Goal: Task Accomplishment & Management: Manage account settings

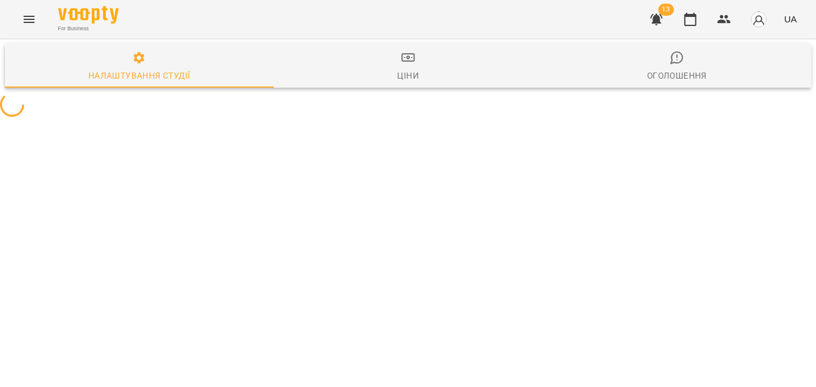
select select "**"
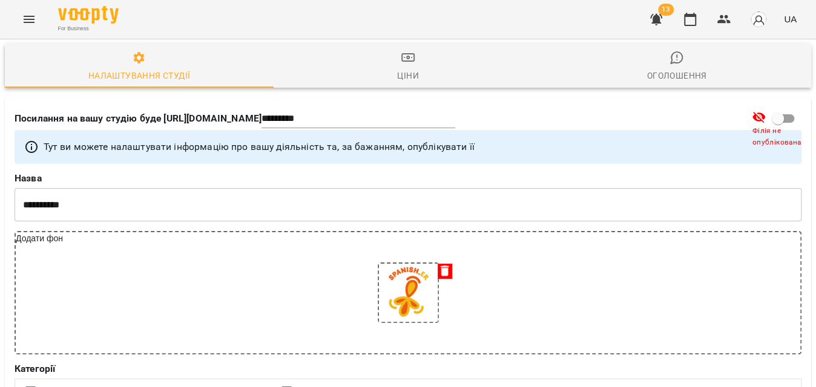
click at [38, 23] on button "Menu" at bounding box center [29, 19] width 29 height 29
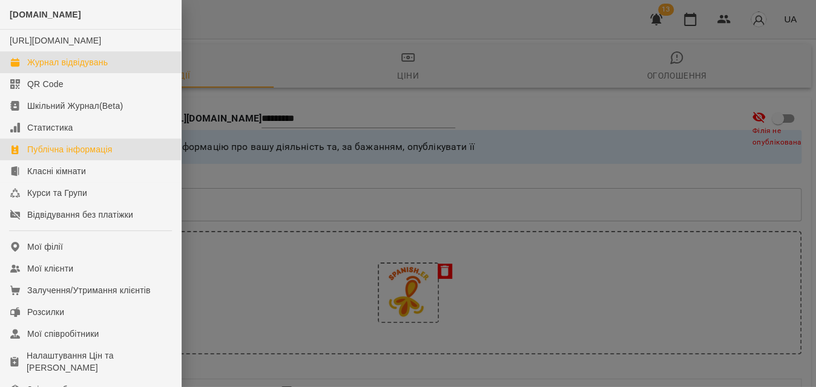
click at [44, 68] on div "Журнал відвідувань" at bounding box center [67, 62] width 81 height 12
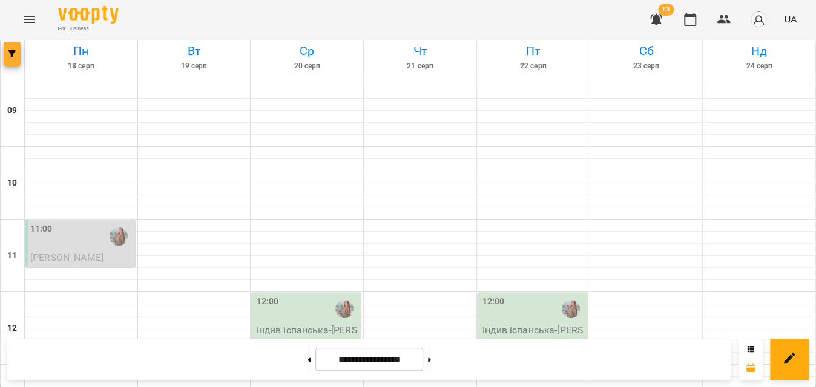
click at [15, 56] on icon "button" at bounding box center [11, 53] width 7 height 7
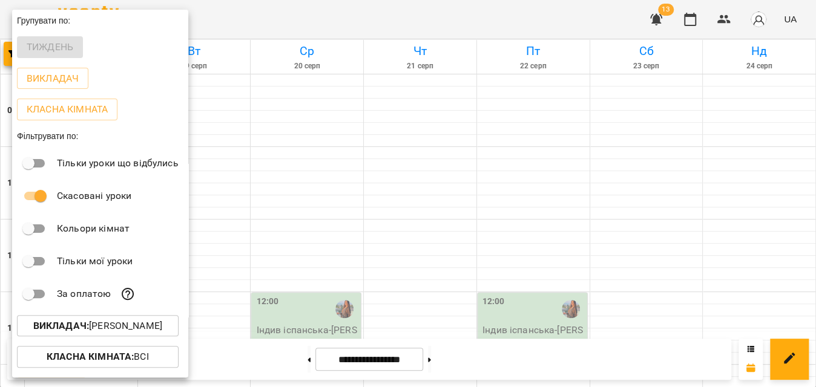
click at [99, 337] on button "Викладач : [PERSON_NAME]" at bounding box center [98, 326] width 162 height 22
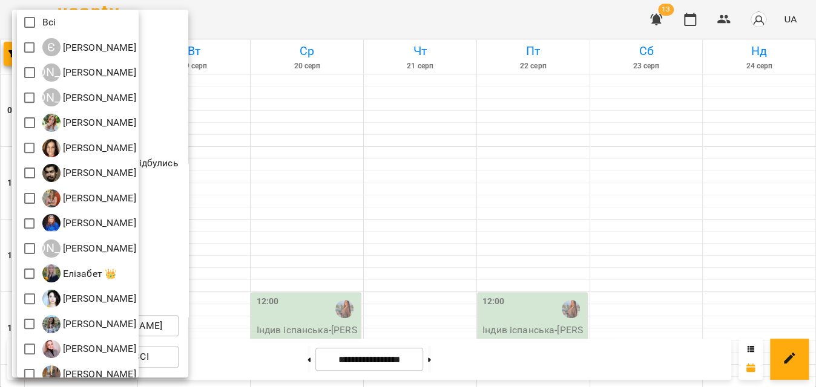
scroll to position [188, 0]
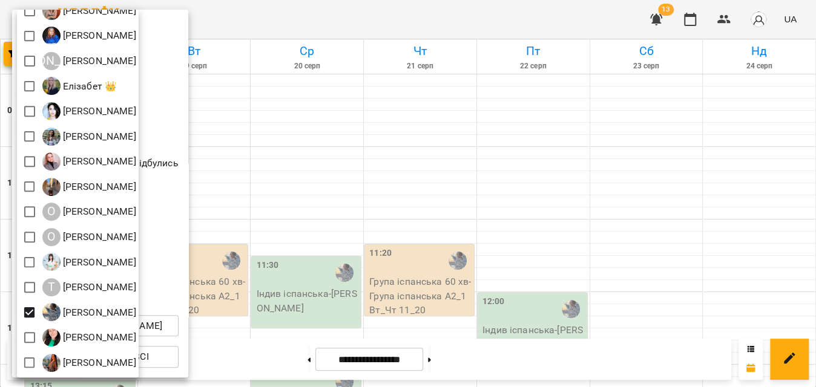
click at [298, 9] on div at bounding box center [408, 193] width 816 height 387
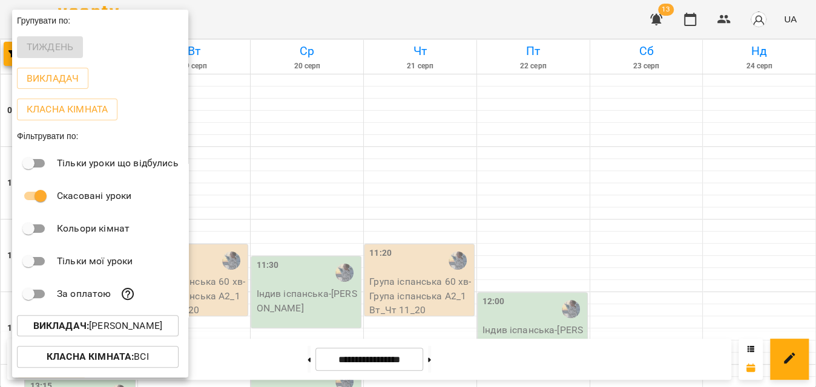
click at [298, 9] on div at bounding box center [408, 193] width 816 height 387
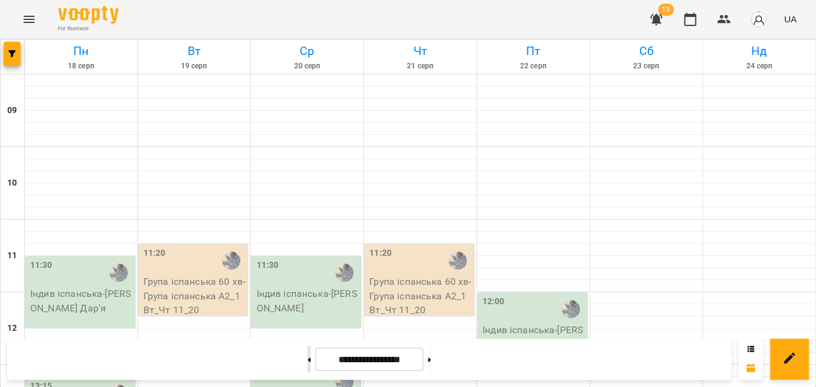
click at [308, 361] on button at bounding box center [309, 359] width 3 height 27
type input "**********"
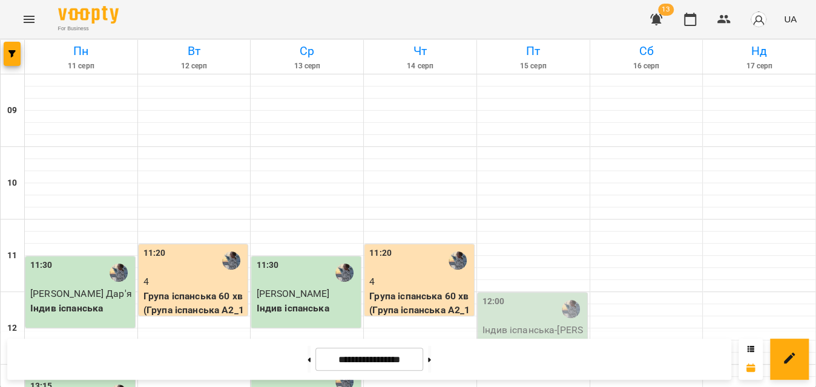
scroll to position [54, 0]
click at [558, 323] on p "Індив іспанська - Щегольнікова Дар'я" at bounding box center [533, 337] width 102 height 28
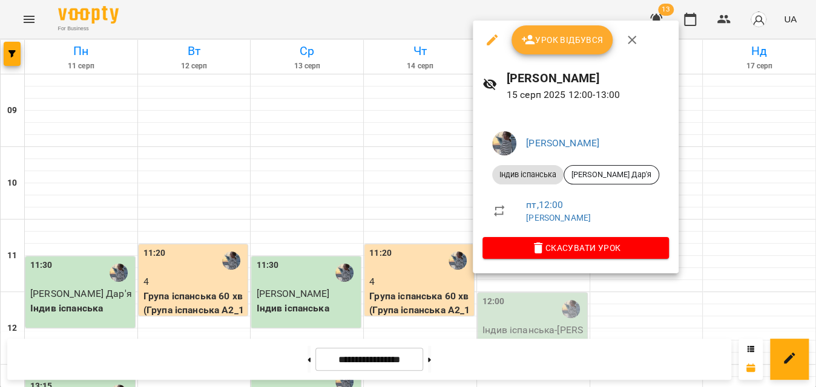
click at [587, 48] on button "Урок відбувся" at bounding box center [563, 39] width 102 height 29
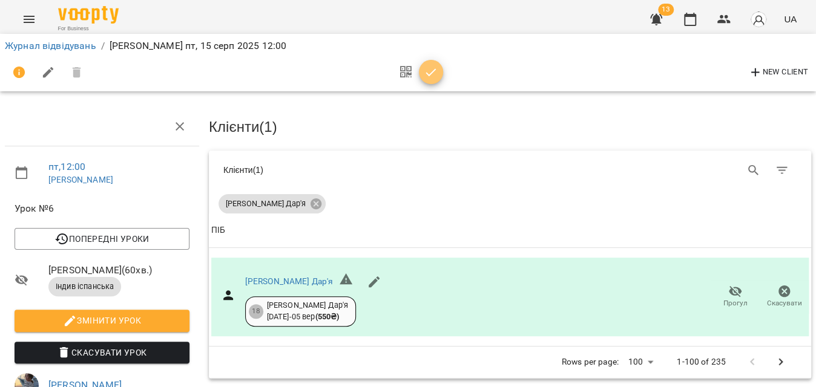
click at [436, 78] on icon "button" at bounding box center [431, 72] width 15 height 15
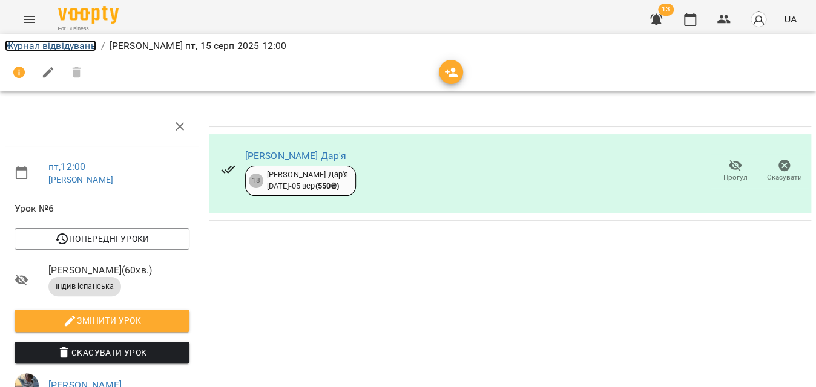
click at [81, 48] on link "Журнал відвідувань" at bounding box center [50, 46] width 91 height 12
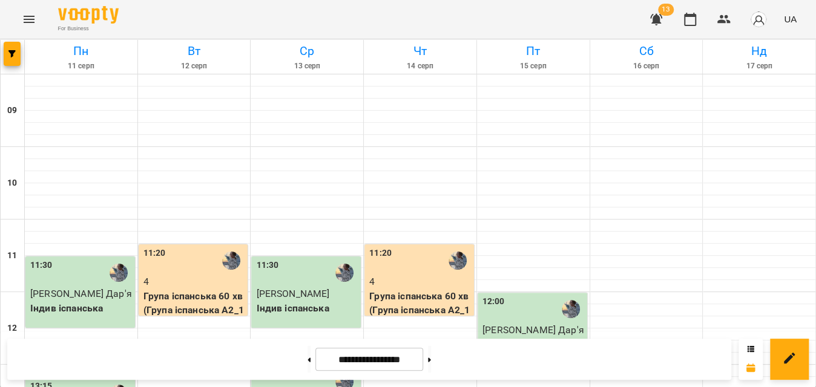
scroll to position [275, 0]
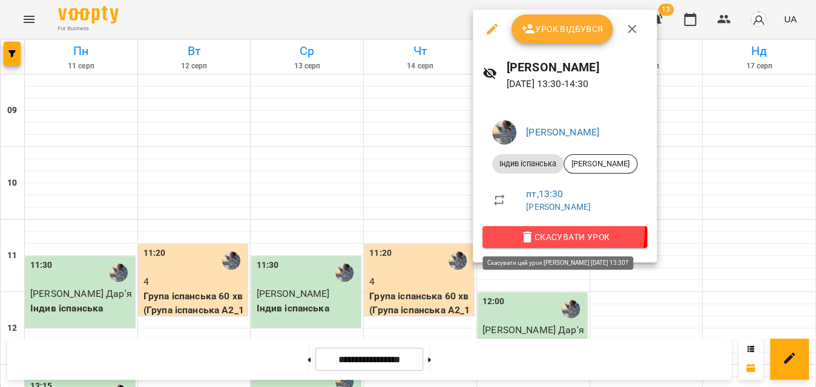
click at [541, 230] on span "Скасувати Урок" at bounding box center [564, 237] width 145 height 15
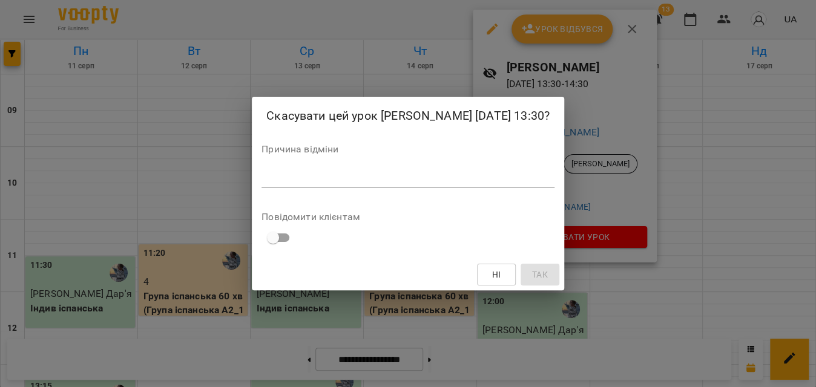
click at [377, 184] on div "*" at bounding box center [408, 178] width 293 height 19
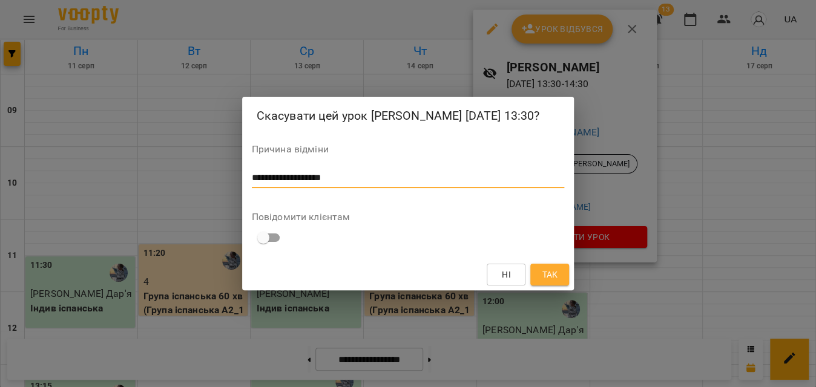
type textarea "**********"
click at [544, 266] on button "Так" at bounding box center [549, 275] width 39 height 22
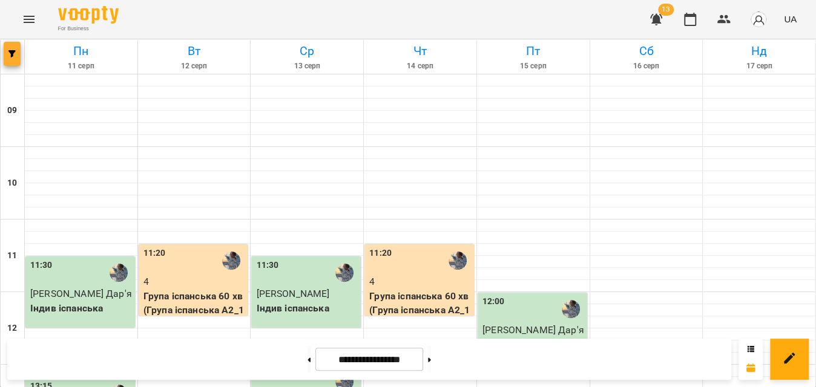
click at [10, 50] on icon "button" at bounding box center [11, 53] width 7 height 7
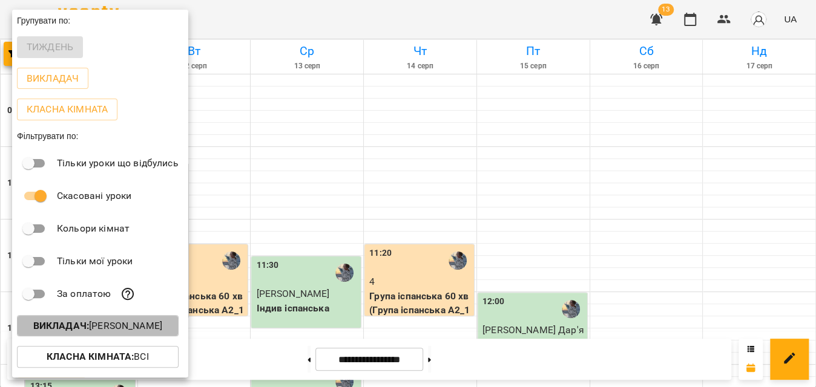
click at [88, 337] on button "Викладач : Тригуб Софія" at bounding box center [98, 326] width 162 height 22
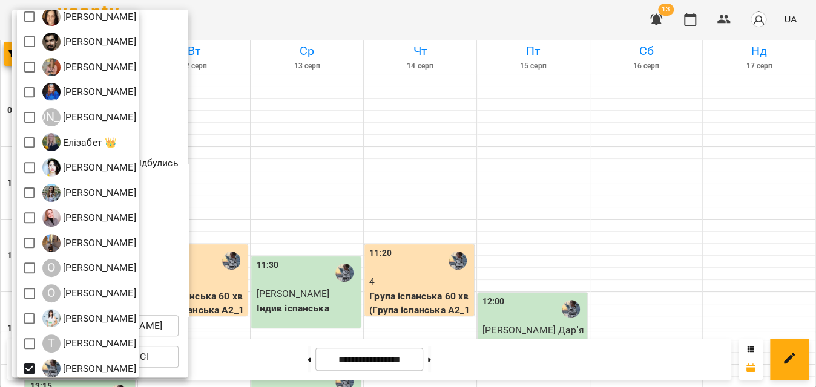
scroll to position [188, 0]
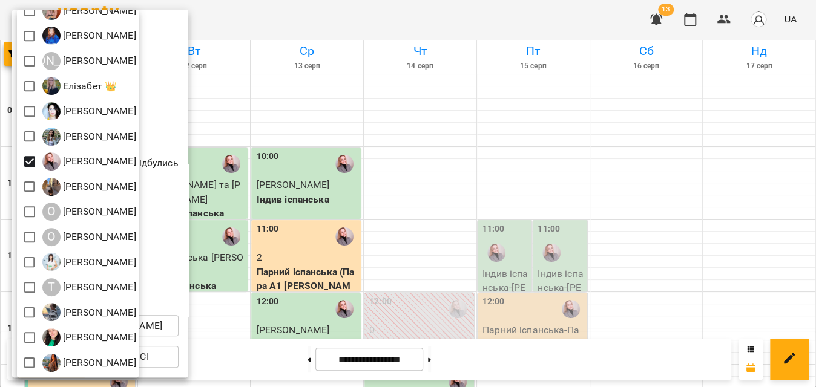
click at [326, 18] on div at bounding box center [408, 193] width 816 height 387
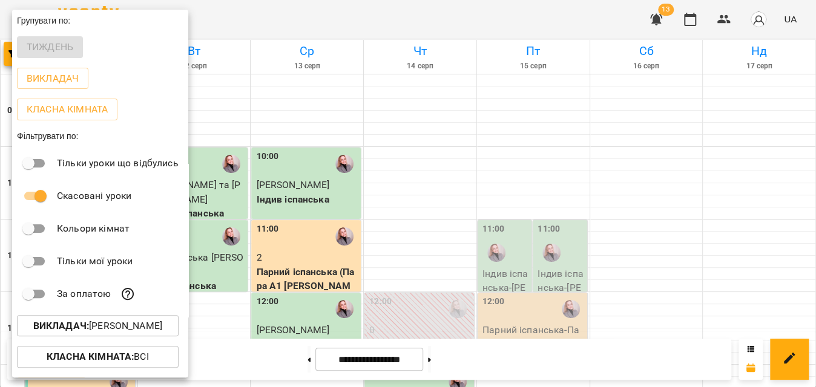
click at [325, 16] on div at bounding box center [408, 193] width 816 height 387
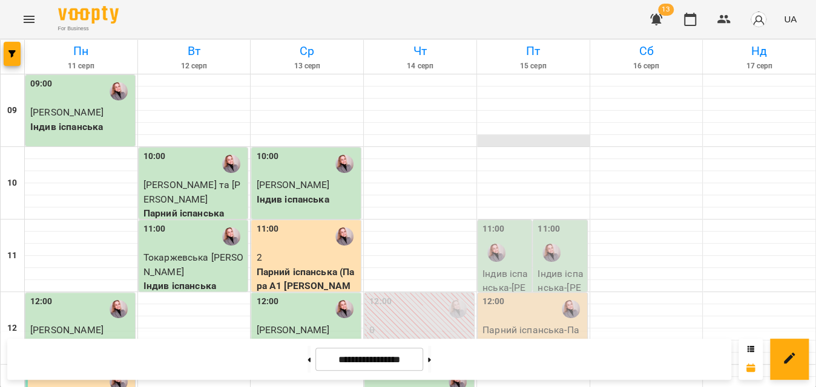
scroll to position [110, 0]
click at [571, 223] on div "11:00" at bounding box center [561, 245] width 47 height 44
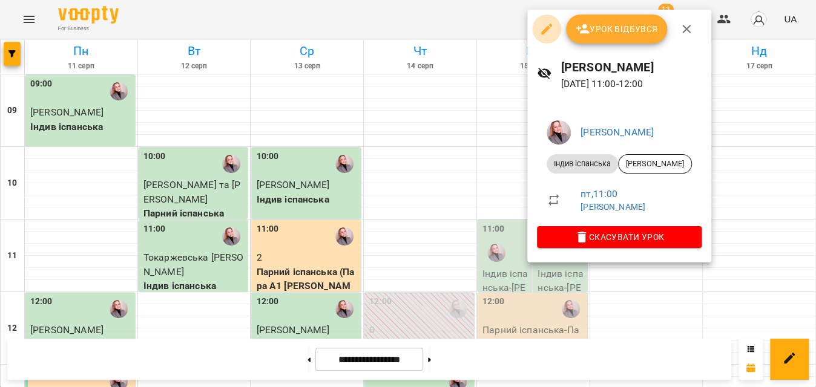
click at [549, 30] on icon "button" at bounding box center [546, 29] width 15 height 15
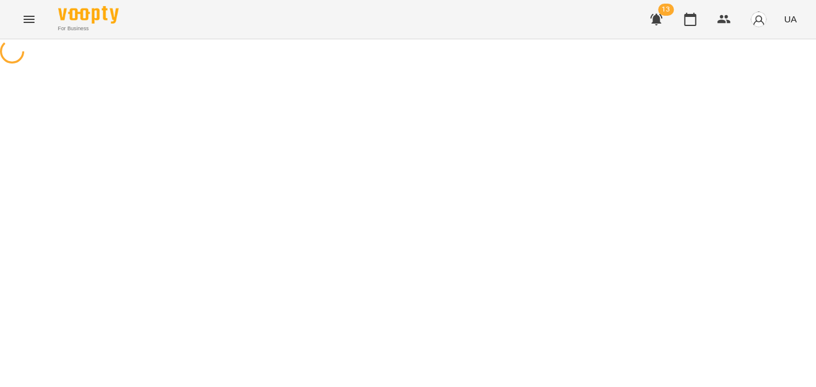
select select "**********"
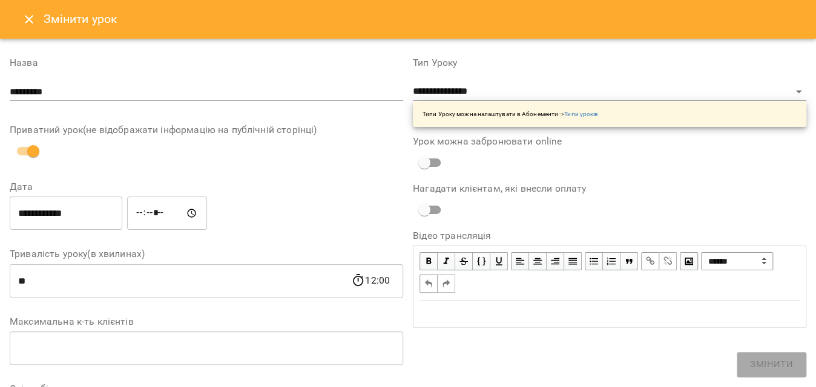
click at [150, 215] on input "*****" at bounding box center [167, 214] width 80 height 34
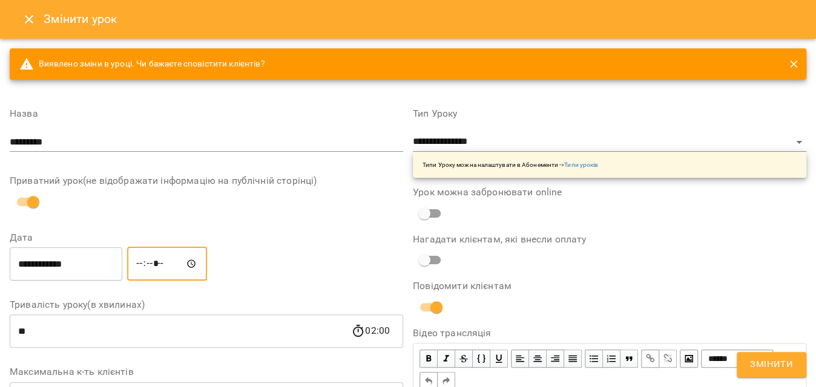
type input "*****"
click at [768, 358] on span "Змінити" at bounding box center [771, 365] width 43 height 16
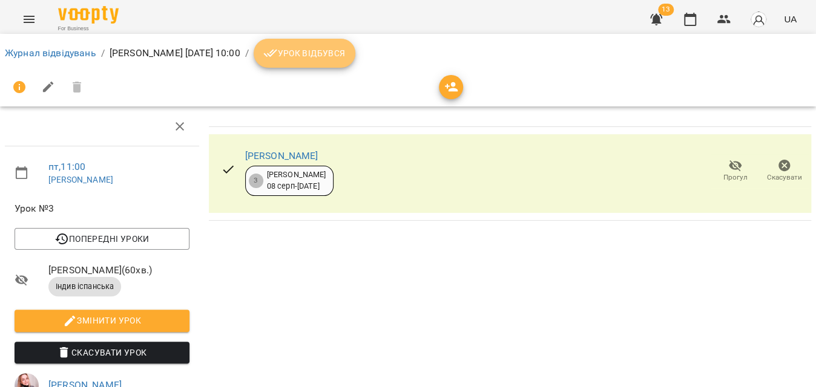
click at [308, 61] on button "Урок відбувся" at bounding box center [305, 53] width 102 height 29
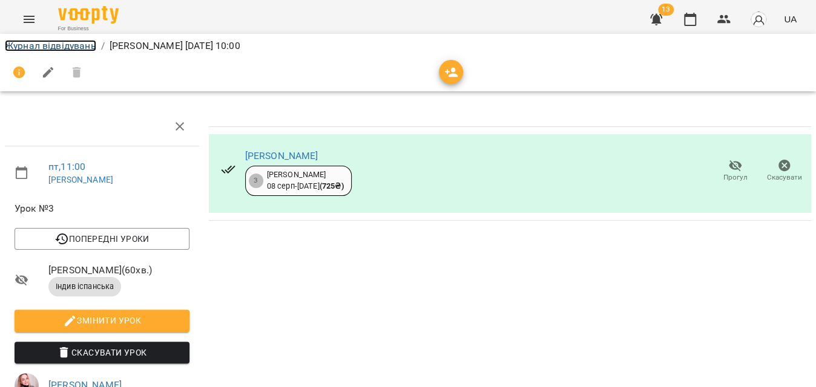
click at [19, 41] on link "Журнал відвідувань" at bounding box center [50, 46] width 91 height 12
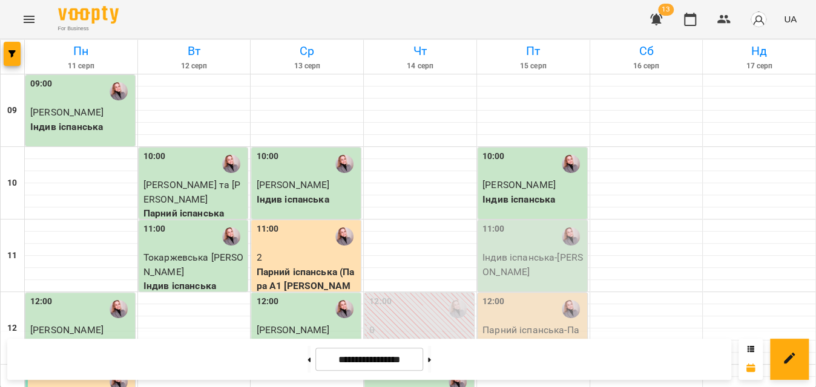
scroll to position [165, 0]
click at [563, 323] on p "Парний іспанська - Пара А1 [PERSON_NAME] [PERSON_NAME] Будьковець" at bounding box center [533, 351] width 102 height 57
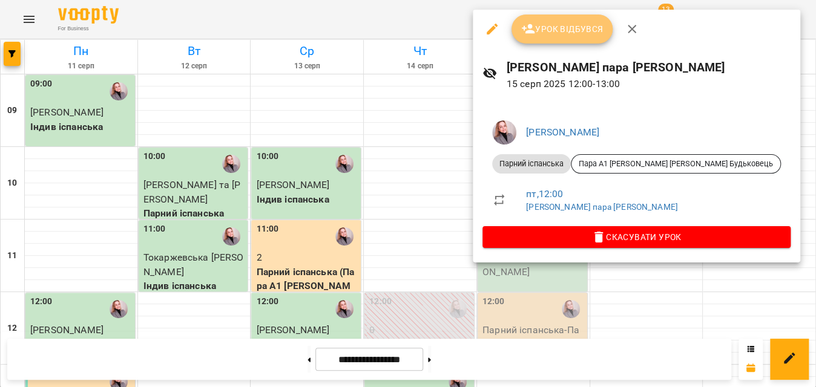
click at [584, 25] on span "Урок відбувся" at bounding box center [562, 29] width 82 height 15
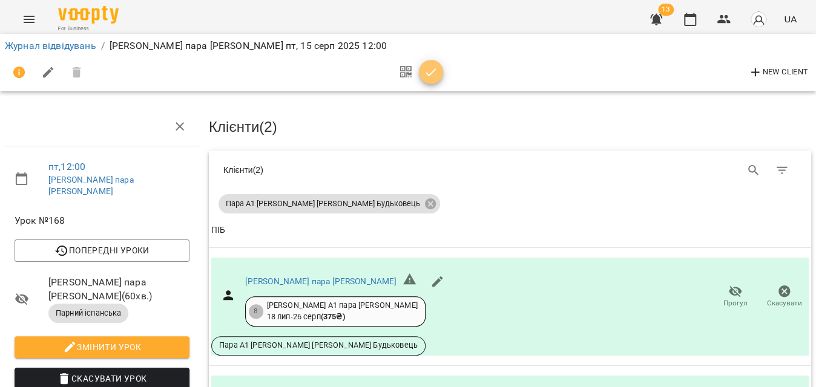
click at [427, 68] on icon "button" at bounding box center [431, 72] width 15 height 15
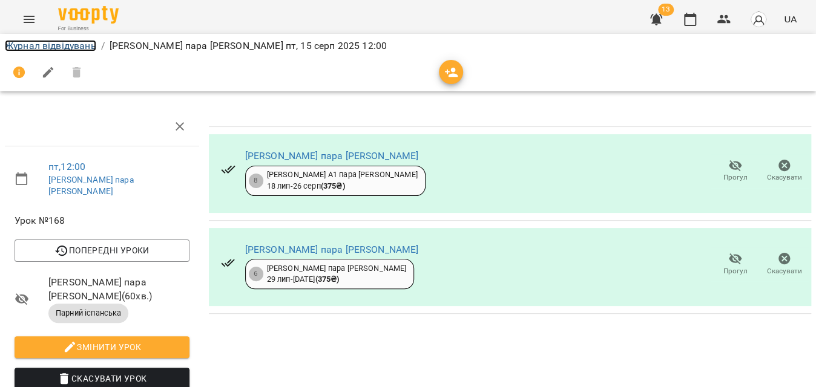
click at [74, 48] on link "Журнал відвідувань" at bounding box center [50, 46] width 91 height 12
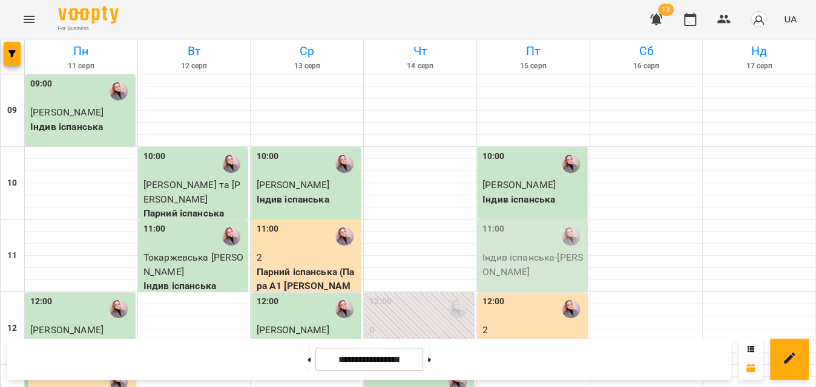
click at [557, 242] on div at bounding box center [571, 237] width 28 height 28
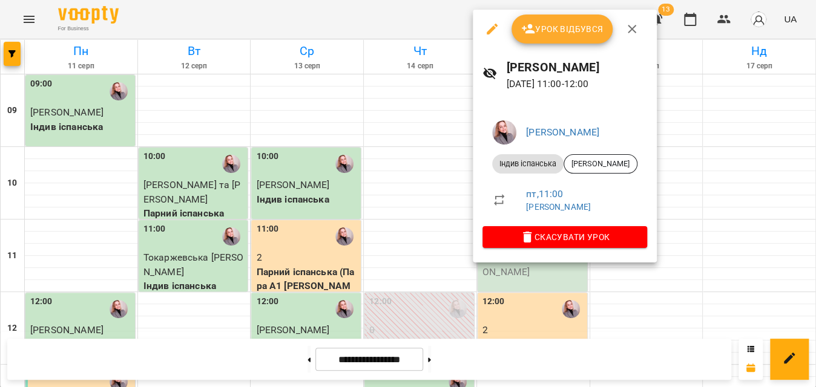
click at [574, 38] on button "Урок відбувся" at bounding box center [563, 29] width 102 height 29
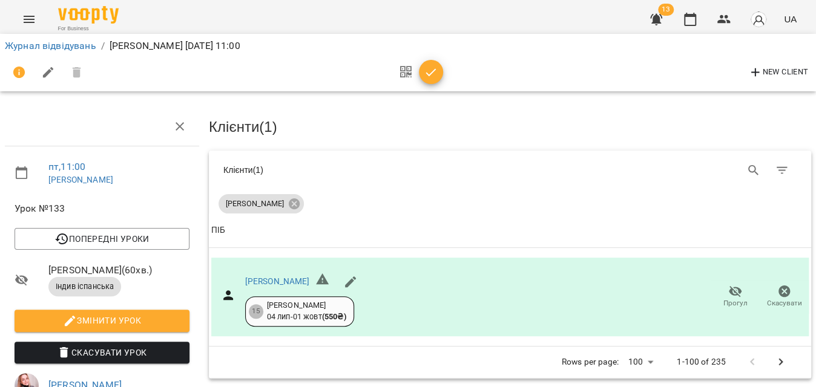
click at [436, 77] on icon "button" at bounding box center [431, 72] width 15 height 15
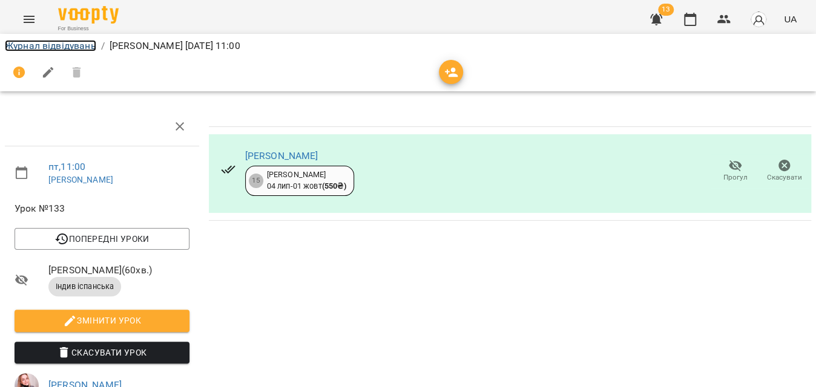
click at [35, 48] on link "Журнал відвідувань" at bounding box center [50, 46] width 91 height 12
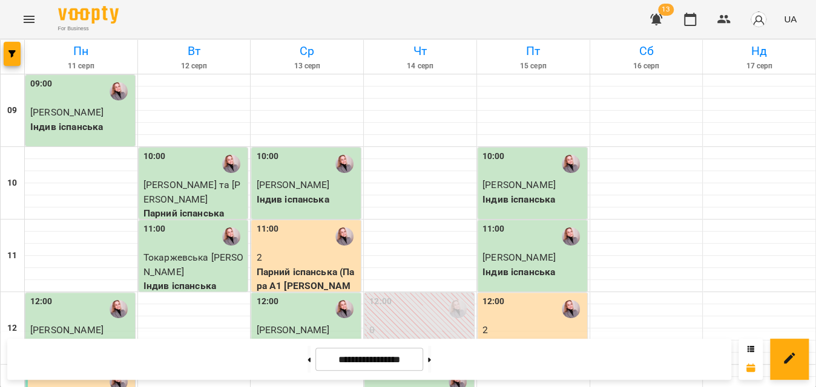
scroll to position [110, 0]
click at [539, 323] on p "2" at bounding box center [533, 330] width 102 height 15
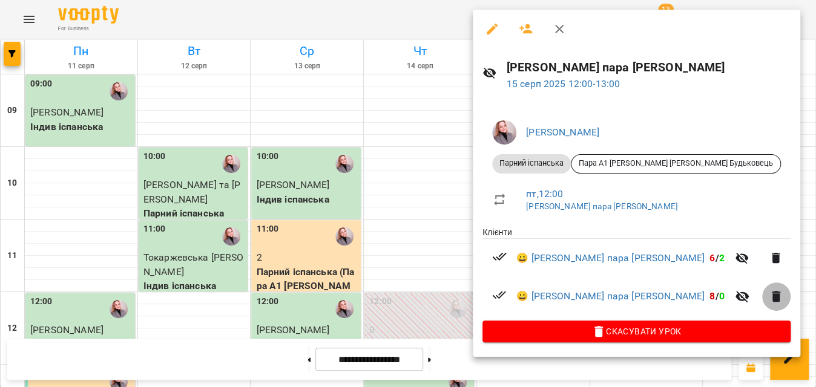
click at [780, 302] on icon "button" at bounding box center [776, 296] width 8 height 11
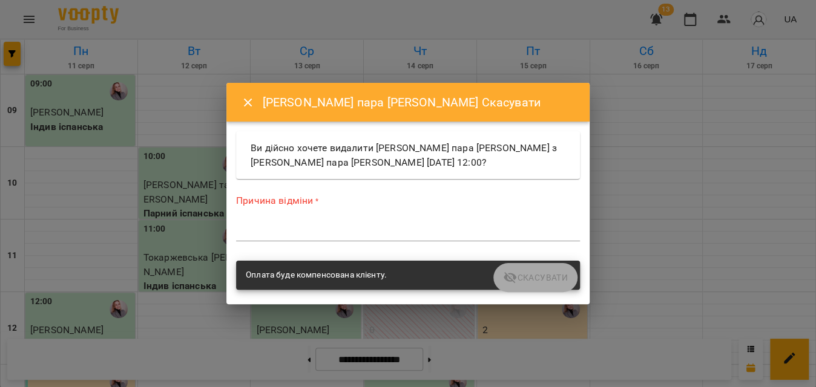
click at [452, 242] on div "*" at bounding box center [408, 231] width 344 height 19
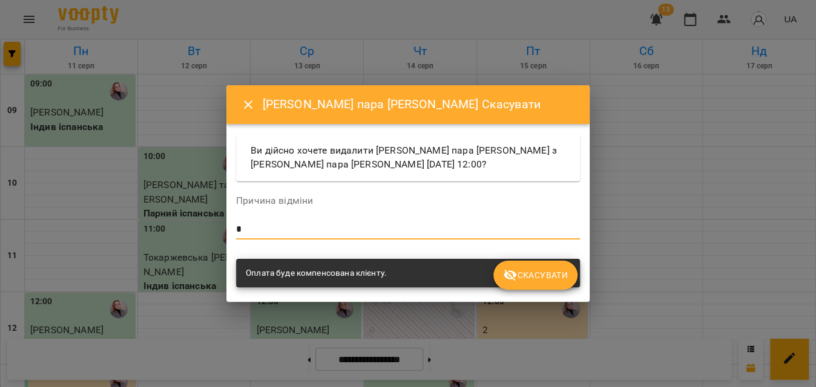
type textarea "*"
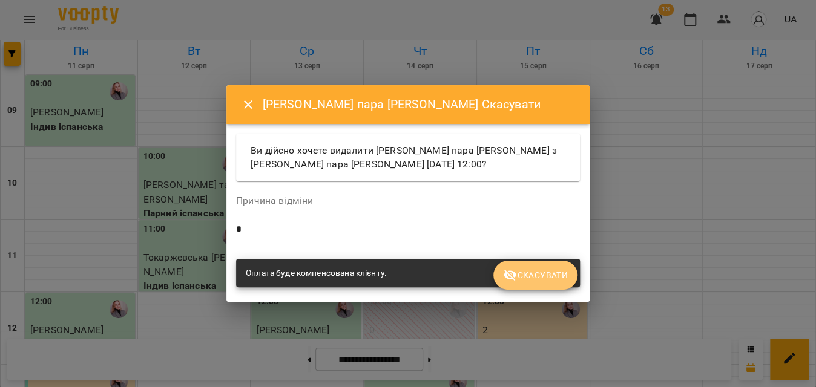
click at [556, 280] on span "Скасувати" at bounding box center [535, 275] width 65 height 15
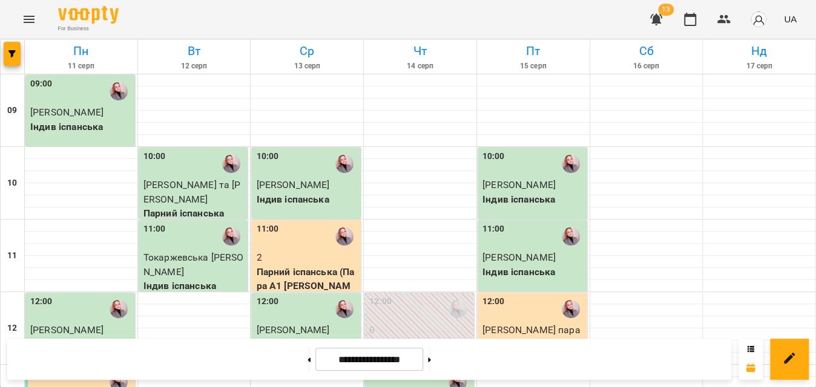
click at [538, 324] on span "[PERSON_NAME] пара [PERSON_NAME]" at bounding box center [531, 337] width 98 height 26
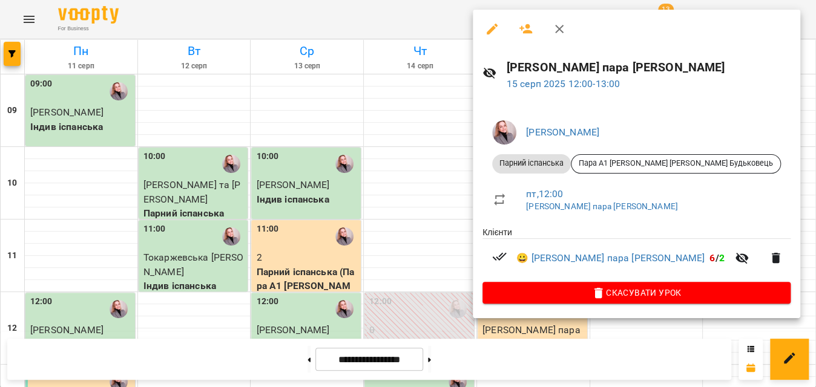
click at [393, 16] on div at bounding box center [408, 193] width 816 height 387
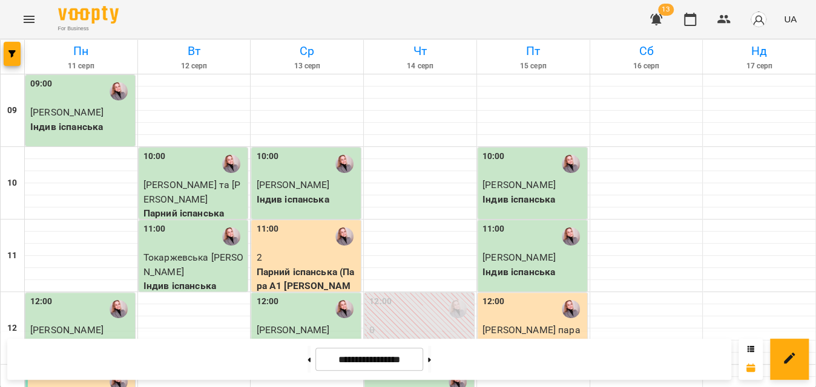
scroll to position [495, 0]
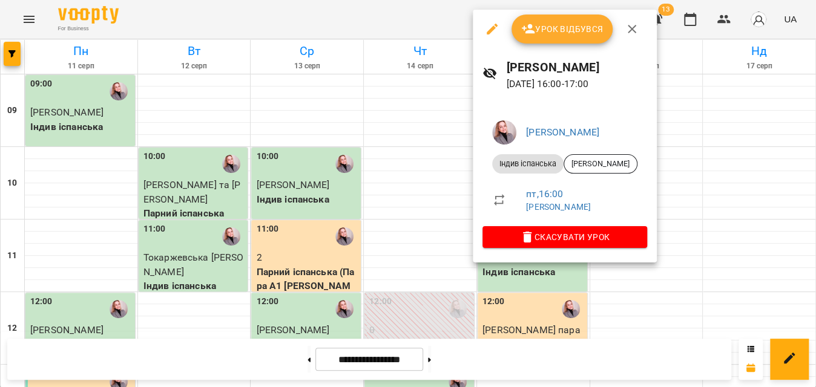
click at [566, 28] on span "Урок відбувся" at bounding box center [562, 29] width 82 height 15
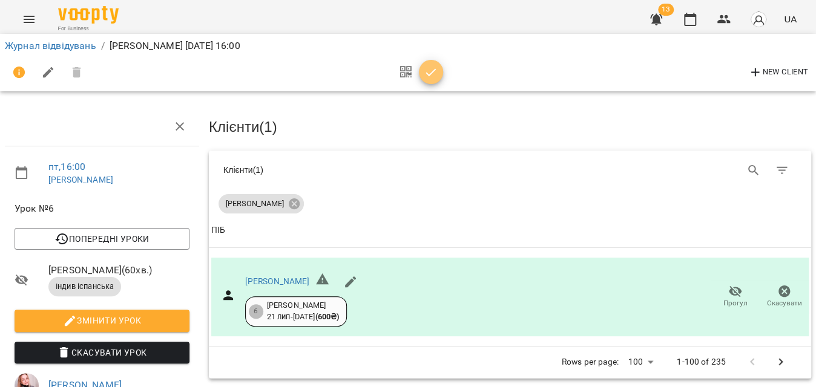
click at [436, 72] on icon "button" at bounding box center [431, 72] width 15 height 15
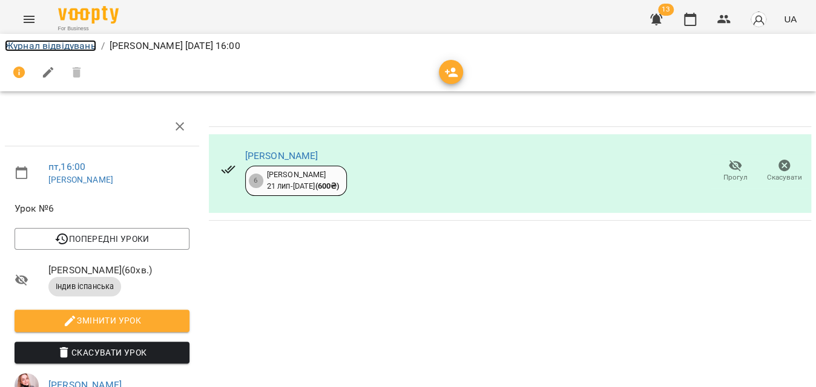
click at [61, 44] on link "Журнал відвідувань" at bounding box center [50, 46] width 91 height 12
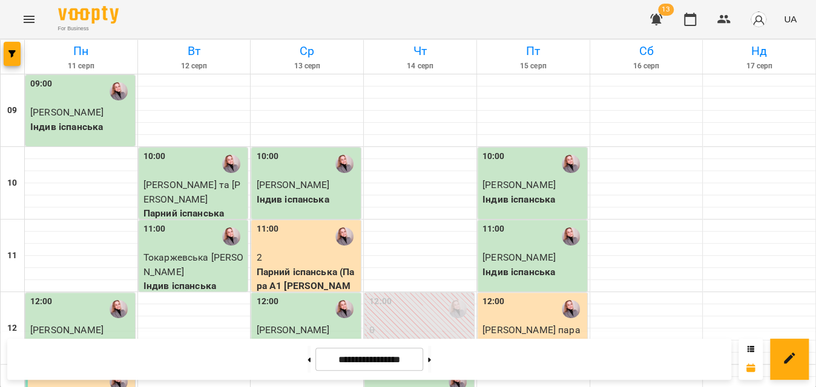
scroll to position [385, 0]
click at [13, 67] on div at bounding box center [13, 57] width 24 height 34
click at [13, 60] on button "button" at bounding box center [12, 54] width 17 height 24
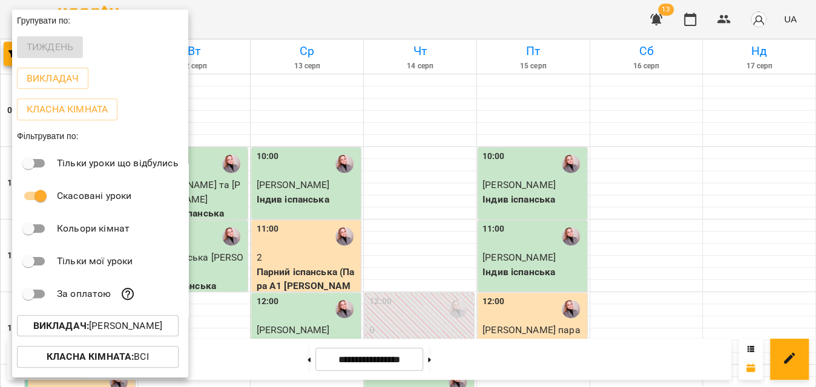
click at [70, 325] on b "Викладач :" at bounding box center [61, 326] width 56 height 12
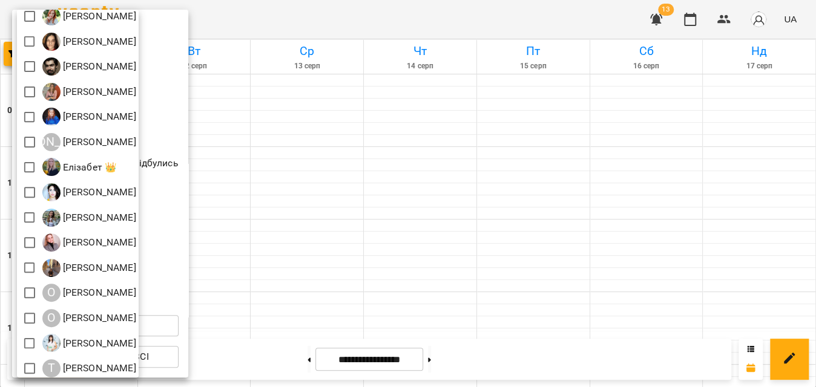
scroll to position [188, 0]
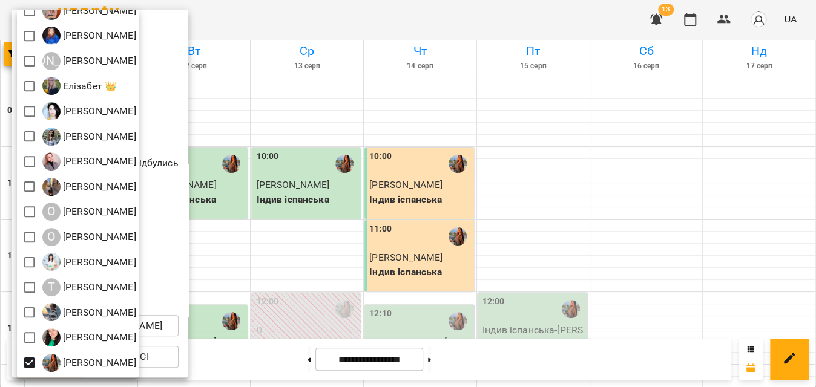
click at [423, 31] on div at bounding box center [408, 193] width 816 height 387
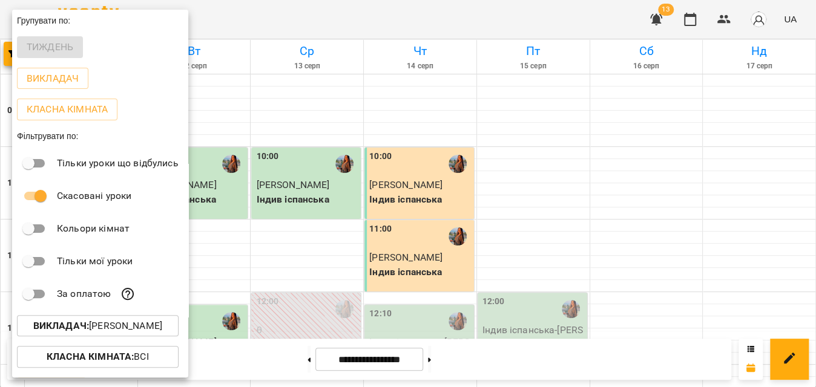
click at [423, 31] on div at bounding box center [408, 193] width 816 height 387
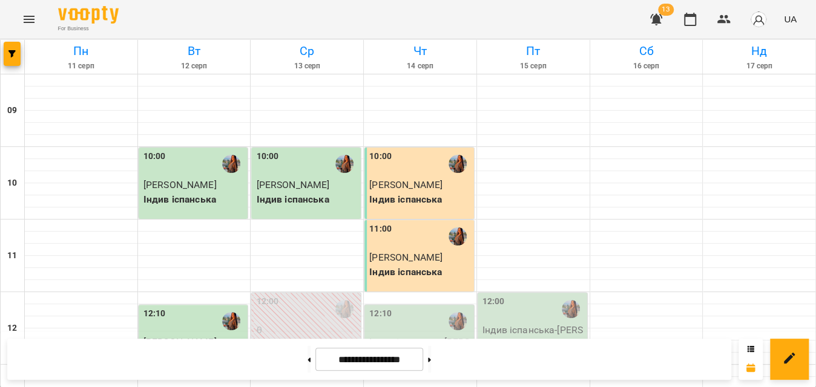
scroll to position [0, 0]
click at [527, 154] on div at bounding box center [533, 153] width 113 height 12
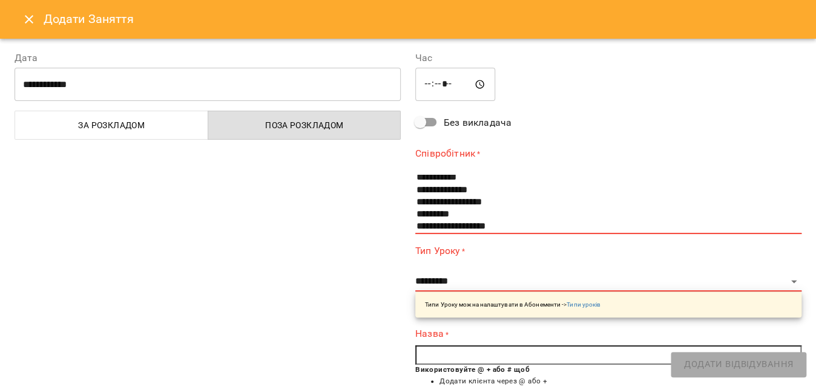
scroll to position [202, 0]
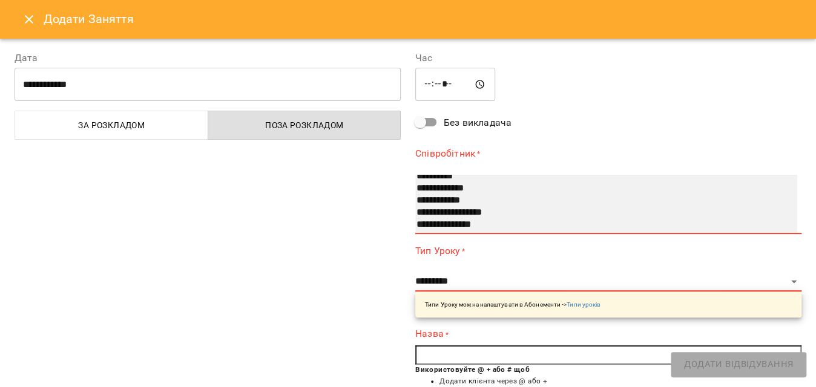
select select "**********"
click at [443, 221] on option "**********" at bounding box center [595, 225] width 360 height 12
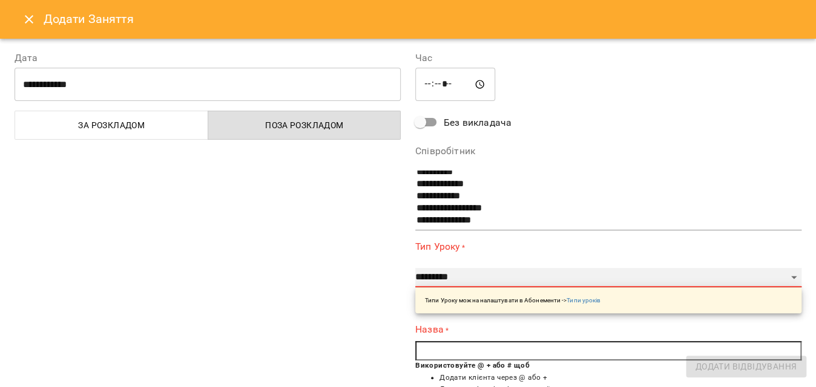
click at [437, 284] on select "**********" at bounding box center [608, 277] width 386 height 19
select select "**********"
click at [415, 268] on select "**********" at bounding box center [608, 277] width 386 height 19
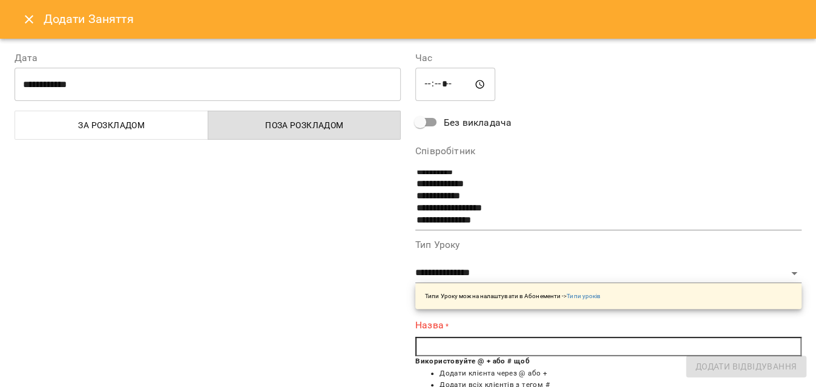
click at [443, 346] on input "text" at bounding box center [608, 346] width 386 height 19
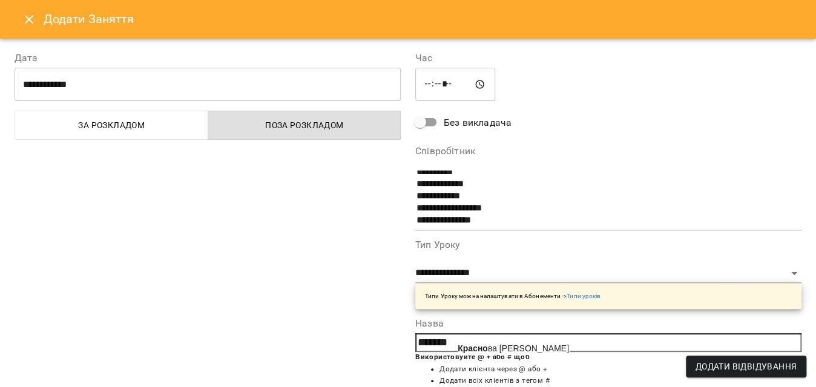
click at [482, 349] on b "Красно" at bounding box center [473, 349] width 30 height 10
type input "**********"
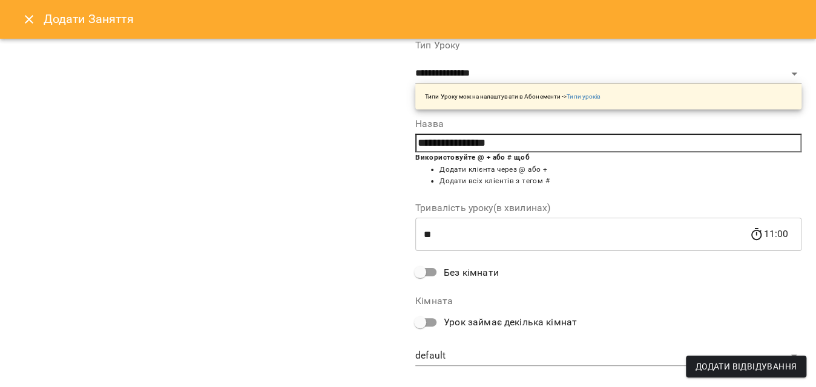
scroll to position [219, 0]
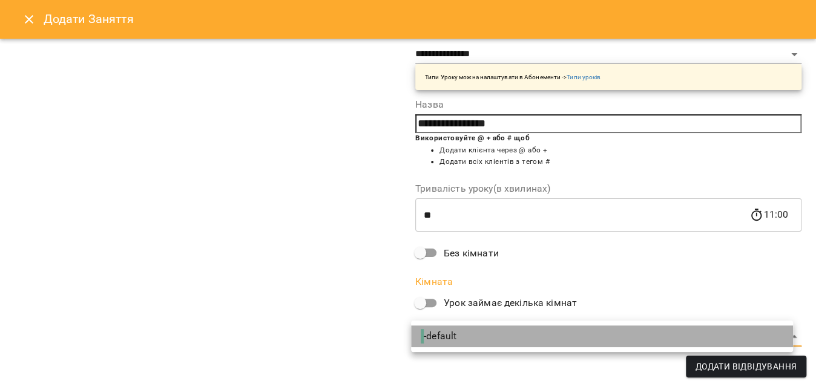
click at [441, 344] on li "- default" at bounding box center [602, 337] width 382 height 22
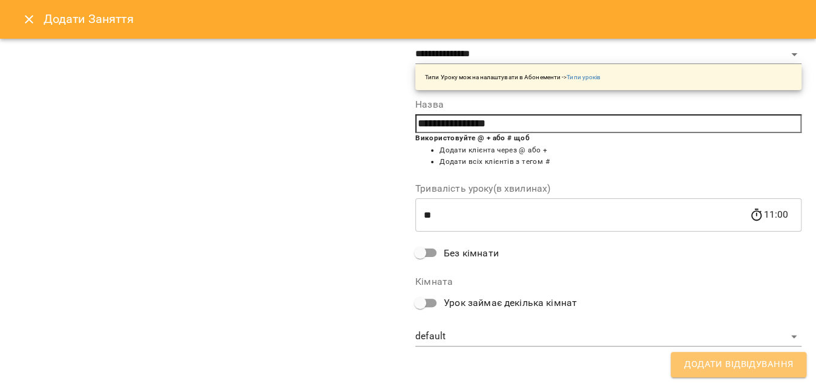
click at [722, 372] on span "Додати Відвідування" at bounding box center [738, 365] width 109 height 16
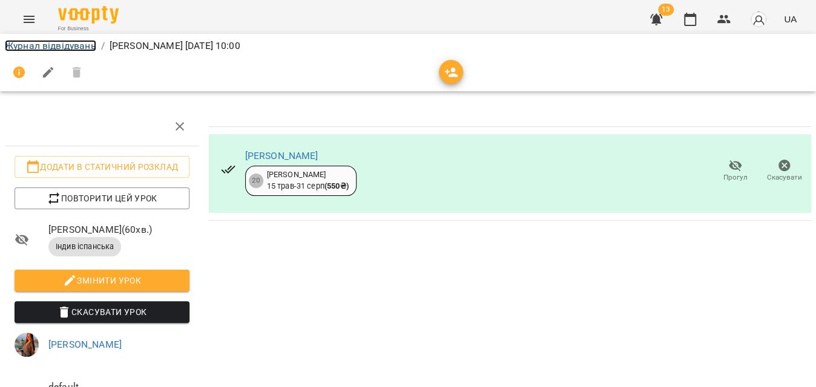
click at [64, 42] on link "Журнал відвідувань" at bounding box center [50, 46] width 91 height 12
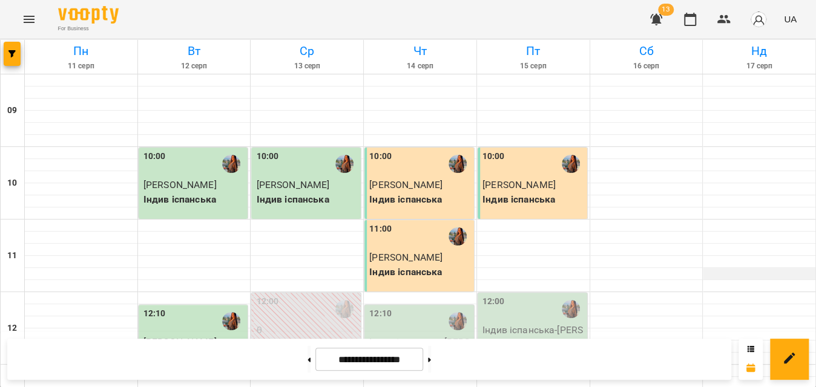
scroll to position [54, 0]
click at [525, 323] on p "Індив іспанська - [PERSON_NAME]" at bounding box center [533, 337] width 102 height 28
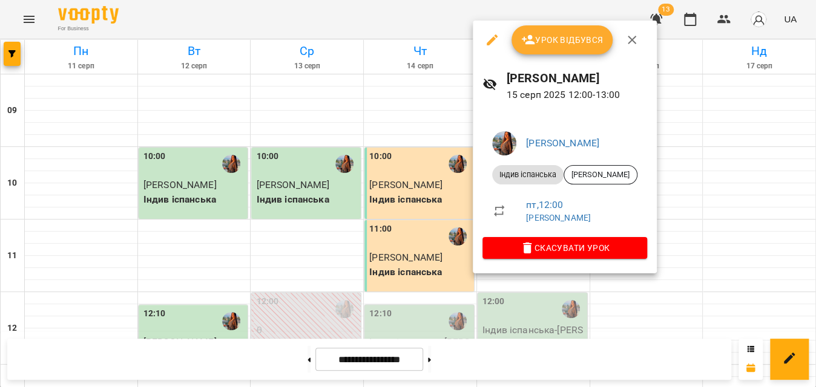
click at [553, 45] on span "Урок відбувся" at bounding box center [562, 40] width 82 height 15
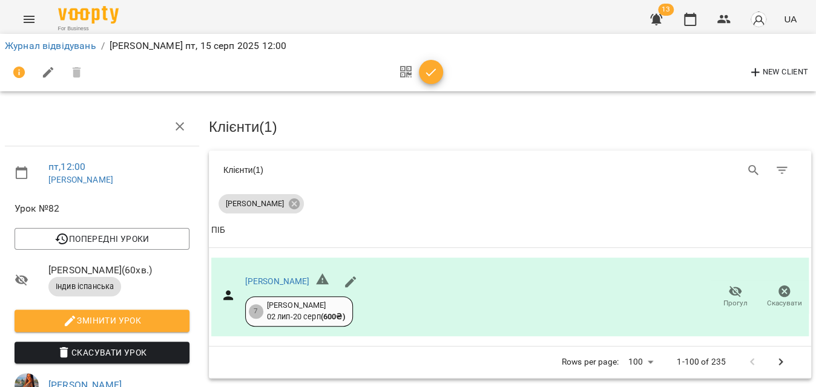
click at [438, 75] on span "button" at bounding box center [431, 72] width 24 height 15
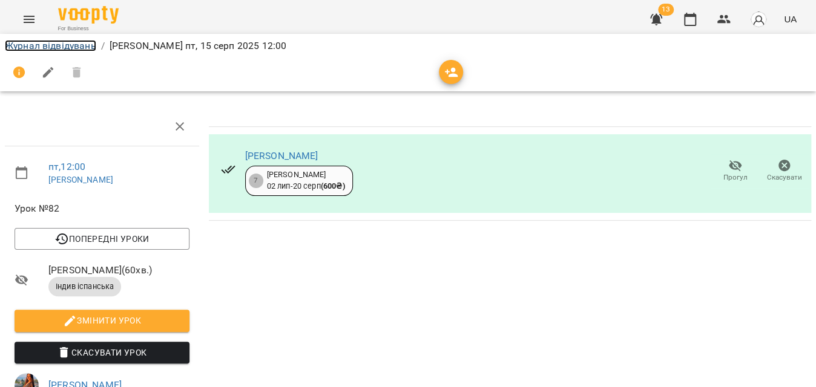
click at [85, 48] on link "Журнал відвідувань" at bounding box center [50, 46] width 91 height 12
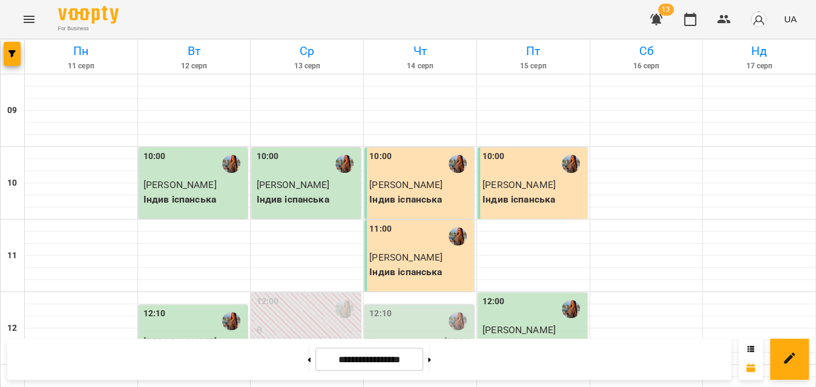
scroll to position [330, 0]
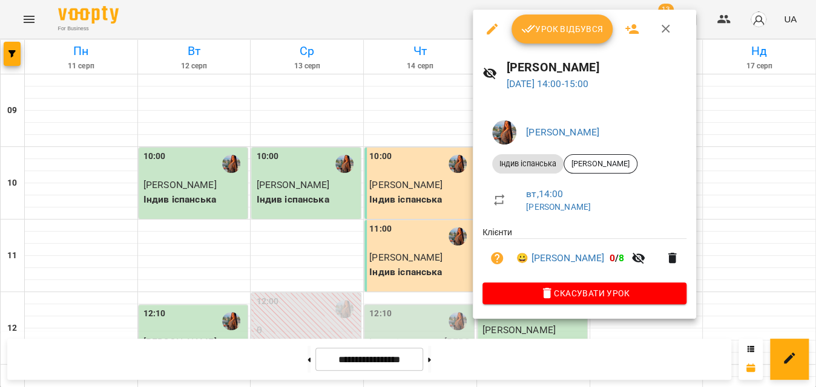
click at [554, 36] on span "Урок відбувся" at bounding box center [562, 29] width 82 height 15
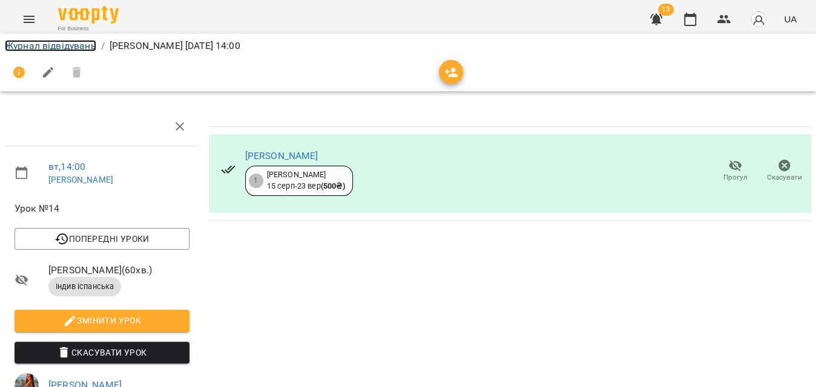
click at [24, 49] on link "Журнал відвідувань" at bounding box center [50, 46] width 91 height 12
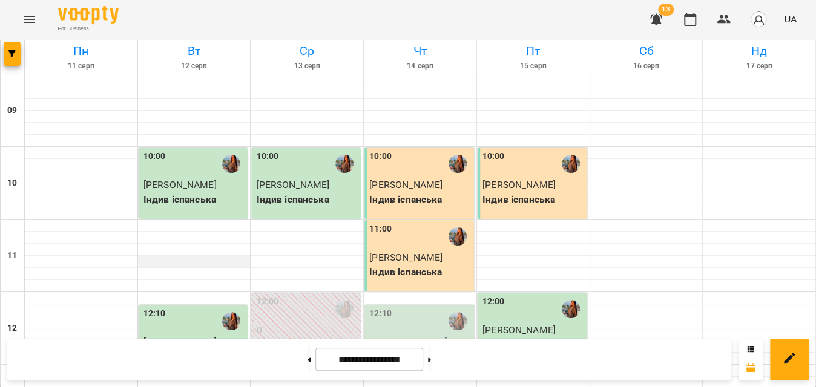
scroll to position [110, 0]
click at [4, 58] on button "button" at bounding box center [12, 54] width 17 height 24
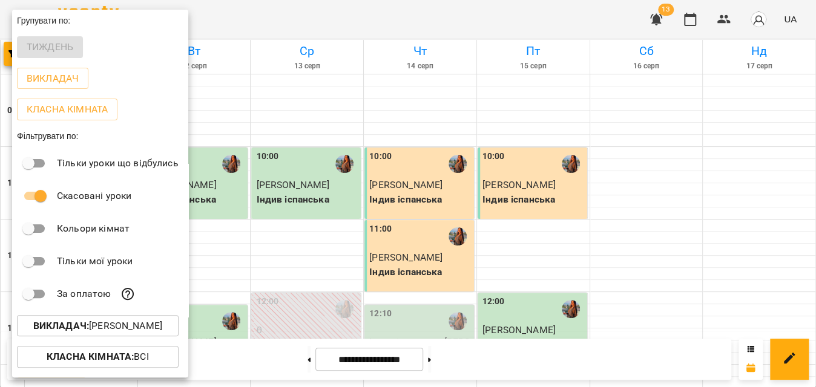
click at [82, 329] on b "Викладач :" at bounding box center [61, 326] width 56 height 12
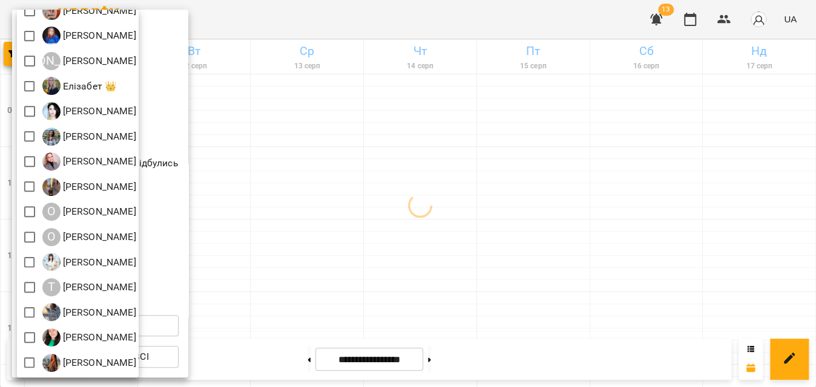
scroll to position [0, 0]
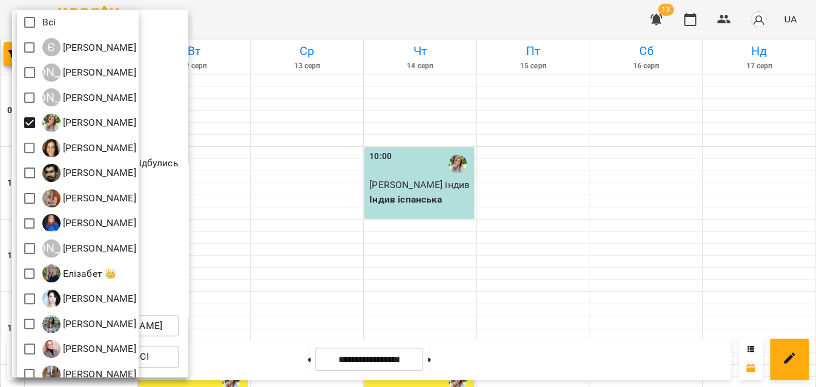
click at [448, 4] on div at bounding box center [408, 193] width 816 height 387
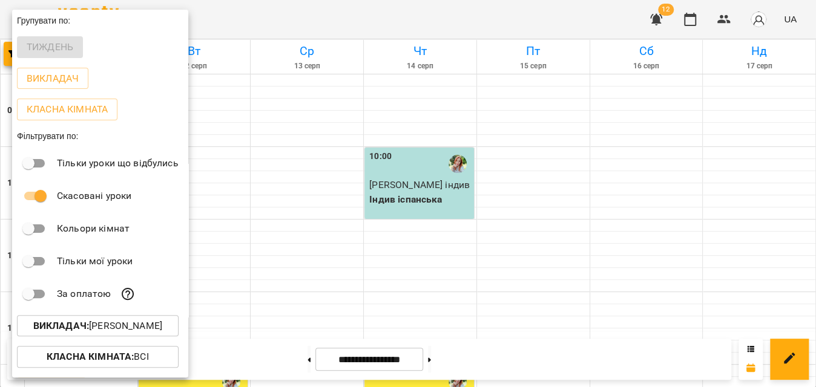
click at [448, 4] on div at bounding box center [408, 193] width 816 height 387
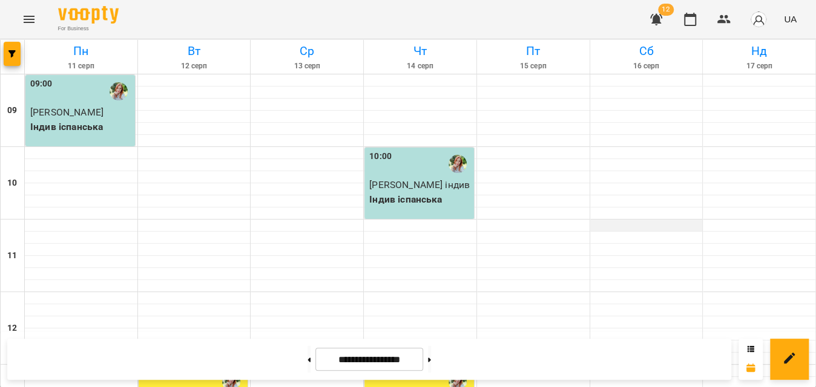
scroll to position [385, 0]
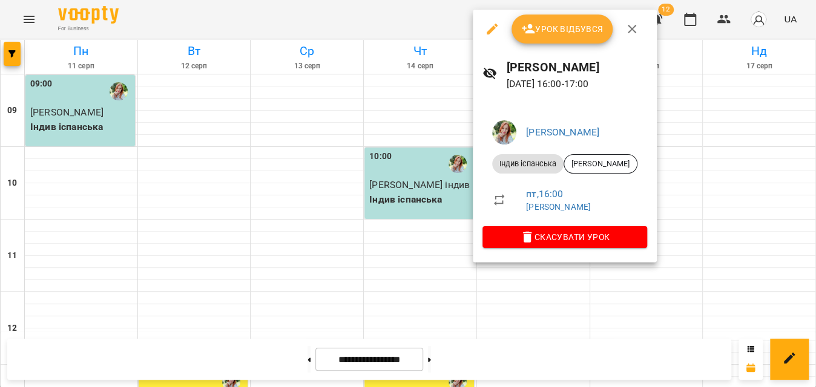
click at [572, 29] on span "Урок відбувся" at bounding box center [562, 29] width 82 height 15
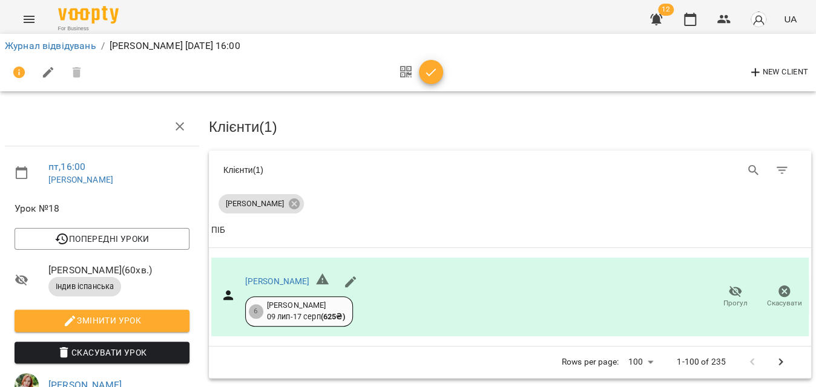
click at [438, 69] on span "button" at bounding box center [431, 72] width 24 height 15
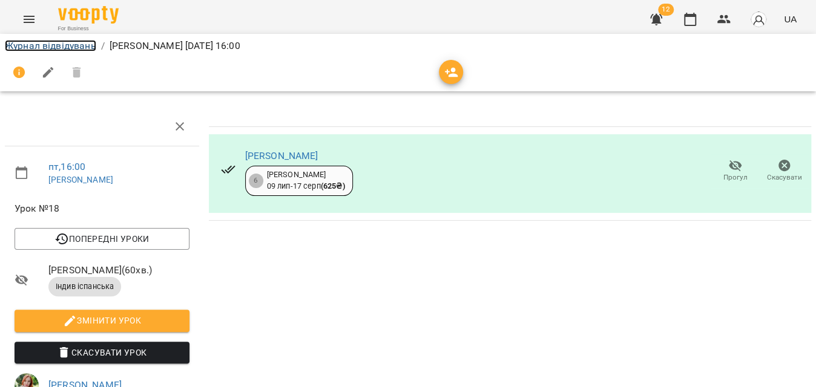
click at [65, 50] on link "Журнал відвідувань" at bounding box center [50, 46] width 91 height 12
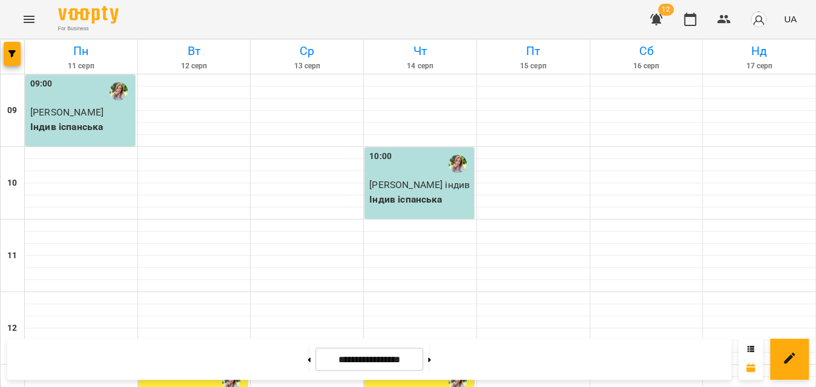
scroll to position [440, 0]
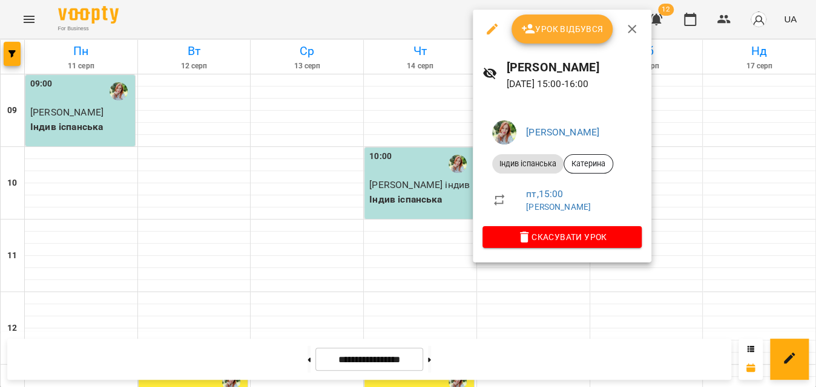
click at [556, 33] on span "Урок відбувся" at bounding box center [562, 29] width 82 height 15
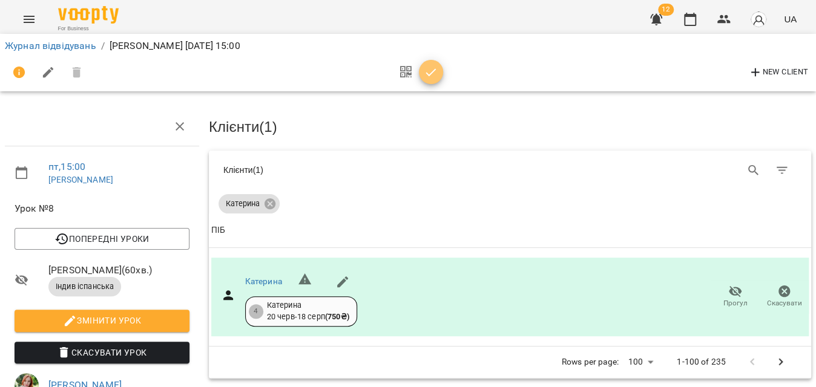
click at [426, 79] on icon "button" at bounding box center [431, 72] width 15 height 15
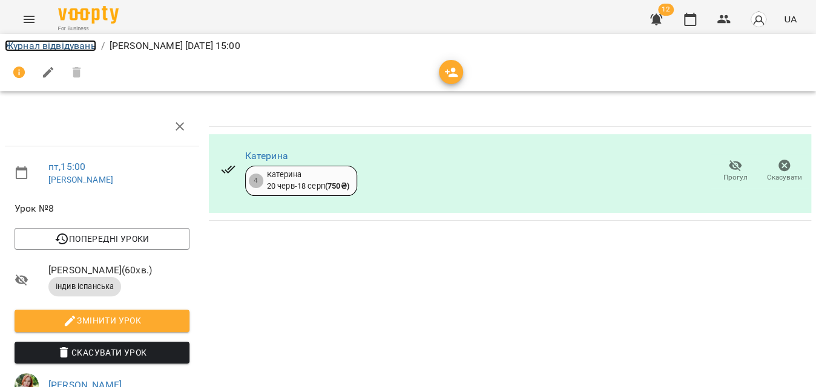
click at [55, 47] on link "Журнал відвідувань" at bounding box center [50, 46] width 91 height 12
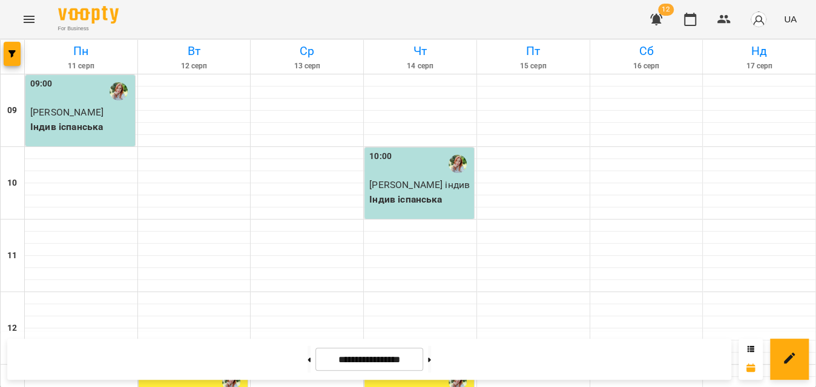
scroll to position [495, 0]
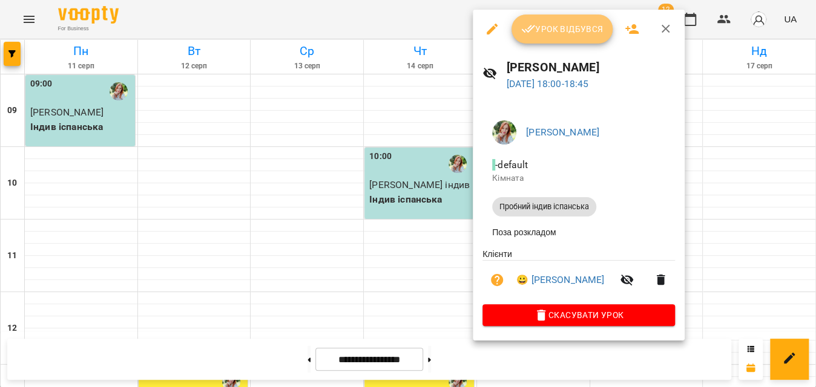
click at [526, 36] on span "Урок відбувся" at bounding box center [562, 29] width 82 height 15
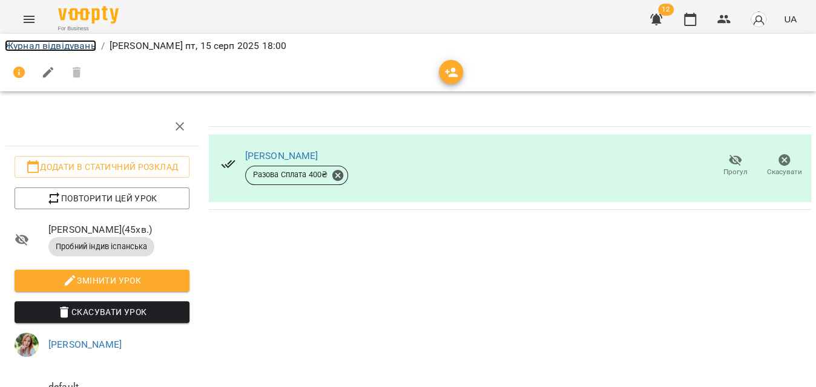
click at [48, 44] on link "Журнал відвідувань" at bounding box center [50, 46] width 91 height 12
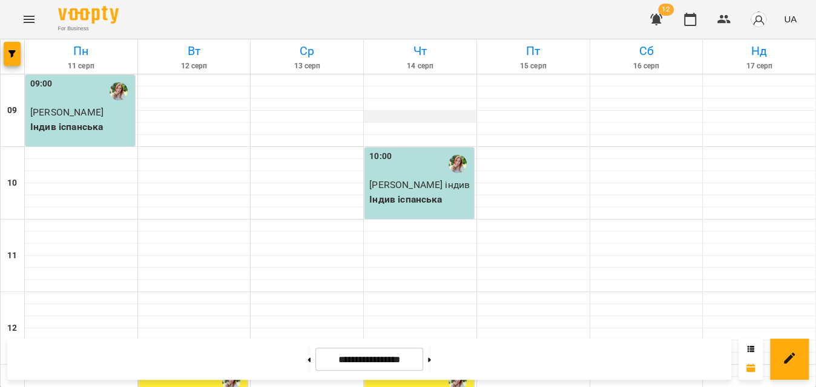
scroll to position [440, 0]
click at [11, 58] on button "button" at bounding box center [12, 54] width 17 height 24
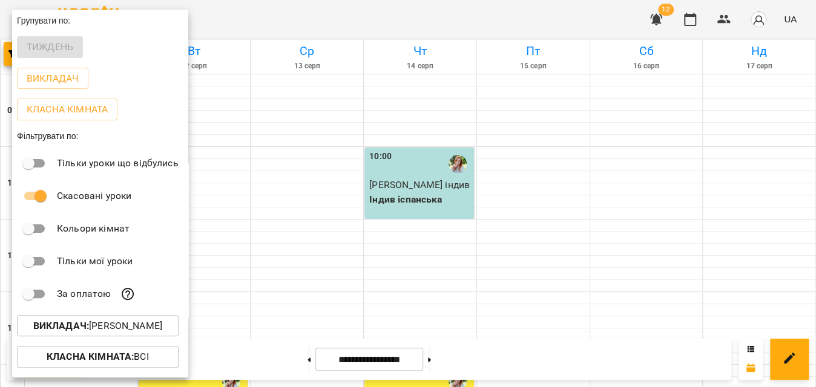
click at [55, 321] on p "Викладач : [PERSON_NAME]" at bounding box center [97, 326] width 129 height 15
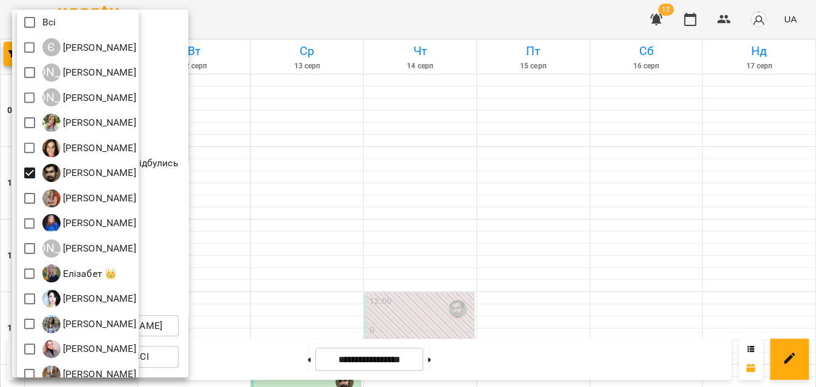
click at [453, 15] on div at bounding box center [408, 193] width 816 height 387
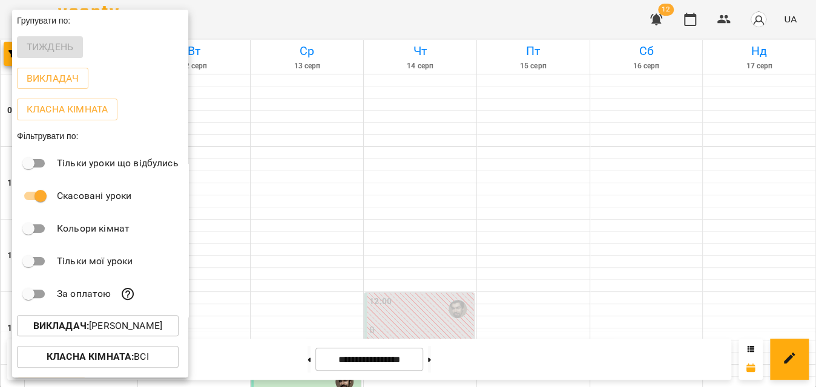
click at [453, 15] on div at bounding box center [408, 193] width 816 height 387
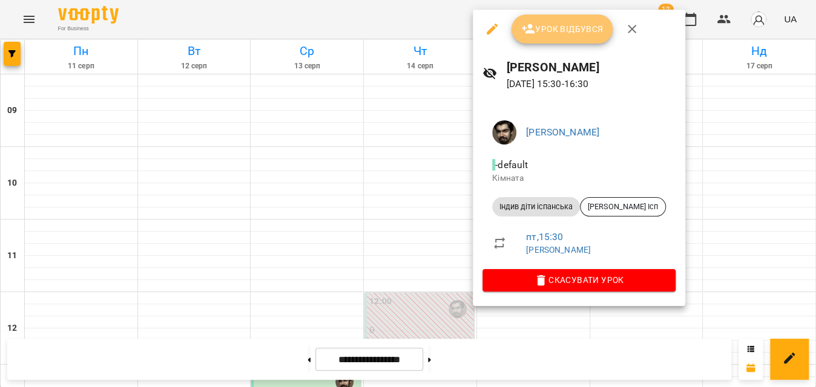
click at [571, 20] on button "Урок відбувся" at bounding box center [563, 29] width 102 height 29
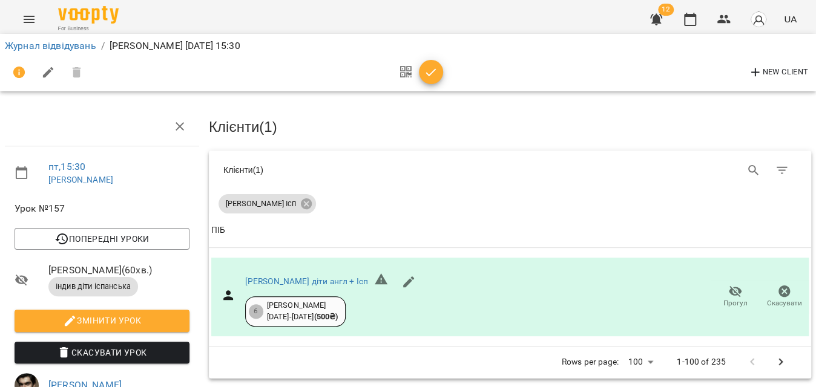
click at [431, 68] on icon "button" at bounding box center [431, 72] width 15 height 15
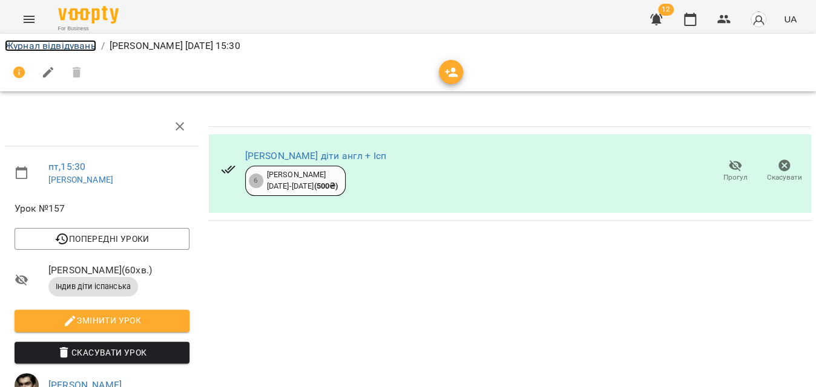
click at [29, 44] on link "Журнал відвідувань" at bounding box center [50, 46] width 91 height 12
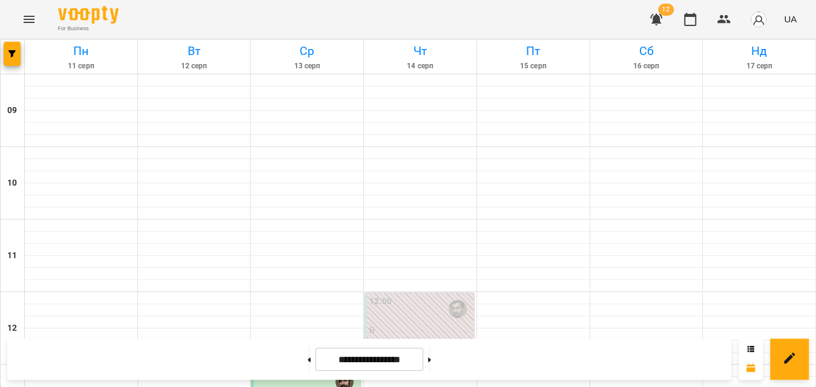
scroll to position [630, 0]
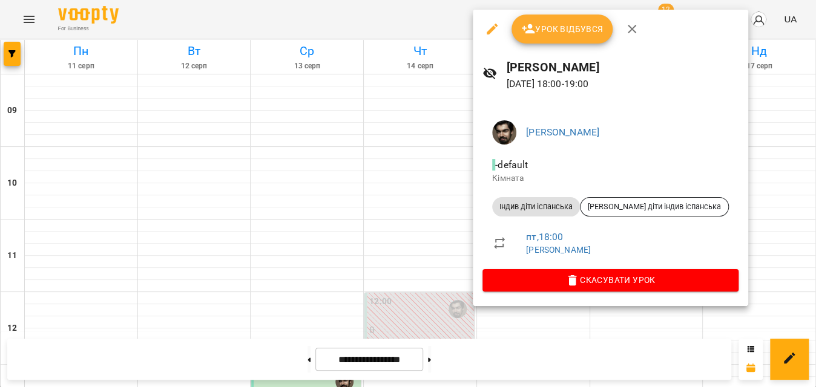
click at [500, 32] on button "button" at bounding box center [492, 29] width 29 height 29
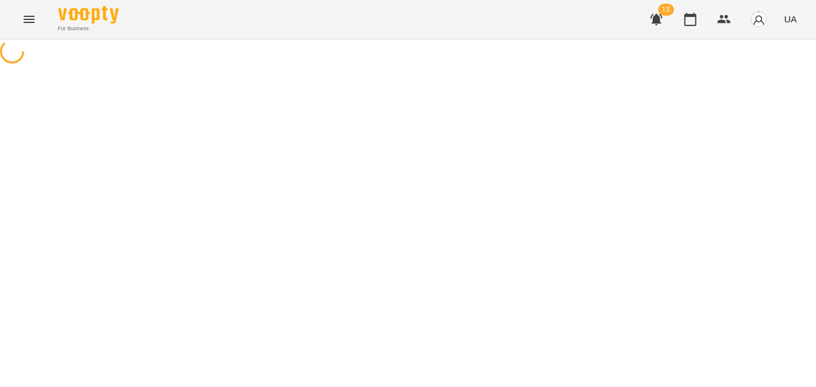
select select "**********"
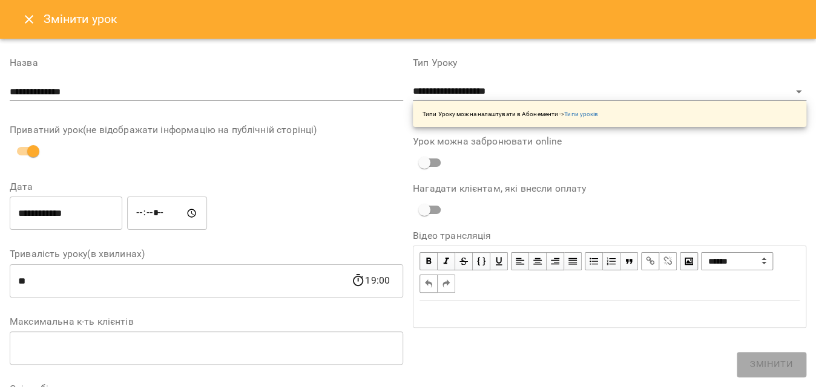
click at [108, 215] on input "**********" at bounding box center [66, 214] width 113 height 34
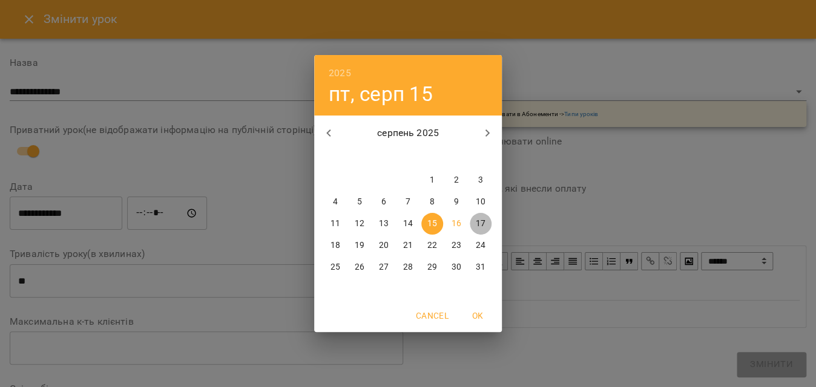
click at [483, 222] on p "17" at bounding box center [481, 224] width 10 height 12
type input "**********"
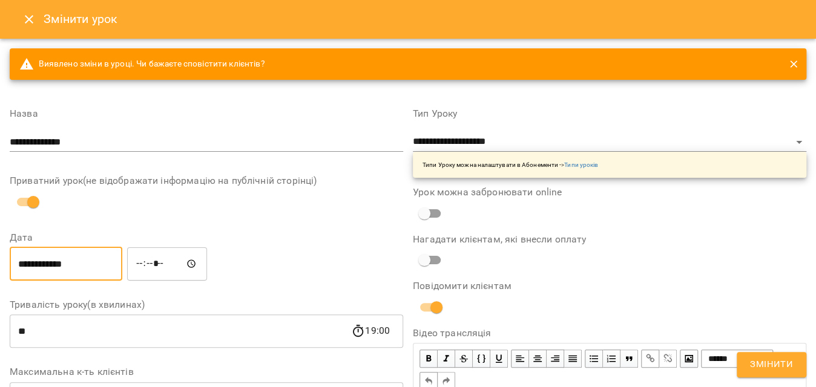
click at [769, 357] on button "Змінити" at bounding box center [772, 364] width 70 height 25
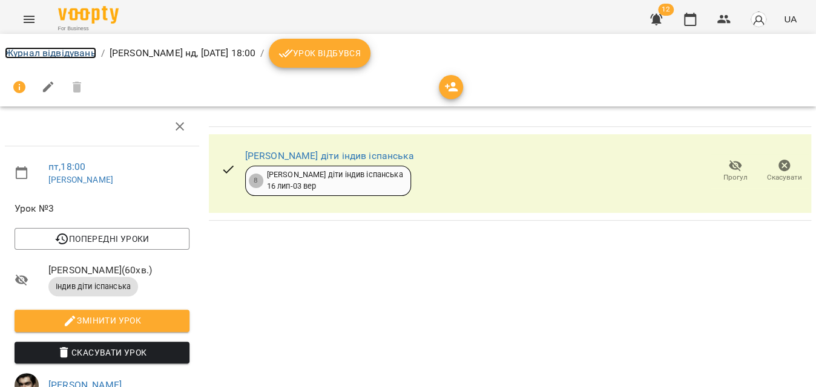
click at [88, 53] on link "Журнал відвідувань" at bounding box center [50, 53] width 91 height 12
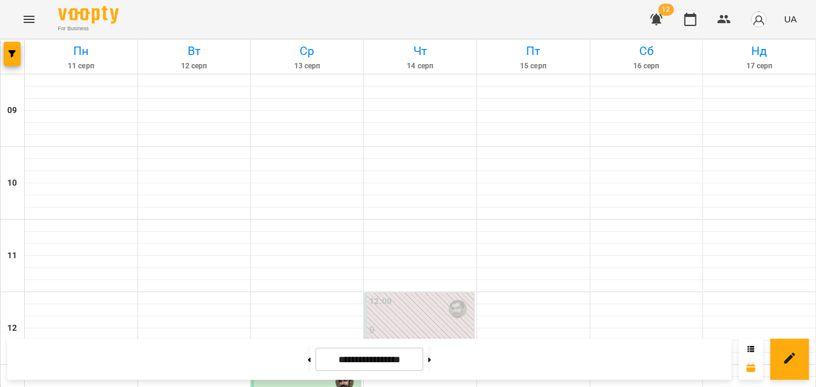
scroll to position [440, 0]
click at [12, 64] on button "button" at bounding box center [12, 54] width 17 height 24
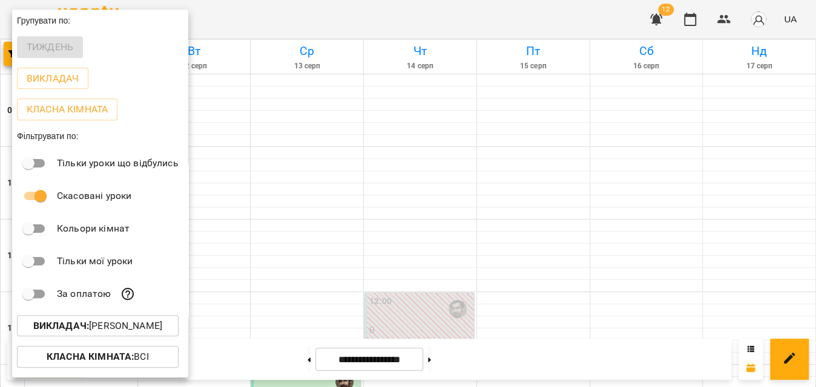
click at [128, 332] on p "Викладач : [PERSON_NAME]" at bounding box center [97, 326] width 129 height 15
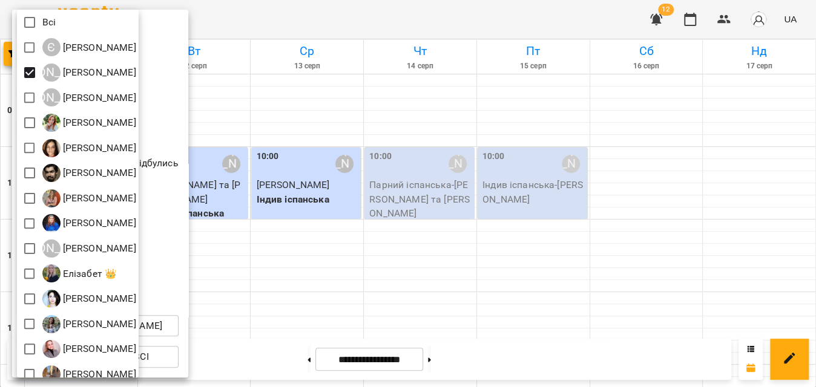
click at [440, 16] on div at bounding box center [408, 193] width 816 height 387
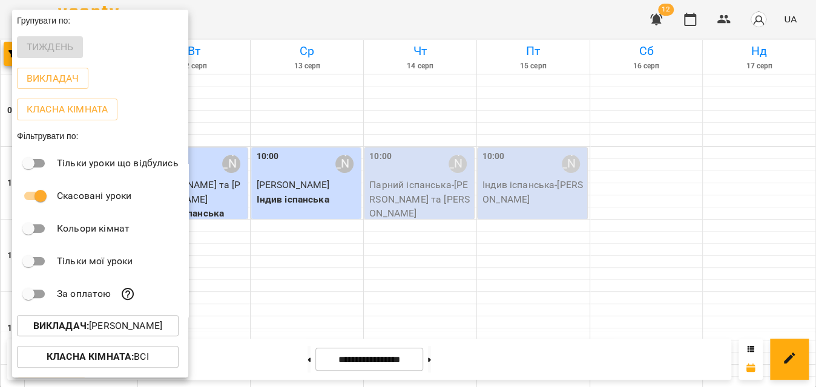
click at [440, 16] on div at bounding box center [408, 193] width 816 height 387
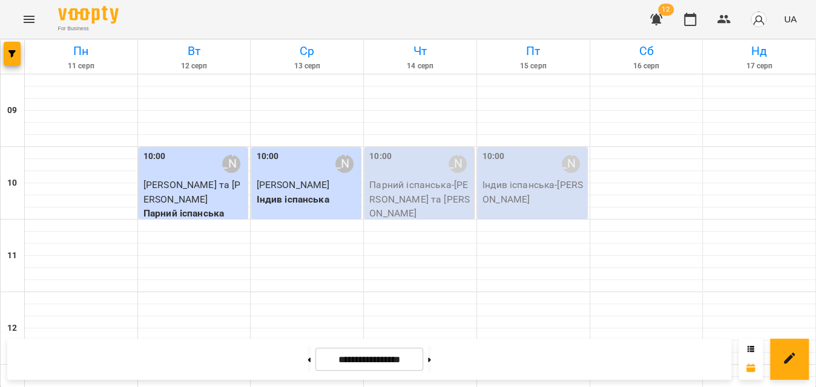
scroll to position [54, 0]
click at [430, 178] on p "Парний іспанська - [PERSON_NAME] та [PERSON_NAME]" at bounding box center [420, 199] width 102 height 43
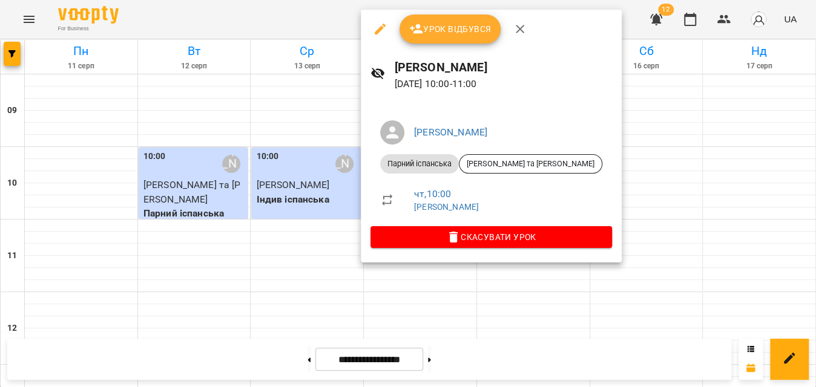
click at [433, 40] on button "Урок відбувся" at bounding box center [451, 29] width 102 height 29
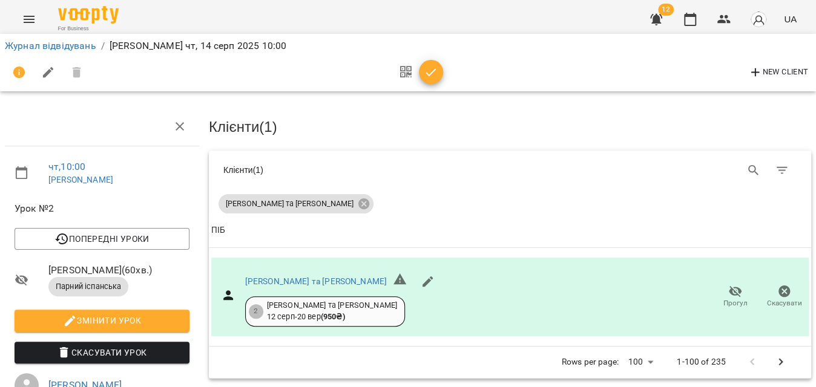
click at [428, 74] on icon "button" at bounding box center [431, 72] width 10 height 8
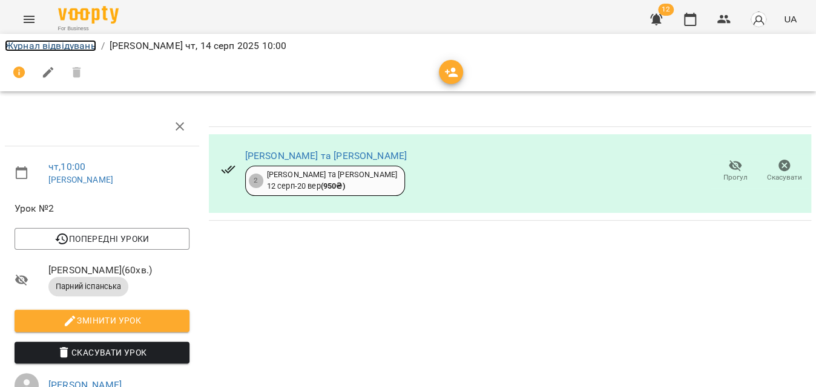
click at [43, 46] on link "Журнал відвідувань" at bounding box center [50, 46] width 91 height 12
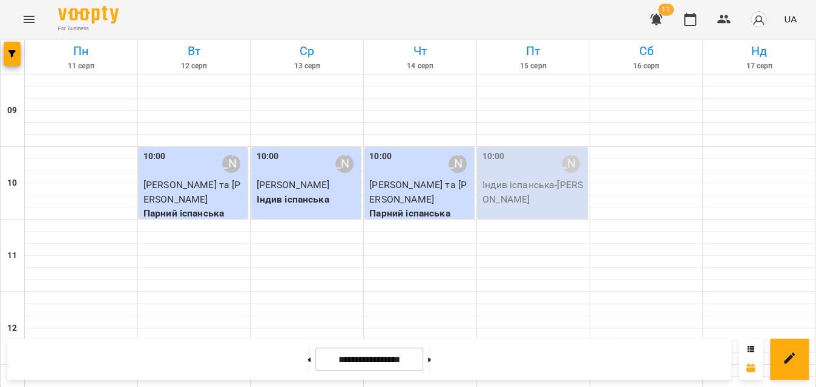
click at [518, 205] on p "Індив іспанська - [PERSON_NAME]" at bounding box center [533, 192] width 102 height 28
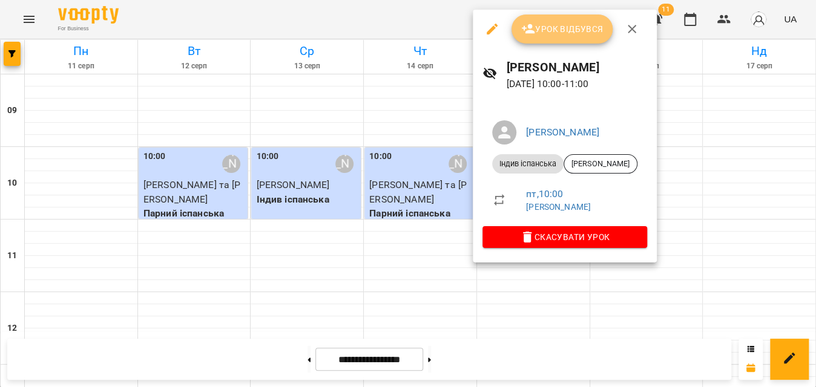
click at [551, 33] on span "Урок відбувся" at bounding box center [562, 29] width 82 height 15
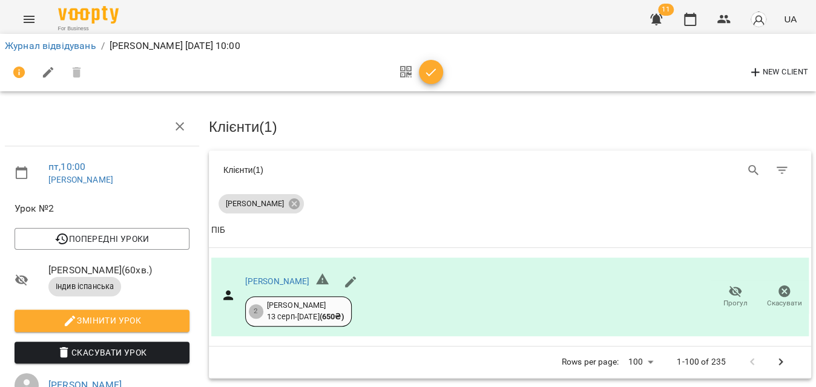
click at [425, 71] on icon "button" at bounding box center [431, 72] width 15 height 15
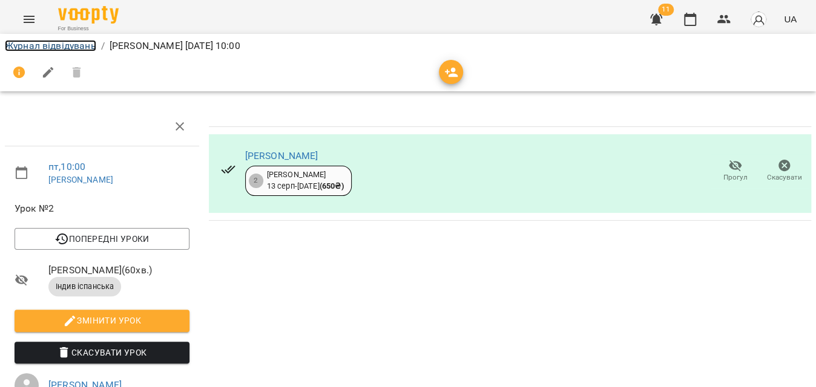
click at [85, 42] on link "Журнал відвідувань" at bounding box center [50, 46] width 91 height 12
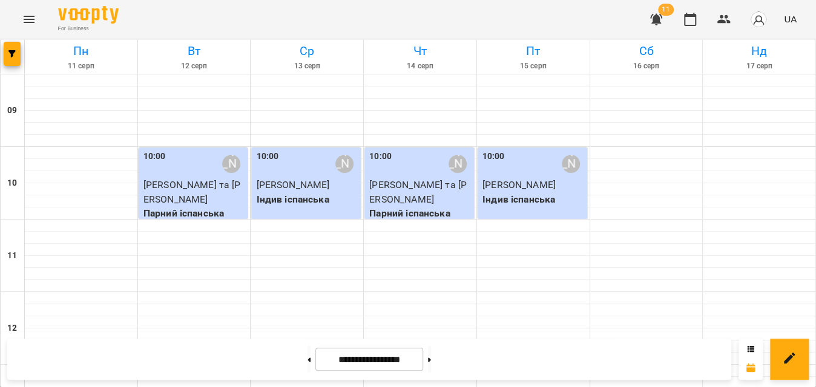
scroll to position [605, 0]
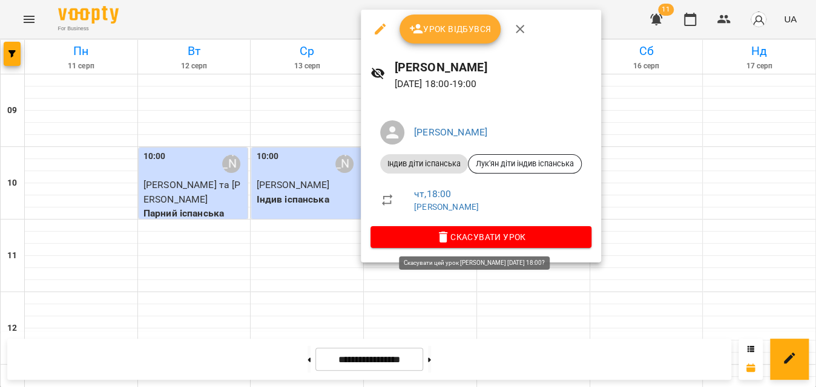
click at [438, 239] on icon "button" at bounding box center [443, 237] width 15 height 15
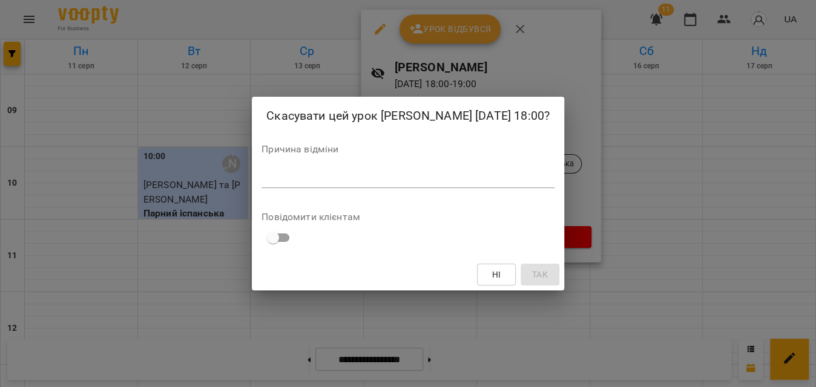
click at [381, 174] on textarea at bounding box center [408, 179] width 293 height 12
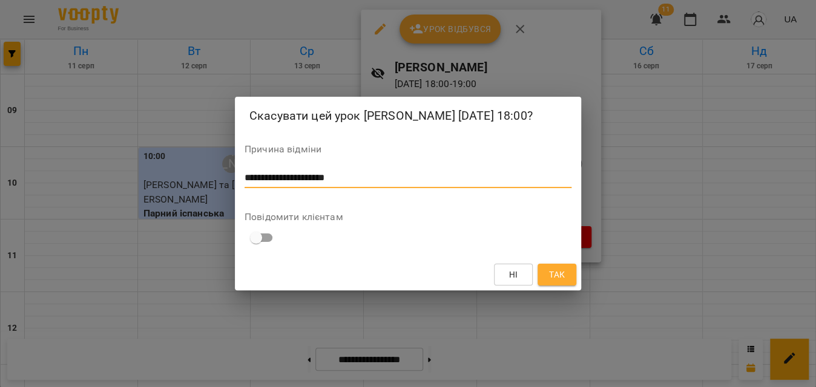
type textarea "**********"
click at [551, 274] on span "Так" at bounding box center [557, 275] width 16 height 15
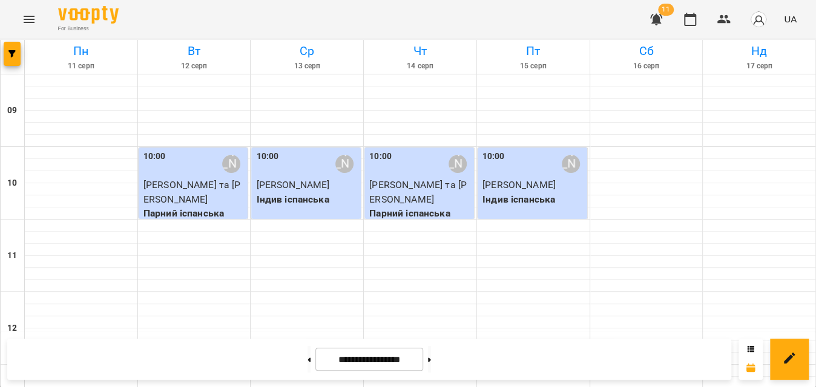
scroll to position [165, 0]
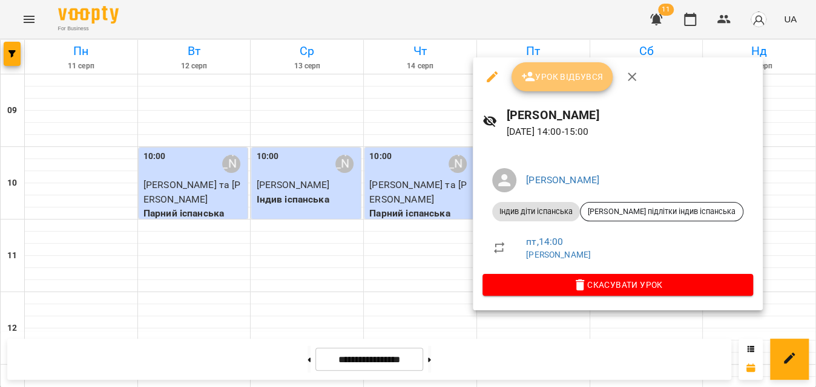
click at [559, 71] on span "Урок відбувся" at bounding box center [562, 77] width 82 height 15
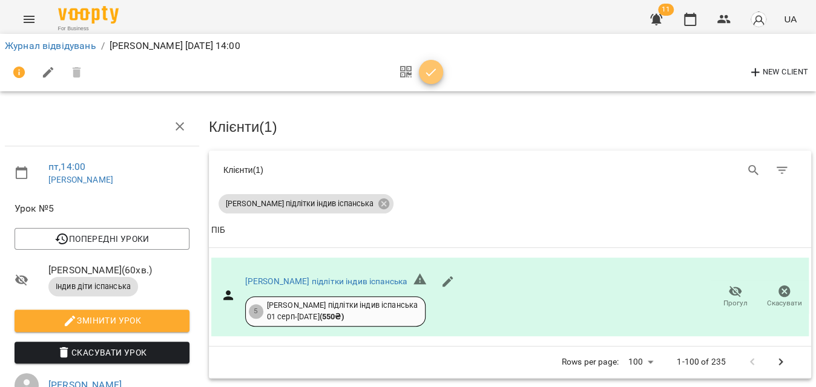
click at [427, 74] on icon "button" at bounding box center [431, 72] width 10 height 8
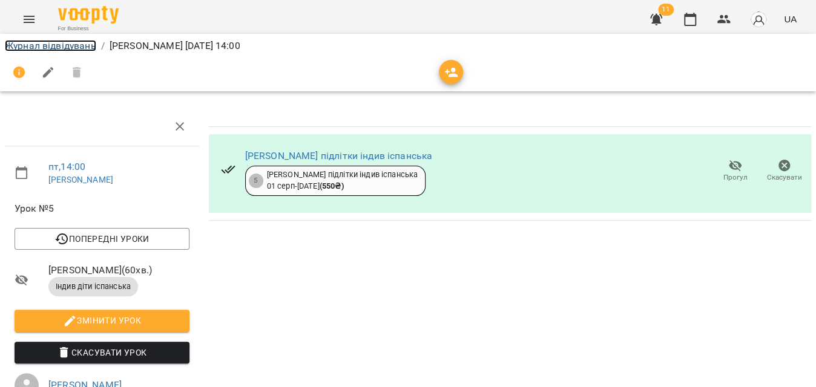
click at [50, 42] on link "Журнал відвідувань" at bounding box center [50, 46] width 91 height 12
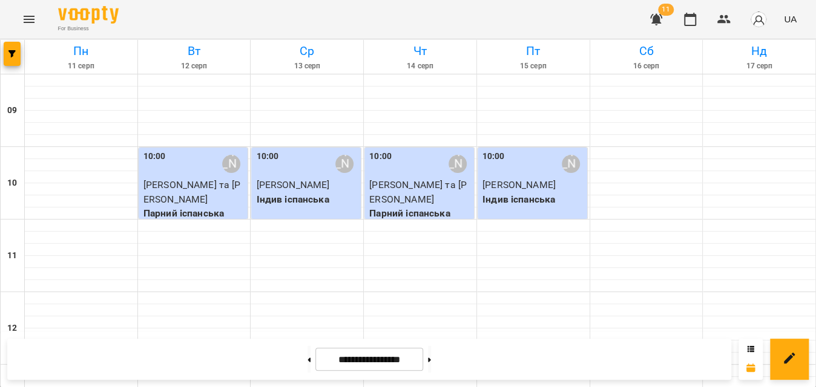
scroll to position [660, 0]
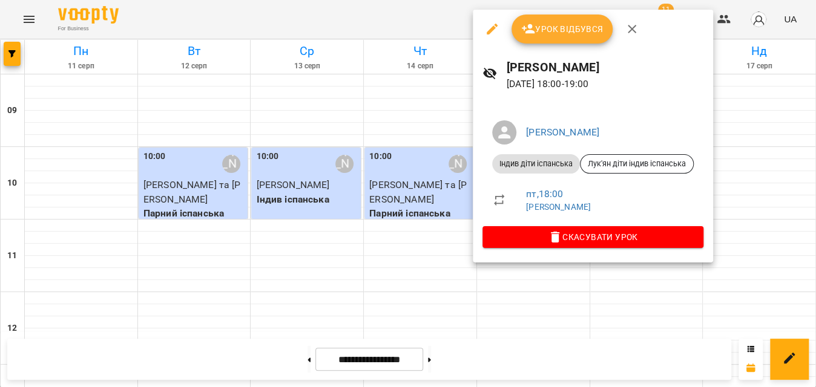
click at [564, 24] on span "Урок відбувся" at bounding box center [562, 29] width 82 height 15
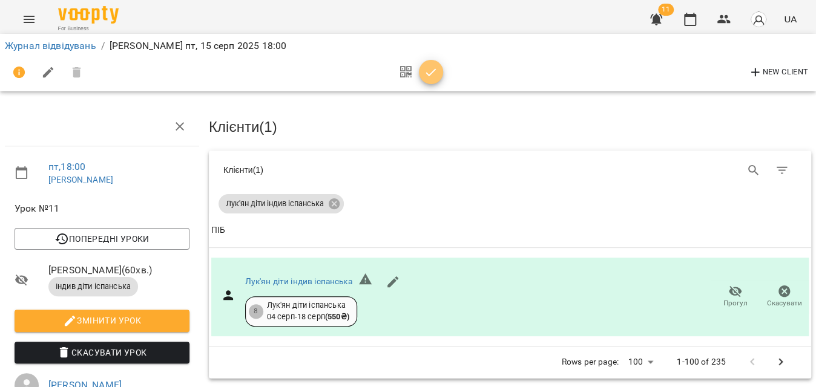
click at [435, 74] on icon "button" at bounding box center [431, 72] width 15 height 15
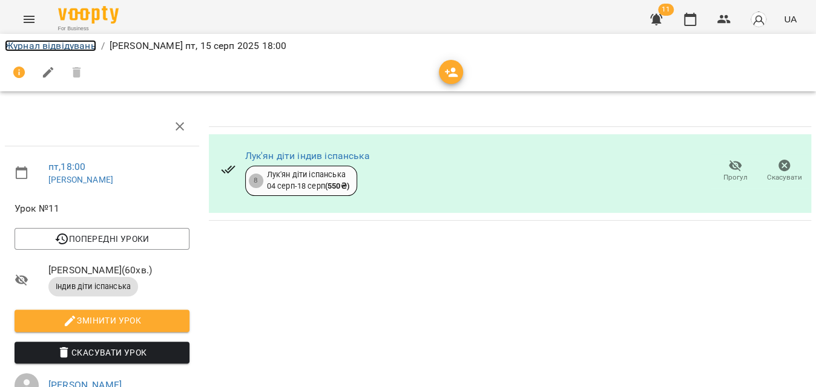
click at [26, 41] on link "Журнал відвідувань" at bounding box center [50, 46] width 91 height 12
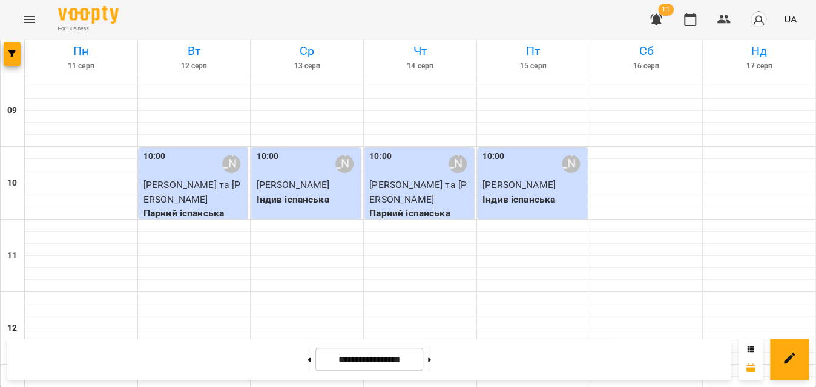
scroll to position [605, 0]
click at [12, 50] on icon "button" at bounding box center [11, 53] width 7 height 7
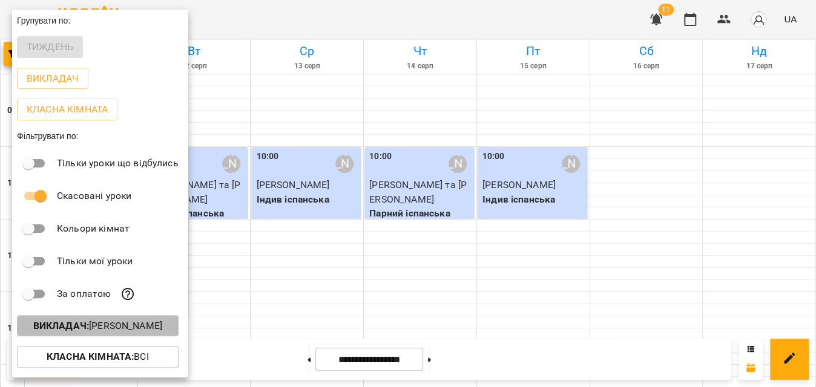
click at [120, 327] on p "Викладач : [PERSON_NAME]" at bounding box center [97, 326] width 129 height 15
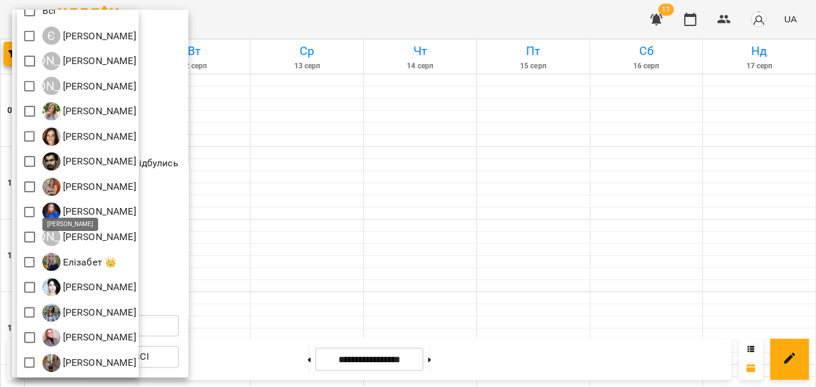
scroll to position [0, 0]
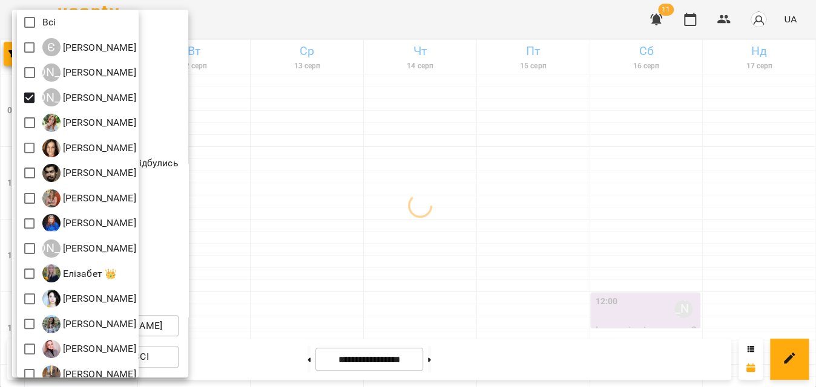
click at [499, 16] on div at bounding box center [408, 193] width 816 height 387
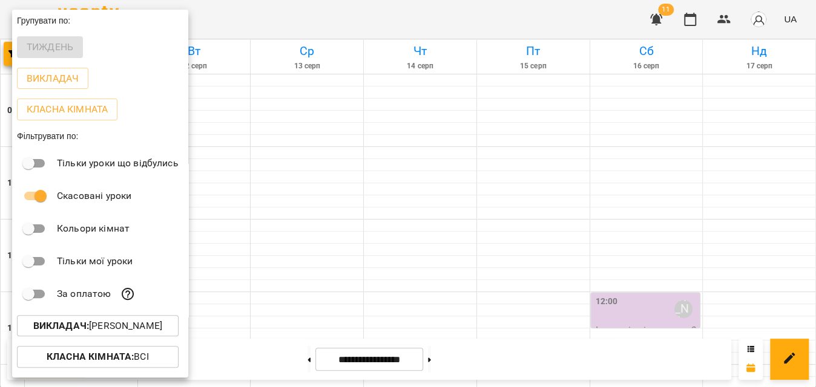
click at [499, 16] on div at bounding box center [408, 193] width 816 height 387
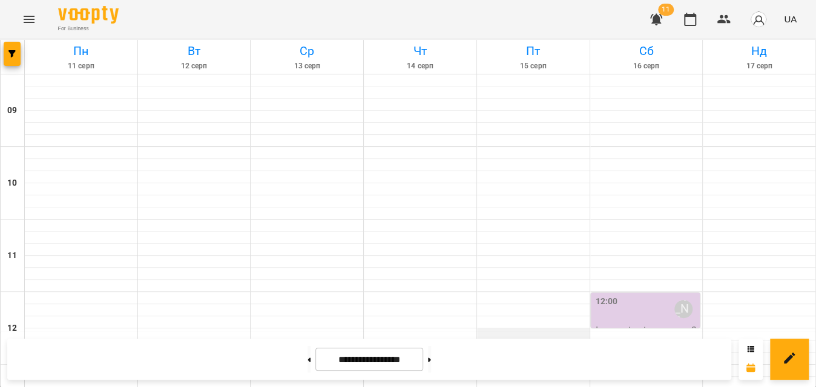
scroll to position [330, 0]
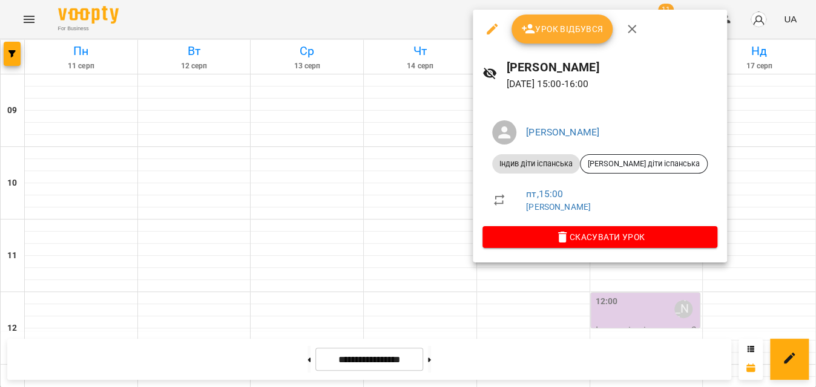
click at [573, 36] on span "Урок відбувся" at bounding box center [562, 29] width 82 height 15
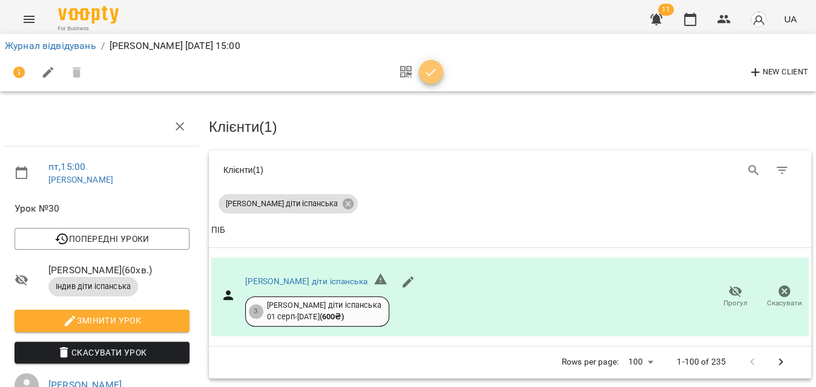
click at [430, 73] on icon "button" at bounding box center [431, 72] width 10 height 8
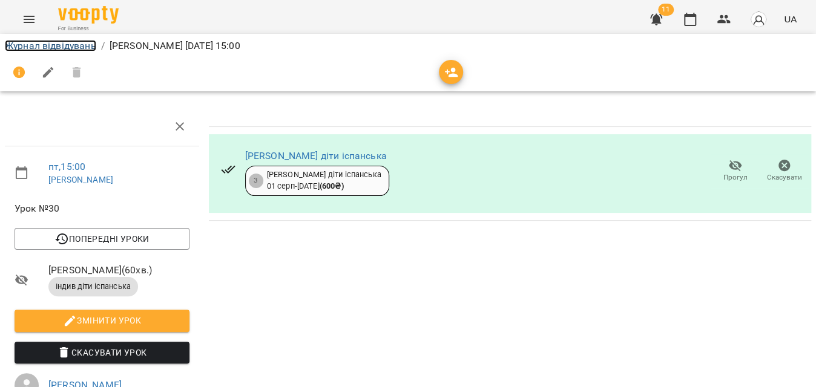
click at [72, 44] on link "Журнал відвідувань" at bounding box center [50, 46] width 91 height 12
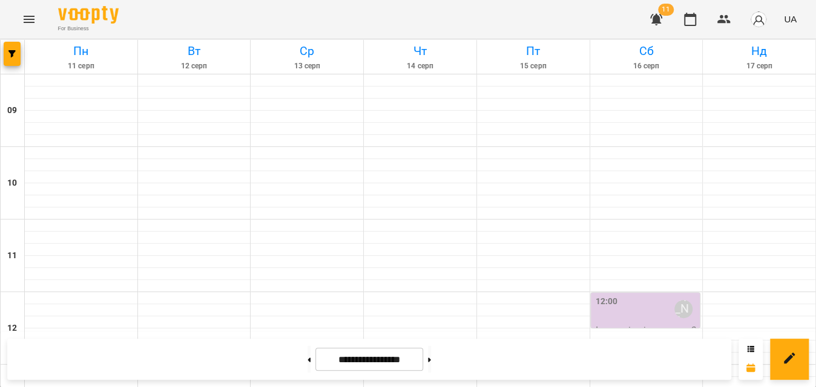
scroll to position [685, 0]
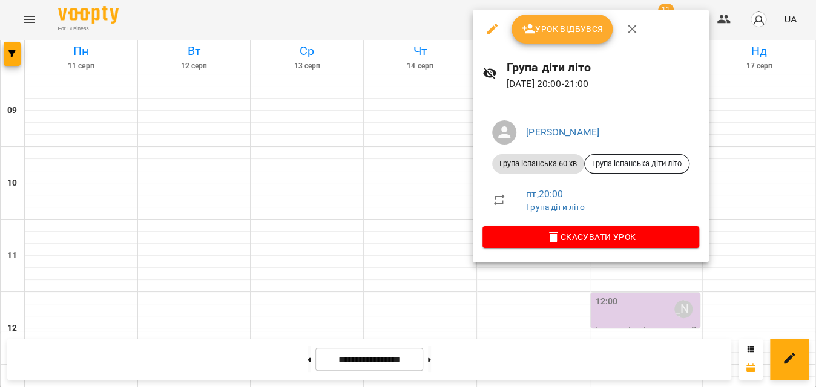
click at [551, 23] on span "Урок відбувся" at bounding box center [562, 29] width 82 height 15
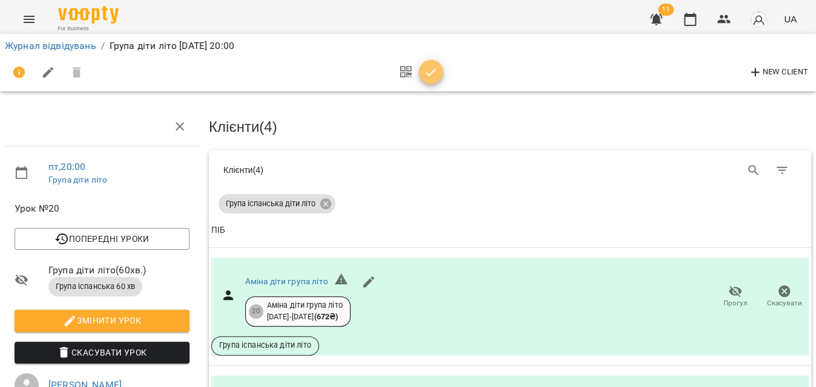
click at [430, 77] on icon "button" at bounding box center [431, 72] width 15 height 15
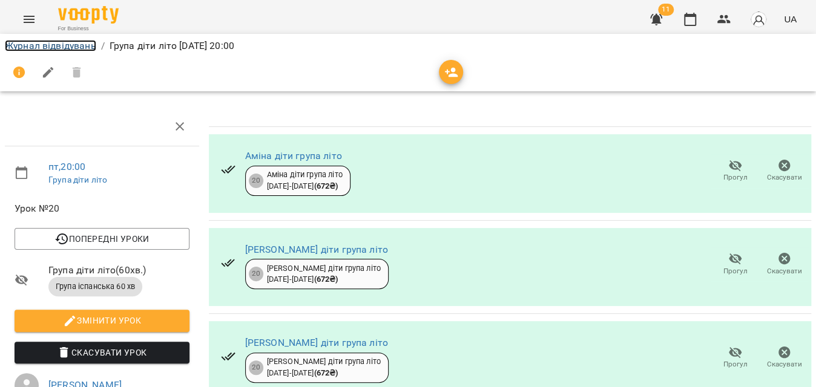
click at [84, 47] on link "Журнал відвідувань" at bounding box center [50, 46] width 91 height 12
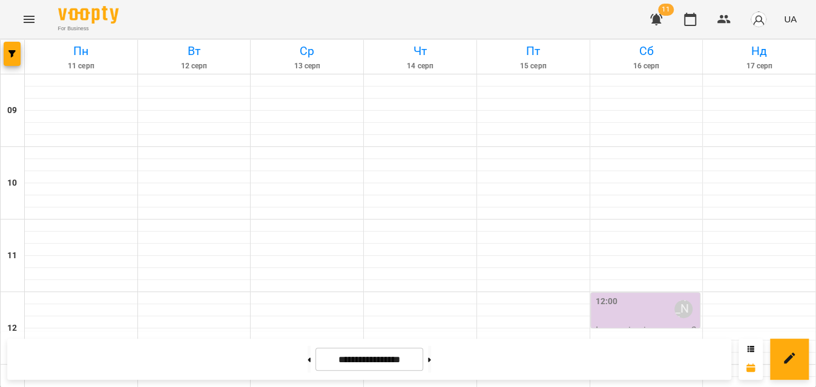
scroll to position [685, 0]
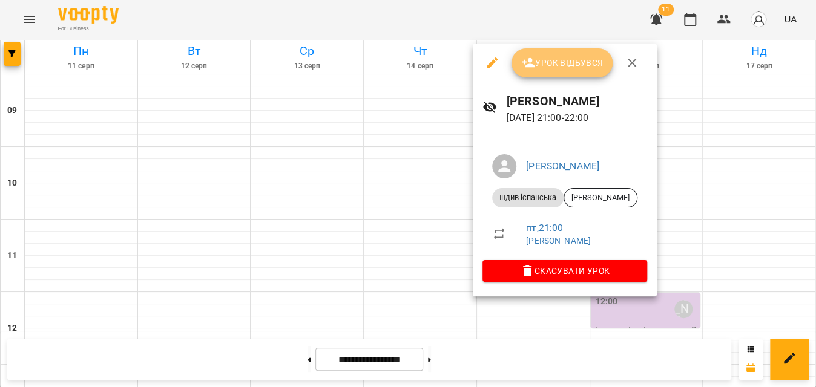
click at [571, 66] on span "Урок відбувся" at bounding box center [562, 63] width 82 height 15
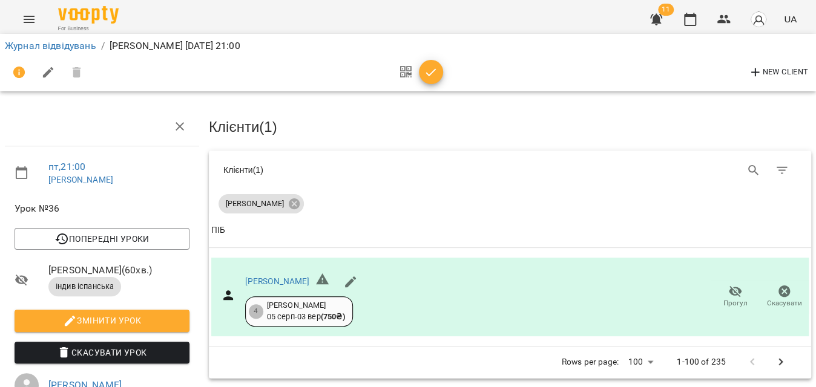
click at [435, 76] on icon "button" at bounding box center [431, 72] width 15 height 15
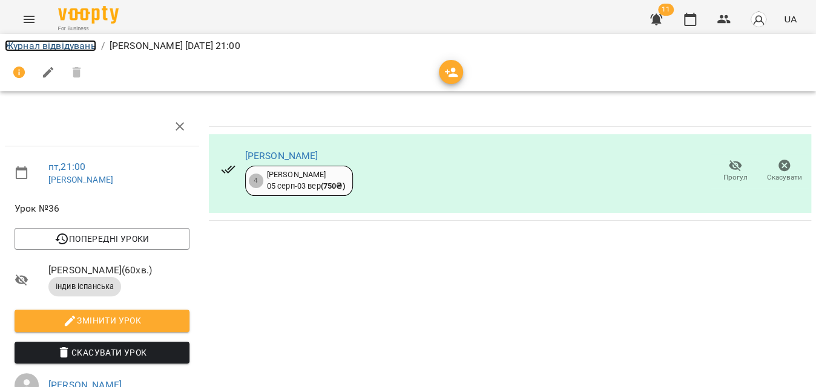
click at [41, 48] on link "Журнал відвідувань" at bounding box center [50, 46] width 91 height 12
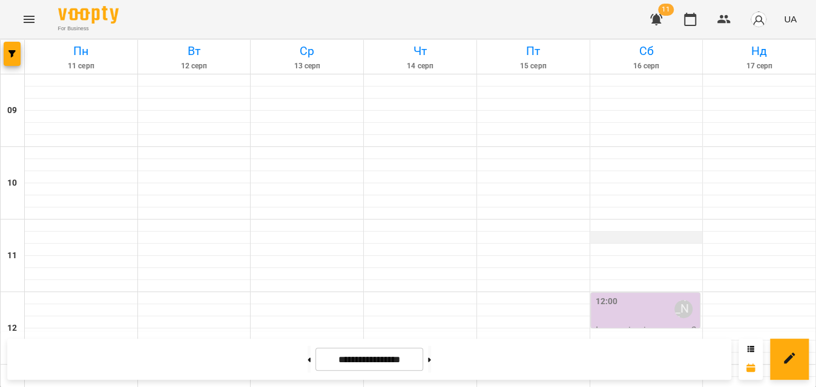
scroll to position [110, 0]
click at [633, 295] on div "12:00 [PERSON_NAME]" at bounding box center [647, 309] width 102 height 28
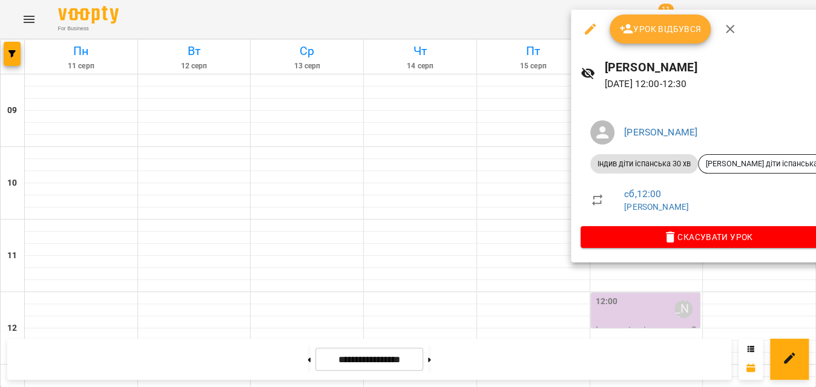
click at [653, 38] on button "Урок відбувся" at bounding box center [661, 29] width 102 height 29
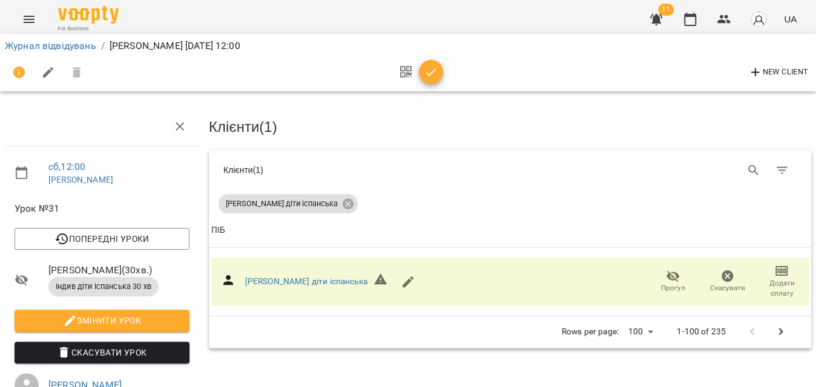
click at [435, 74] on icon "button" at bounding box center [431, 72] width 15 height 15
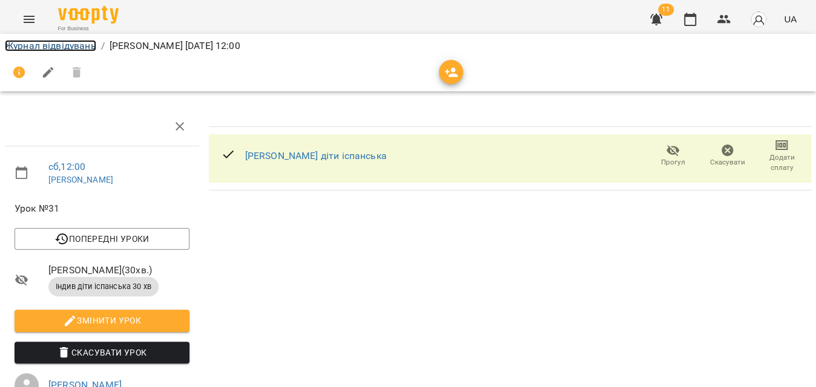
click at [68, 50] on link "Журнал відвідувань" at bounding box center [50, 46] width 91 height 12
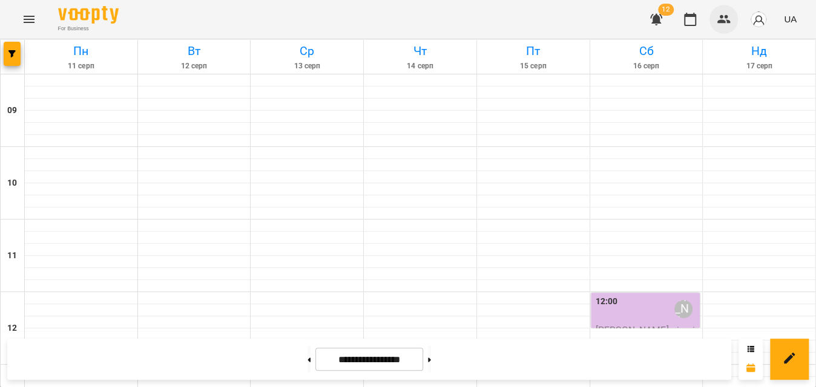
click at [723, 16] on icon "button" at bounding box center [723, 19] width 13 height 8
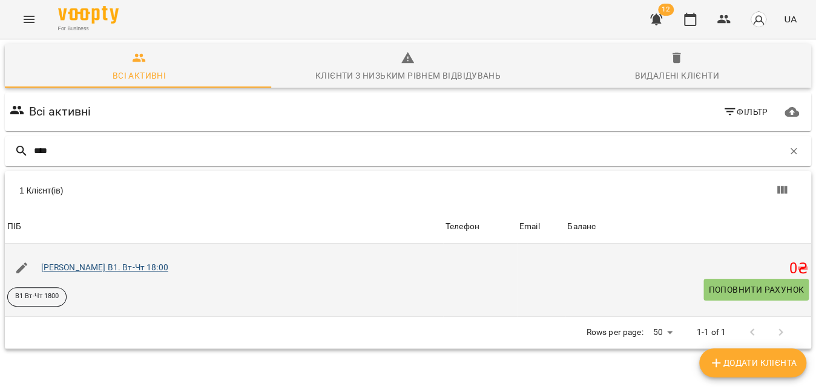
type input "****"
click at [90, 271] on link "[PERSON_NAME] В1. Вт-Чт 18:00" at bounding box center [104, 268] width 127 height 10
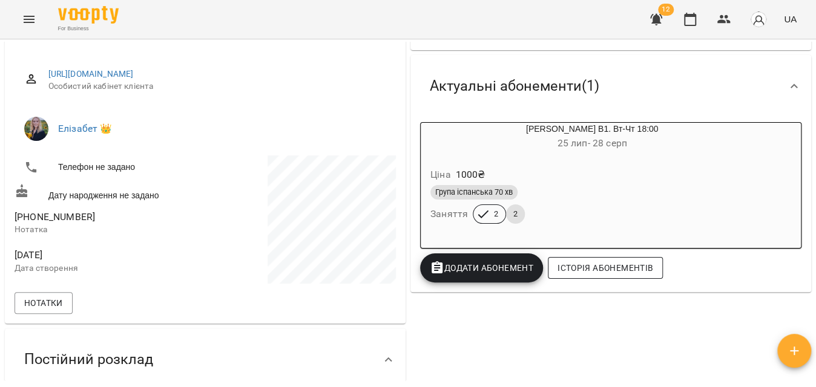
scroll to position [165, 0]
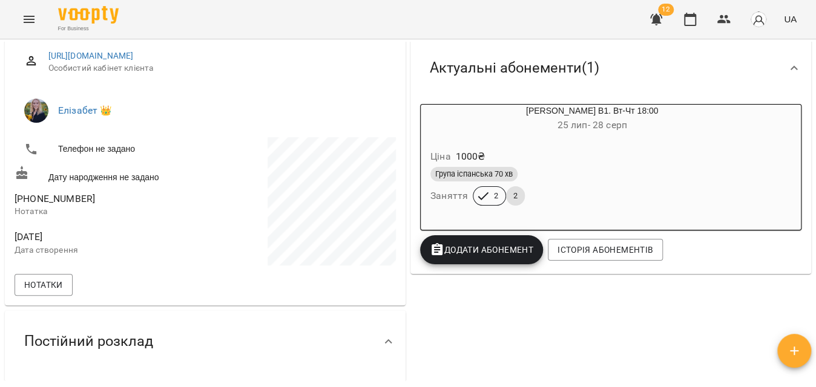
click at [510, 262] on button "Додати Абонемент" at bounding box center [481, 249] width 123 height 29
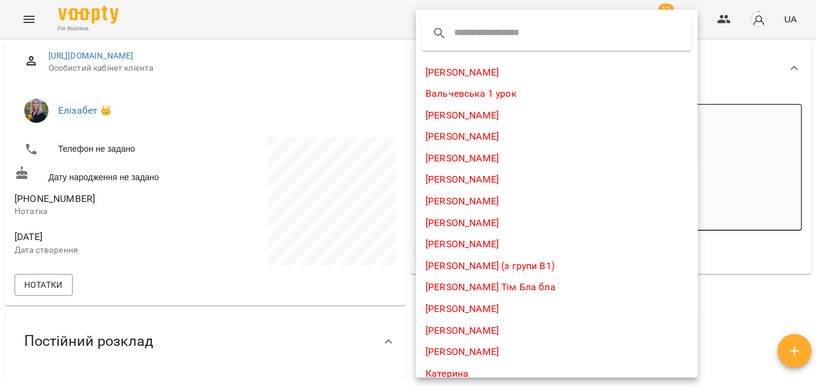
click at [495, 39] on input "text" at bounding box center [502, 33] width 96 height 19
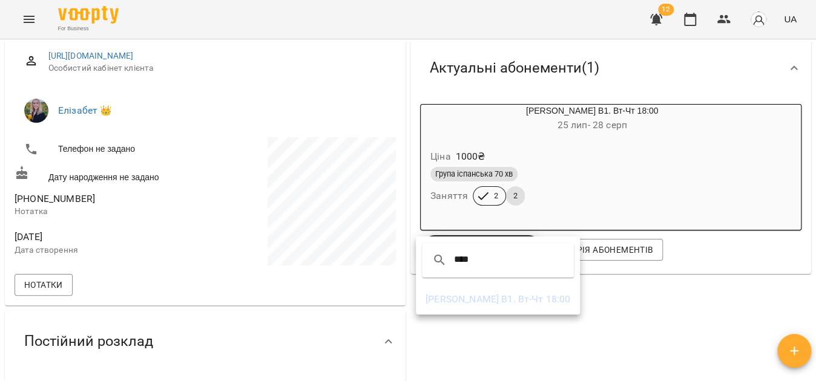
type input "****"
click at [513, 294] on li "[PERSON_NAME] В1. Вт-Чт 18:00" at bounding box center [498, 300] width 164 height 22
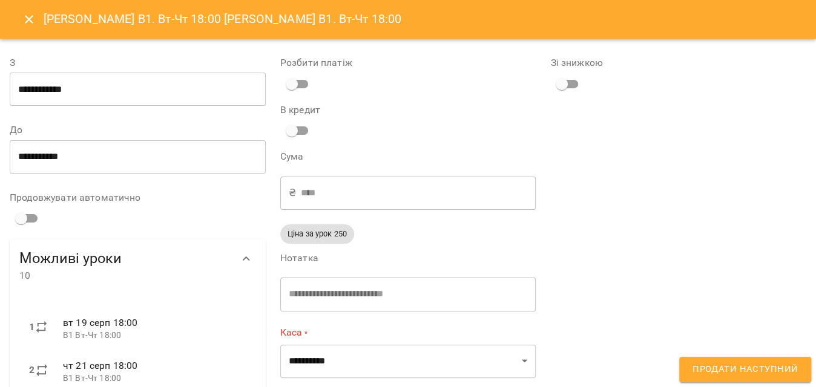
click at [21, 16] on button "Close" at bounding box center [29, 19] width 29 height 29
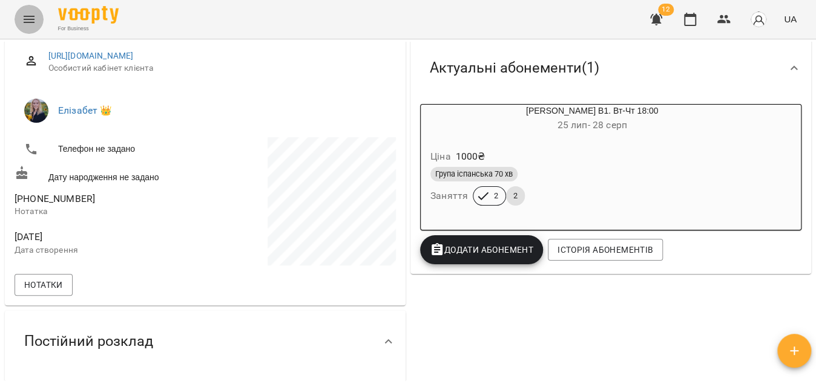
click at [31, 16] on icon "Menu" at bounding box center [29, 19] width 11 height 7
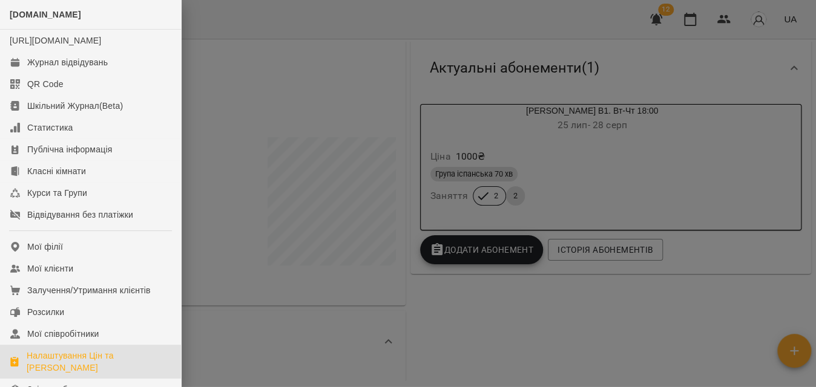
click at [75, 364] on div "Налаштування Цін та [PERSON_NAME]" at bounding box center [99, 362] width 145 height 24
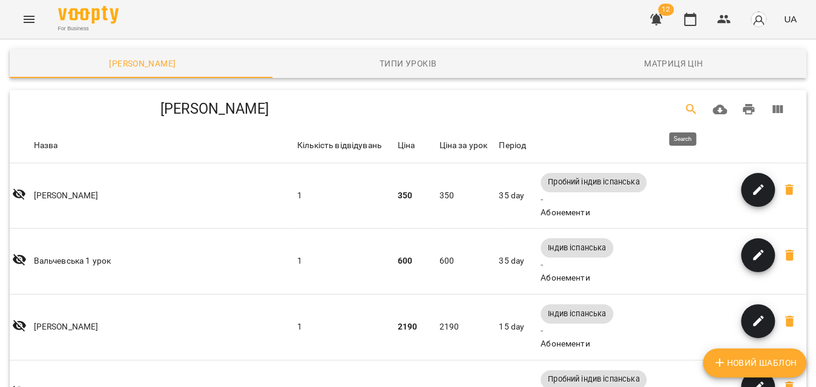
click at [692, 108] on button "Search" at bounding box center [691, 109] width 29 height 29
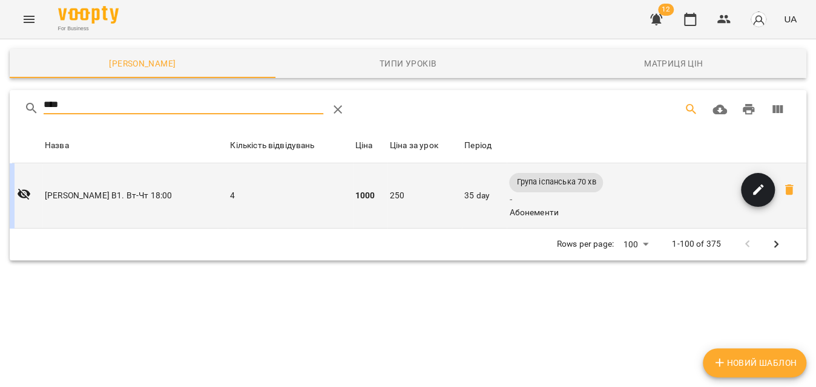
type input "****"
click at [746, 197] on button "button" at bounding box center [758, 190] width 34 height 34
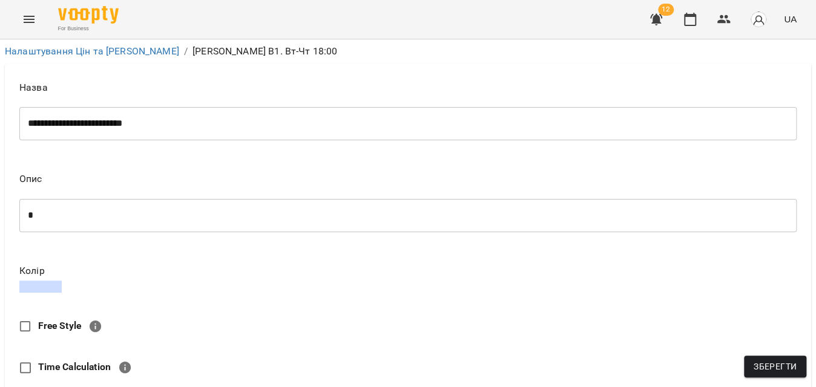
scroll to position [275, 0]
drag, startPoint x: 97, startPoint y: 163, endPoint x: 80, endPoint y: 158, distance: 18.2
type input "*"
type input "***"
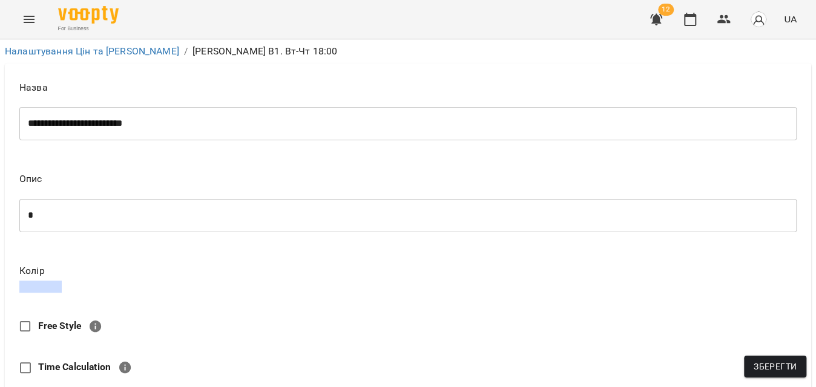
type input "*"
type input "****"
type input "**"
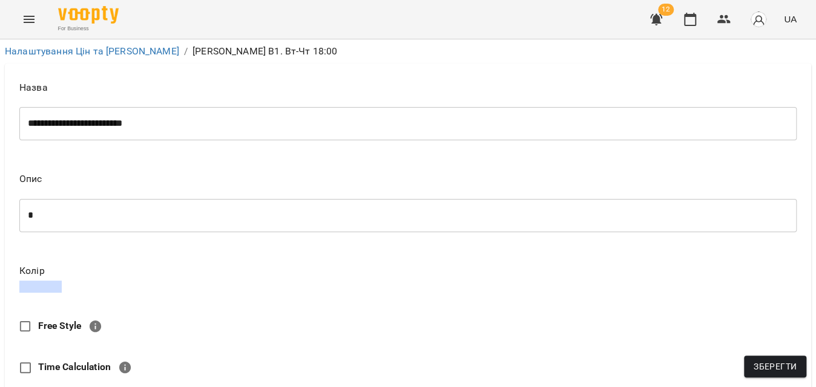
type input "***"
type input "**"
type input "****"
type input "***"
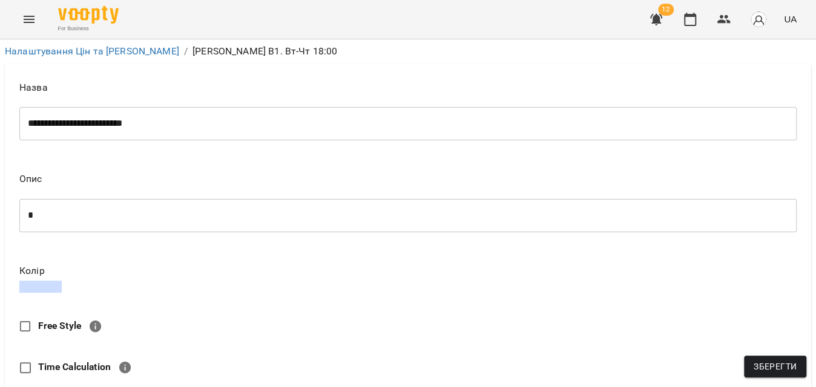
scroll to position [605, 0]
type input "****"
type textarea "*"
type textarea "**"
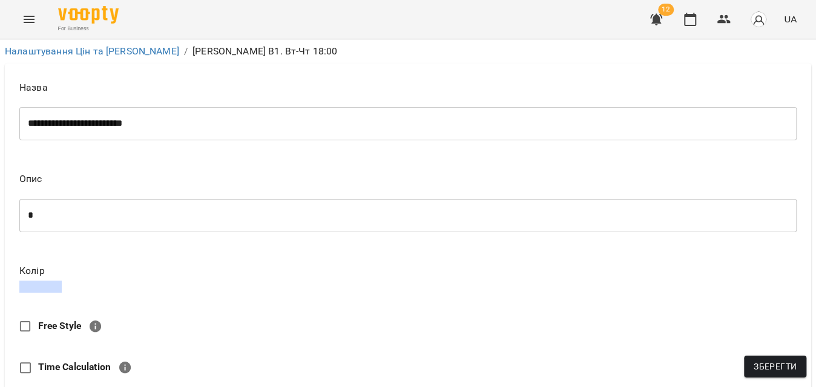
click at [758, 363] on span "Зберегти" at bounding box center [775, 367] width 43 height 15
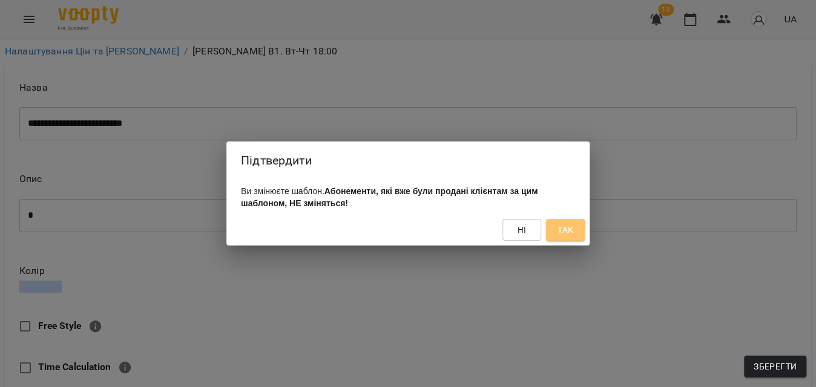
click at [579, 224] on button "Так" at bounding box center [565, 230] width 39 height 22
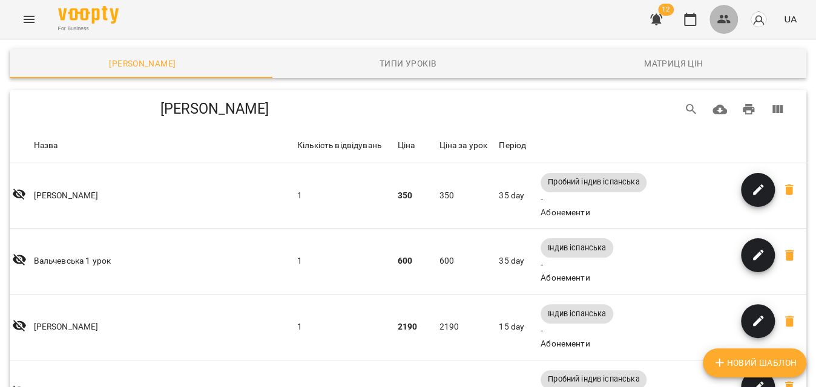
click at [723, 19] on icon "button" at bounding box center [724, 19] width 15 height 15
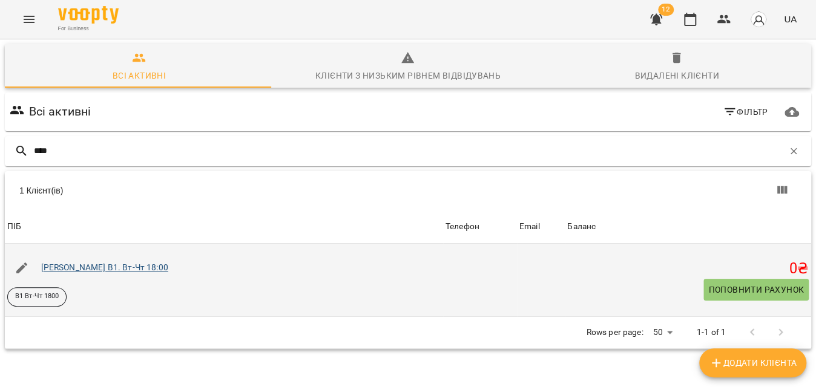
type input "****"
click at [132, 269] on link "[PERSON_NAME] В1. Вт-Чт 18:00" at bounding box center [104, 268] width 127 height 10
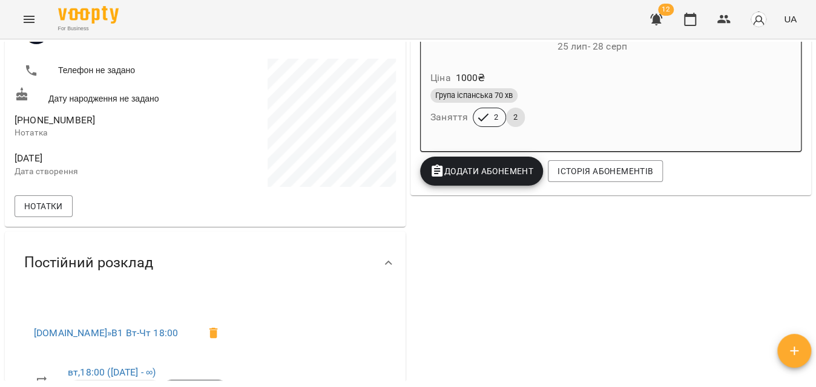
scroll to position [110, 0]
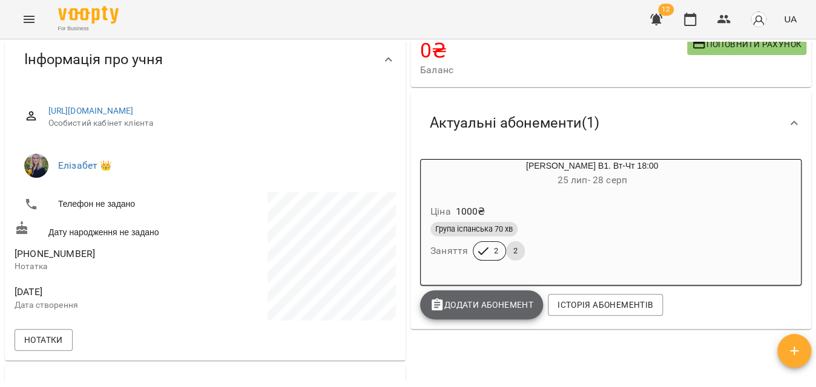
click at [467, 303] on span "Додати Абонемент" at bounding box center [482, 305] width 104 height 15
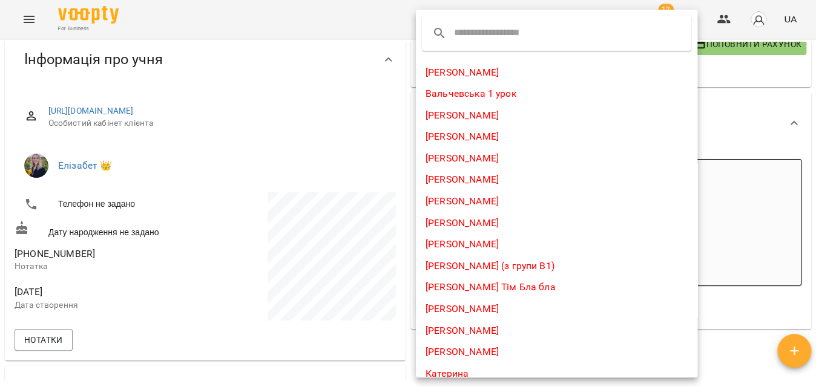
click at [492, 27] on input "text" at bounding box center [502, 33] width 96 height 19
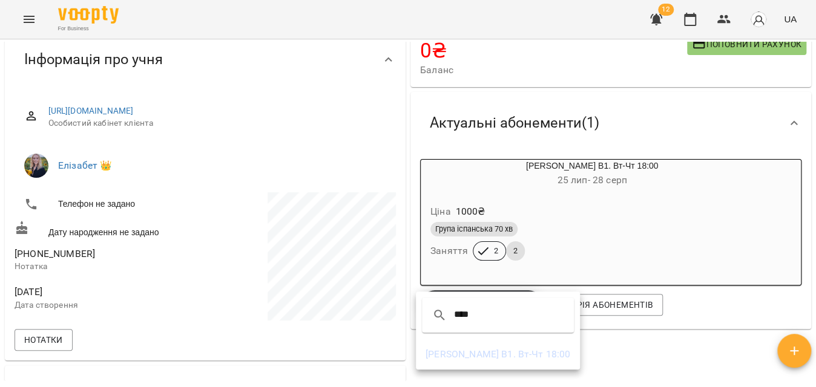
type input "****"
click at [454, 352] on li "[PERSON_NAME] В1. Вт-Чт 18:00" at bounding box center [498, 355] width 164 height 22
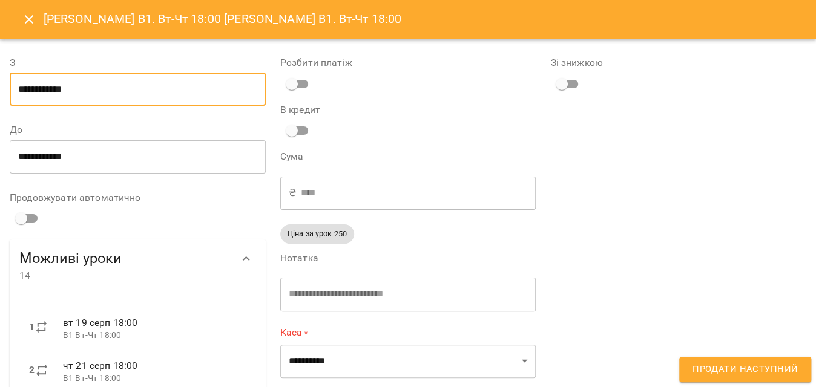
click at [151, 105] on input "**********" at bounding box center [138, 90] width 256 height 34
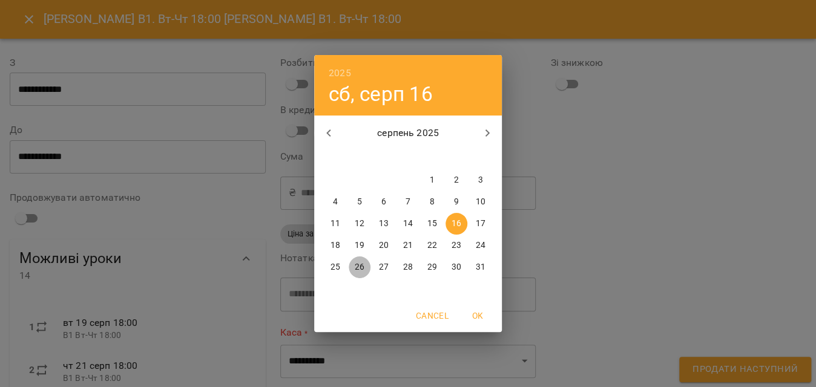
click at [352, 270] on span "26" at bounding box center [360, 268] width 22 height 12
type input "**********"
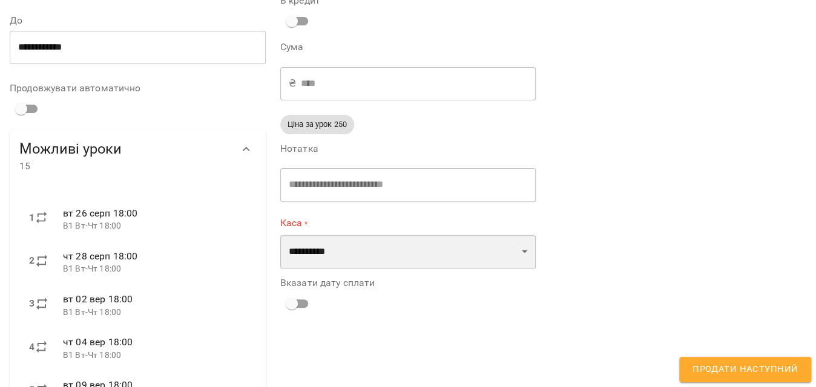
click at [325, 263] on select "**********" at bounding box center [408, 252] width 256 height 34
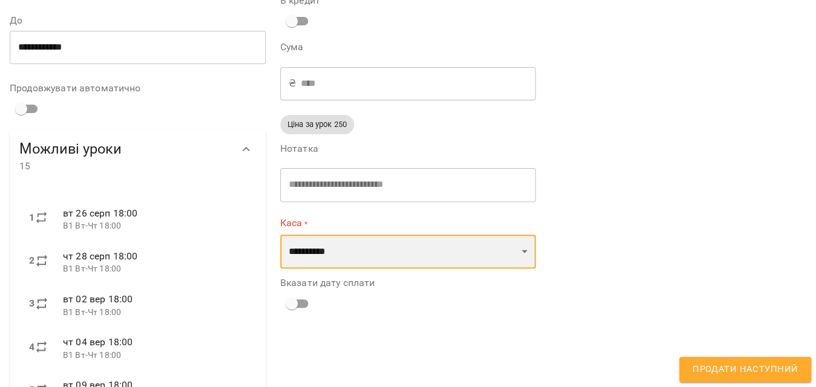
select select "****"
click at [280, 235] on select "**********" at bounding box center [408, 252] width 256 height 34
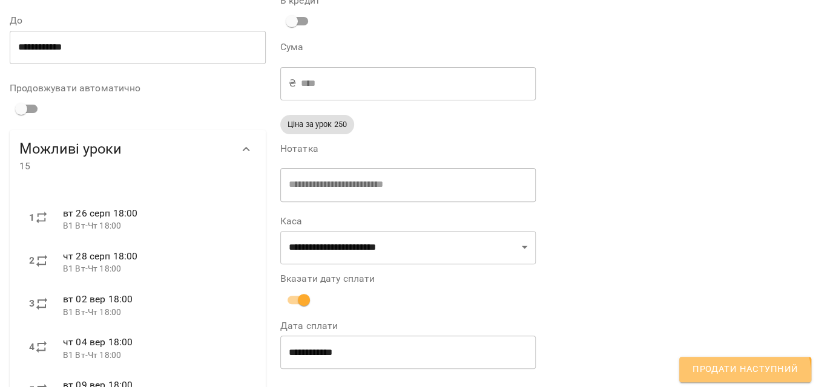
click at [739, 376] on span "Продати наступний" at bounding box center [744, 370] width 105 height 16
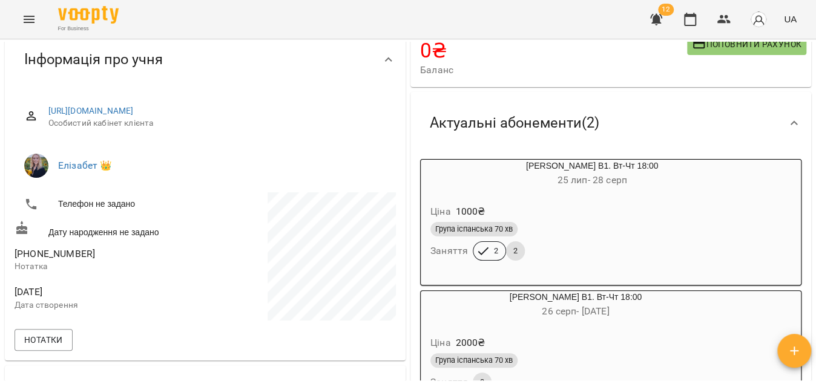
click at [660, 16] on icon "button" at bounding box center [656, 19] width 15 height 15
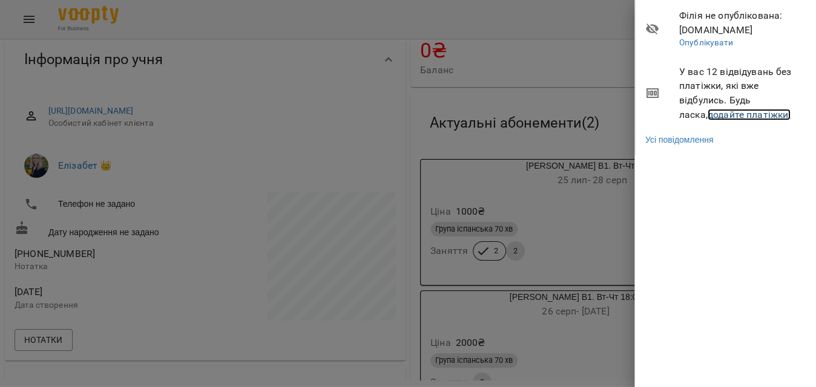
click at [722, 113] on link "додайте платіжки!" at bounding box center [750, 115] width 84 height 12
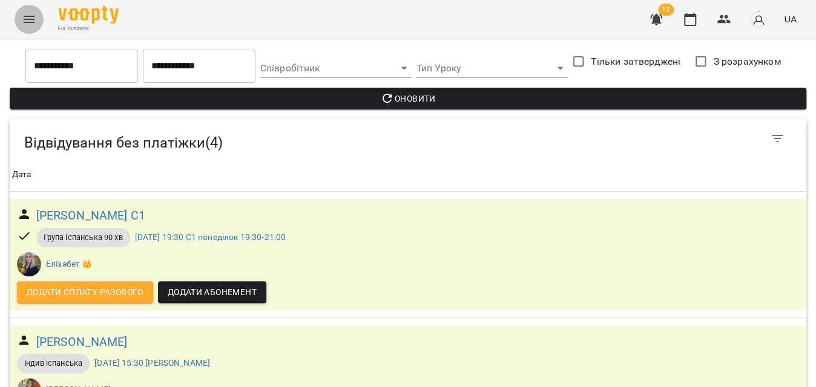
click at [28, 18] on icon "Menu" at bounding box center [29, 19] width 15 height 15
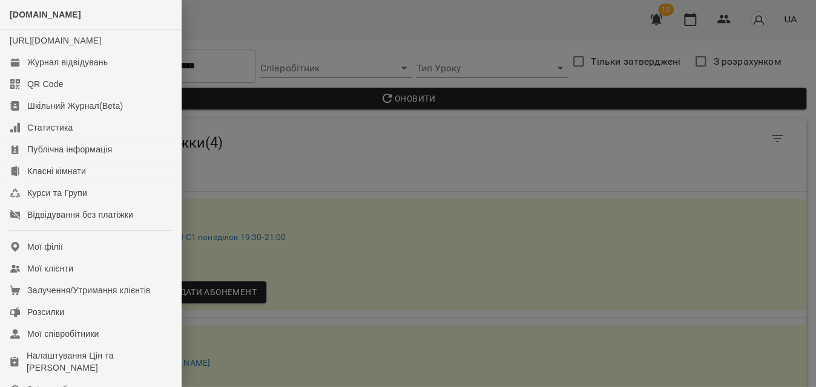
click at [327, 19] on div at bounding box center [408, 193] width 816 height 387
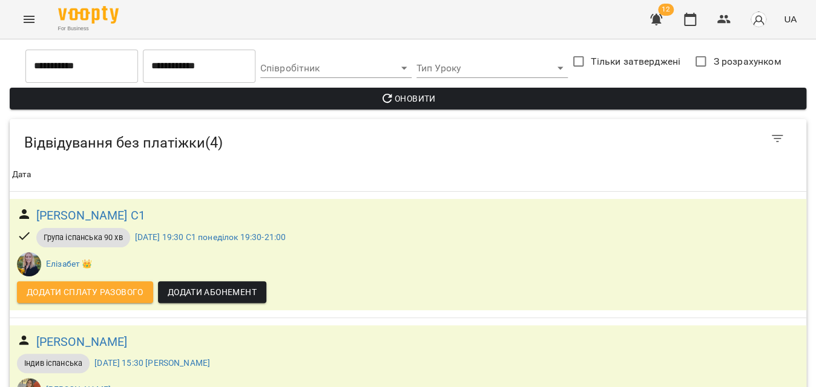
click at [24, 23] on icon "Menu" at bounding box center [29, 19] width 15 height 15
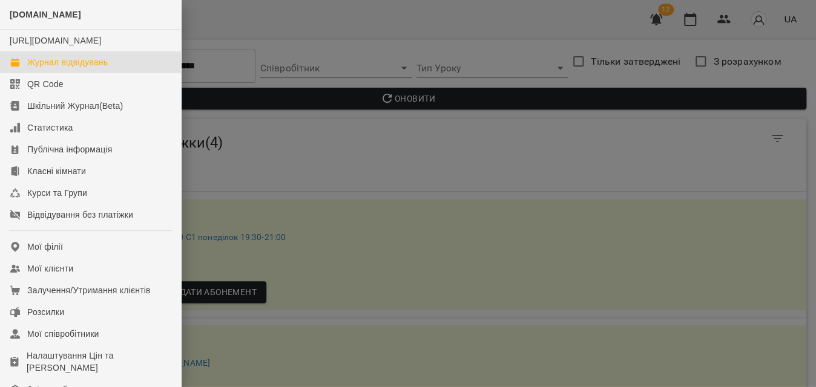
click at [42, 68] on div "Журнал відвідувань" at bounding box center [67, 62] width 81 height 12
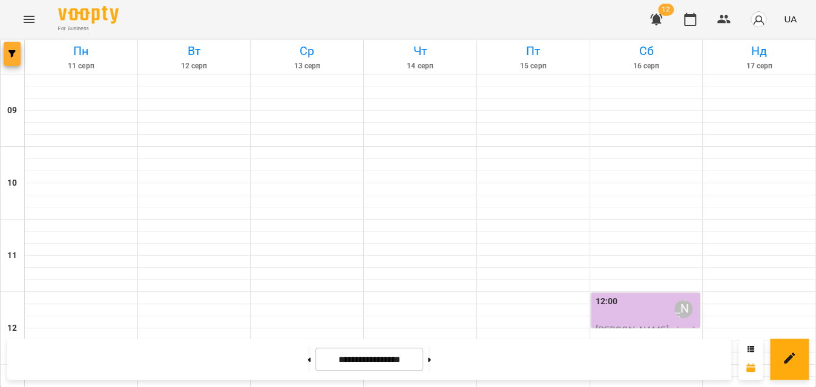
click at [13, 53] on icon "button" at bounding box center [11, 53] width 7 height 7
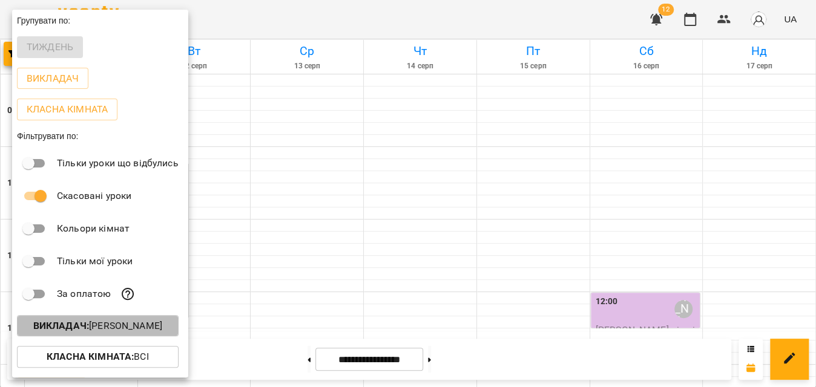
click at [77, 320] on button "Викладач : [PERSON_NAME]" at bounding box center [98, 326] width 162 height 22
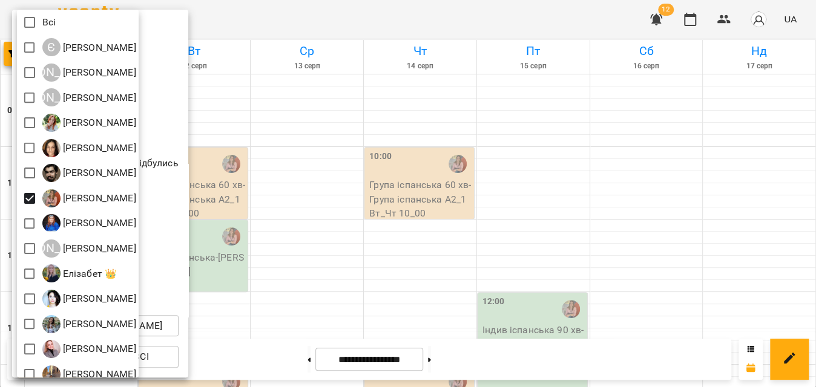
click at [414, 15] on div at bounding box center [408, 193] width 816 height 387
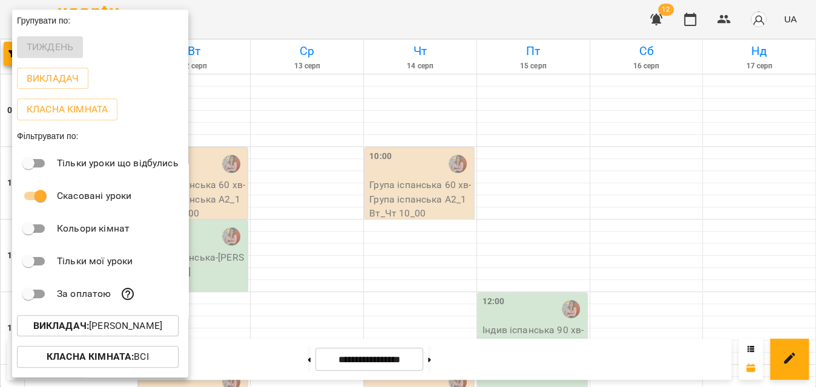
click at [414, 15] on div at bounding box center [408, 193] width 816 height 387
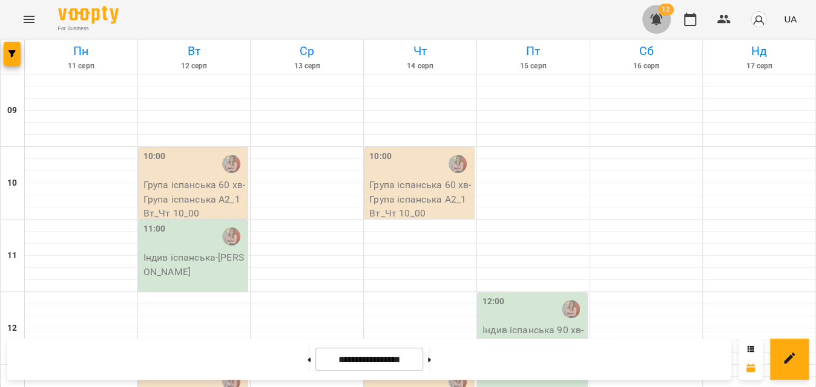
click at [663, 24] on icon "button" at bounding box center [656, 19] width 15 height 15
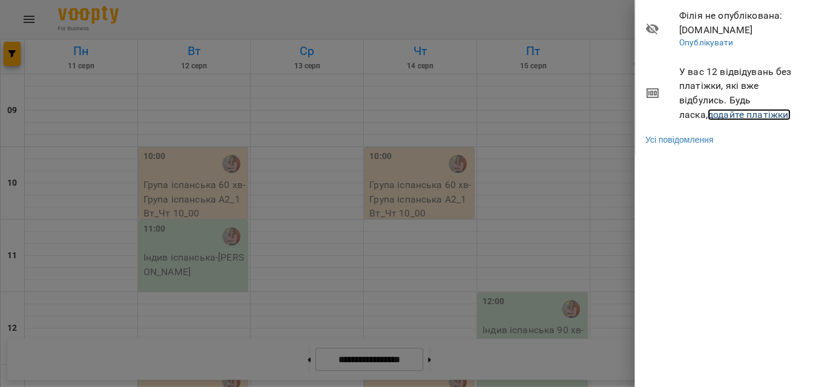
click at [708, 113] on link "додайте платіжки!" at bounding box center [750, 115] width 84 height 12
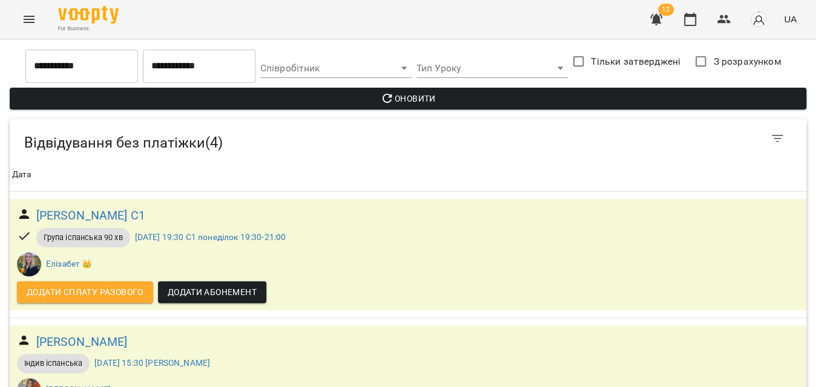
click at [43, 19] on div "For Business 12 UA" at bounding box center [408, 19] width 816 height 39
click at [36, 19] on icon "Menu" at bounding box center [29, 19] width 15 height 15
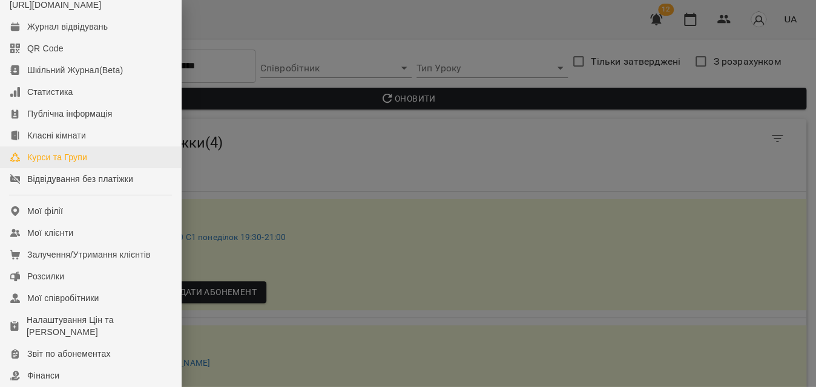
scroll to position [54, 0]
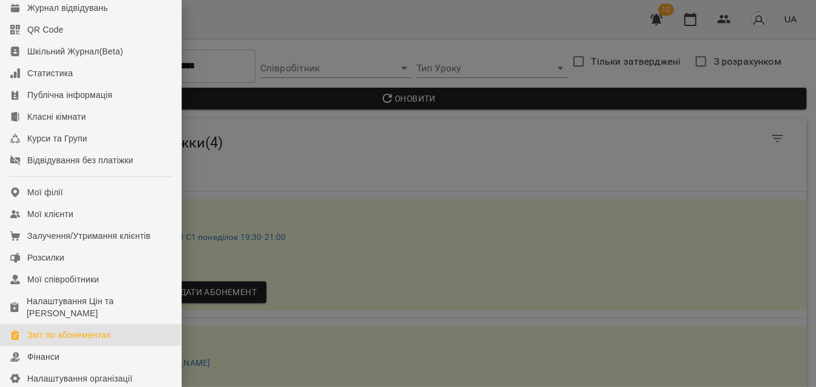
click at [81, 341] on div "Звіт по абонементах" at bounding box center [69, 335] width 84 height 12
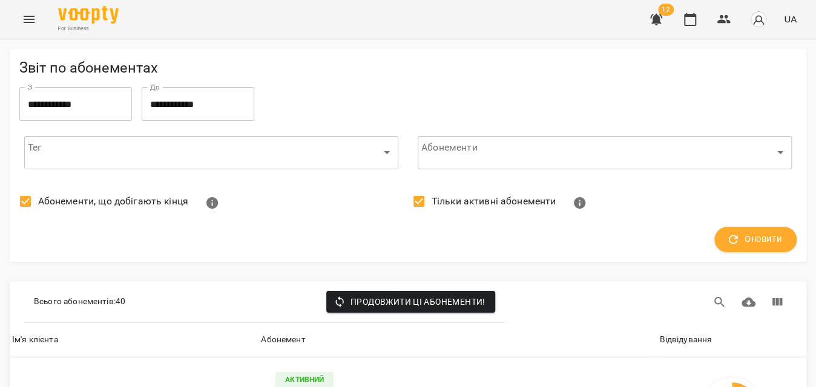
click at [501, 206] on span "Тільки активні абонементи" at bounding box center [494, 201] width 125 height 15
click at [769, 249] on button "Оновити" at bounding box center [755, 239] width 82 height 25
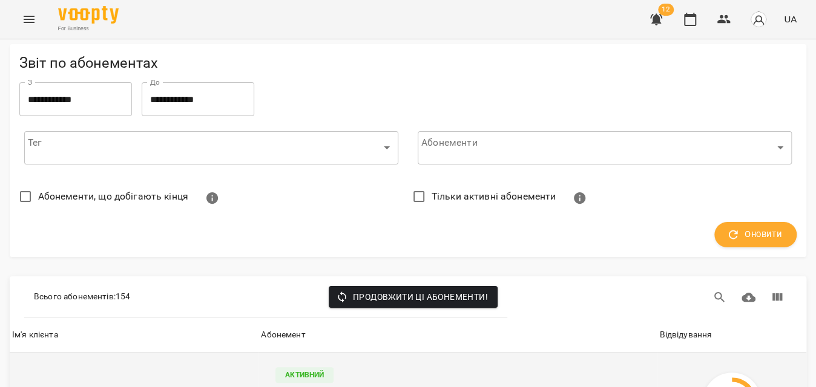
scroll to position [165, 0]
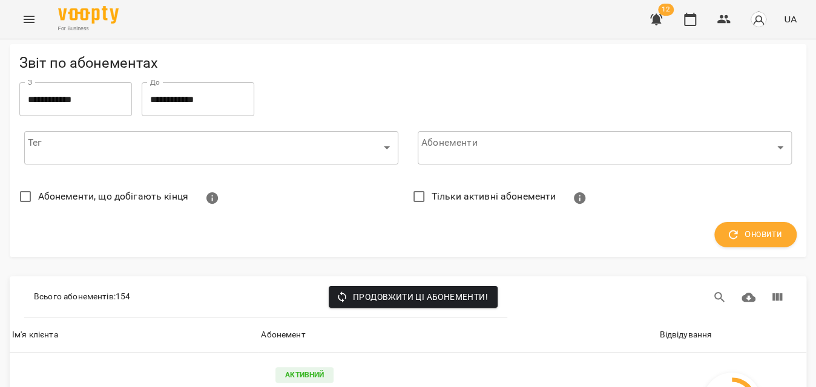
click at [691, 328] on div "Відвідування" at bounding box center [685, 335] width 53 height 15
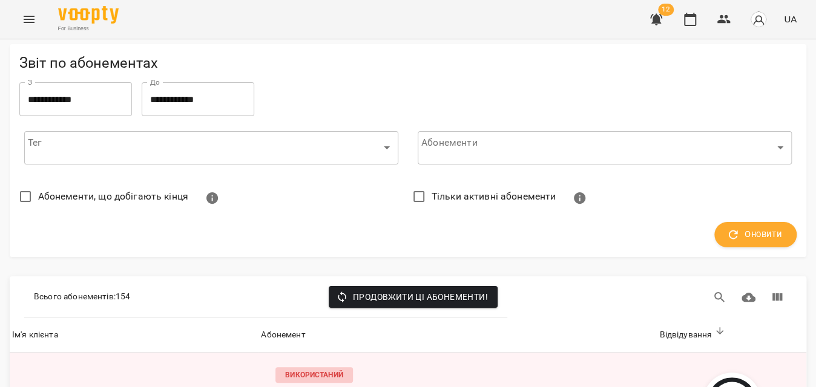
scroll to position [54, 0]
click at [764, 227] on span "Оновити" at bounding box center [755, 235] width 53 height 16
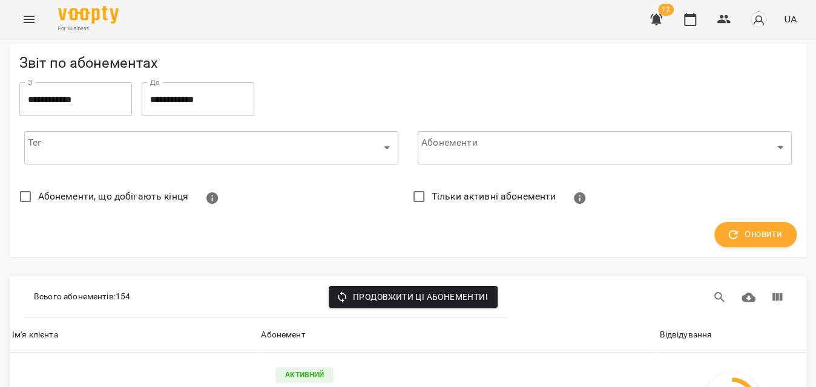
click at [669, 328] on div "Відвідування" at bounding box center [685, 335] width 53 height 15
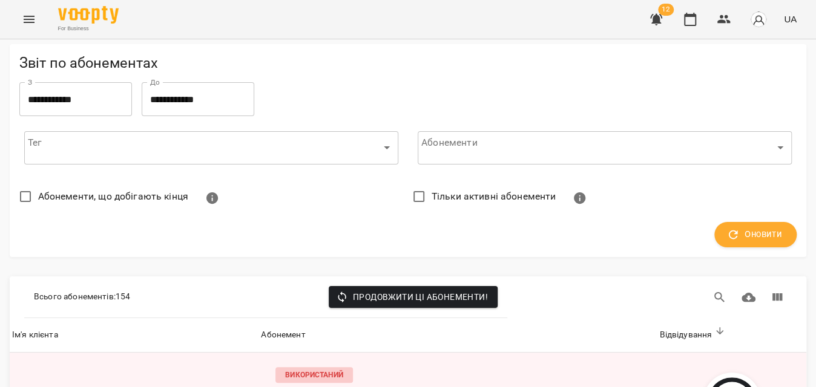
scroll to position [660, 0]
click at [665, 16] on button "button" at bounding box center [656, 19] width 29 height 29
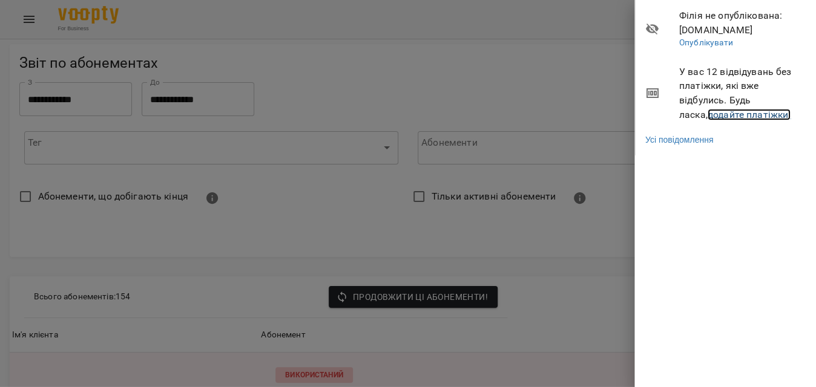
click at [750, 116] on link "додайте платіжки!" at bounding box center [750, 115] width 84 height 12
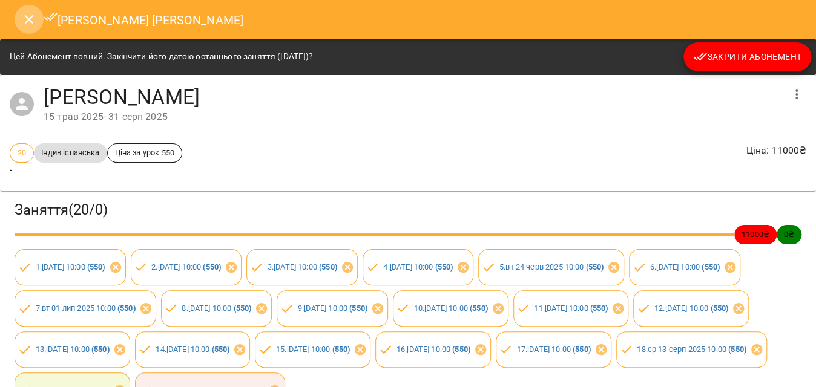
click at [26, 16] on icon "Close" at bounding box center [29, 19] width 8 height 8
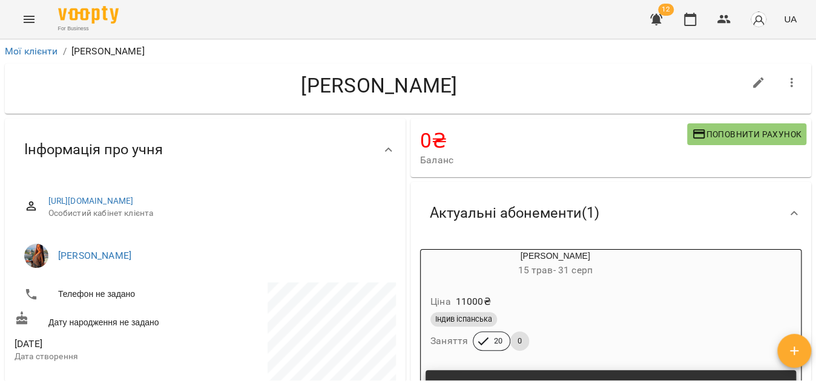
click at [744, 73] on button "button" at bounding box center [758, 82] width 29 height 29
select select "**"
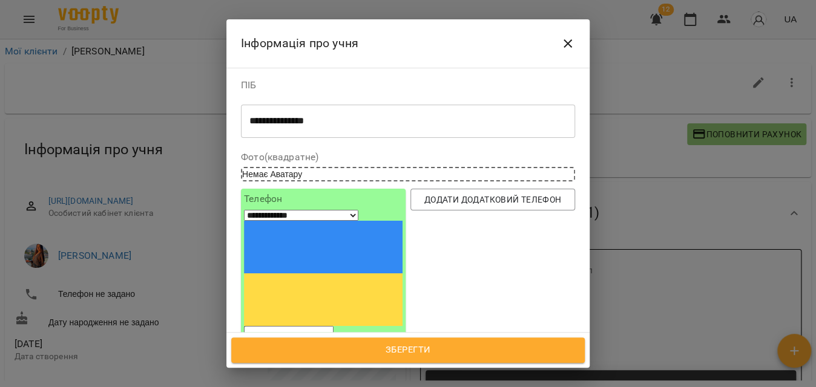
click at [248, 116] on div "**********" at bounding box center [408, 121] width 334 height 34
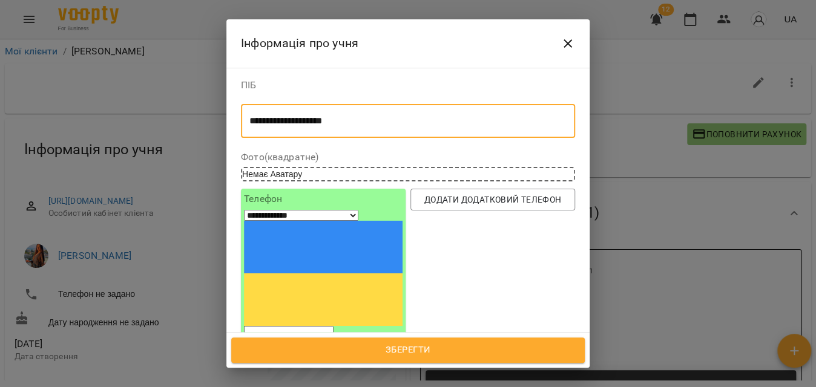
type textarea "**********"
click at [413, 340] on button "Зберегти" at bounding box center [408, 350] width 354 height 25
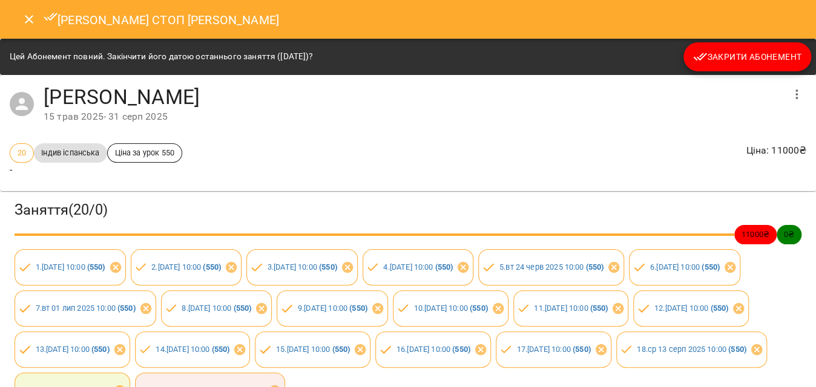
click at [739, 53] on span "Закрити Абонемент" at bounding box center [747, 57] width 108 height 15
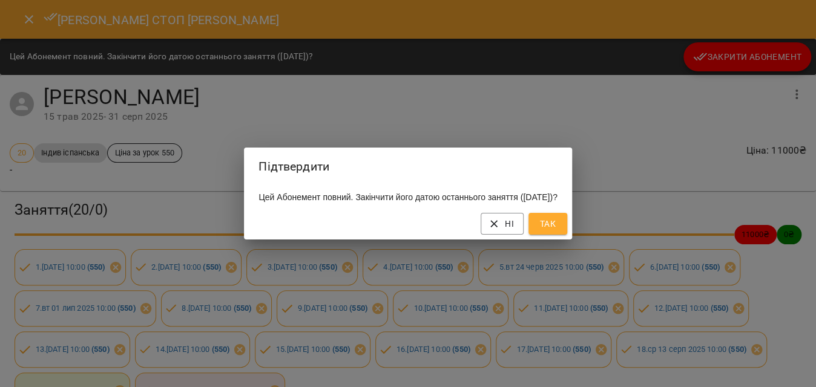
click at [567, 223] on button "Так" at bounding box center [547, 224] width 39 height 22
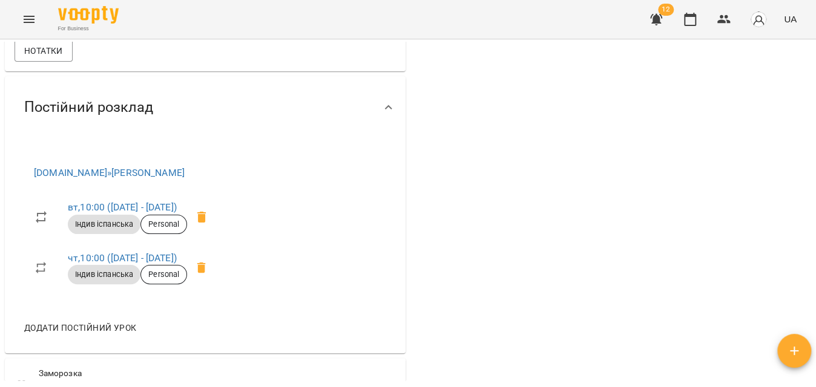
scroll to position [440, 0]
